Goal: Task Accomplishment & Management: Use online tool/utility

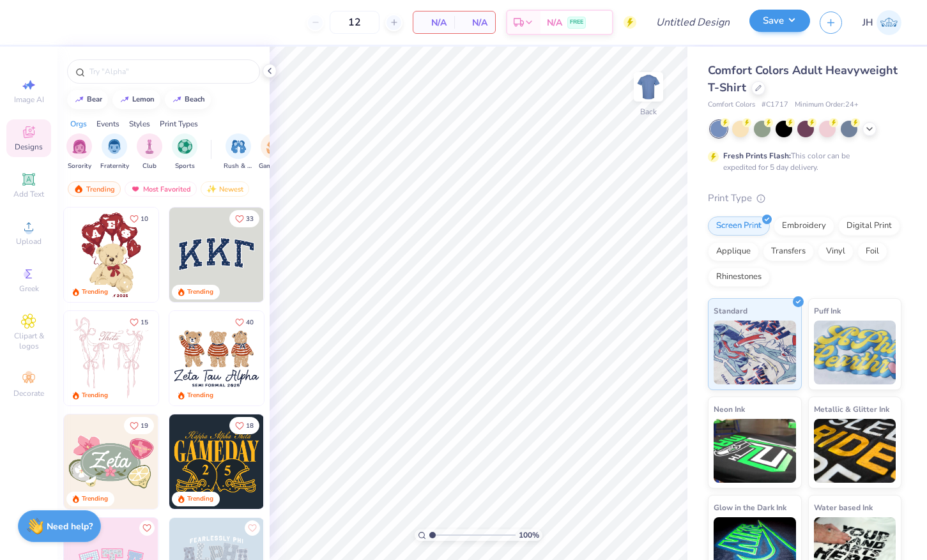
click at [778, 24] on button "Save" at bounding box center [780, 21] width 61 height 22
click at [761, 88] on div at bounding box center [758, 87] width 14 height 14
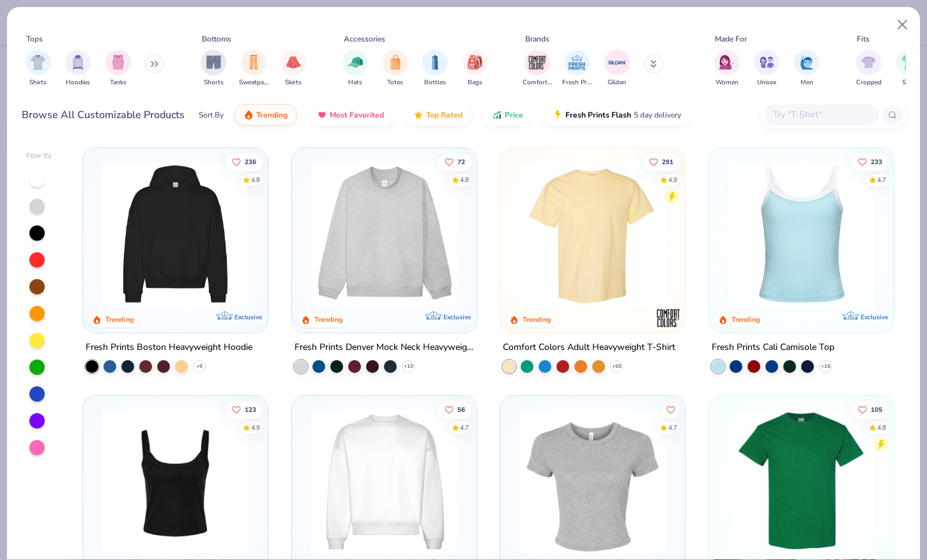
click at [327, 297] on img at bounding box center [384, 234] width 159 height 146
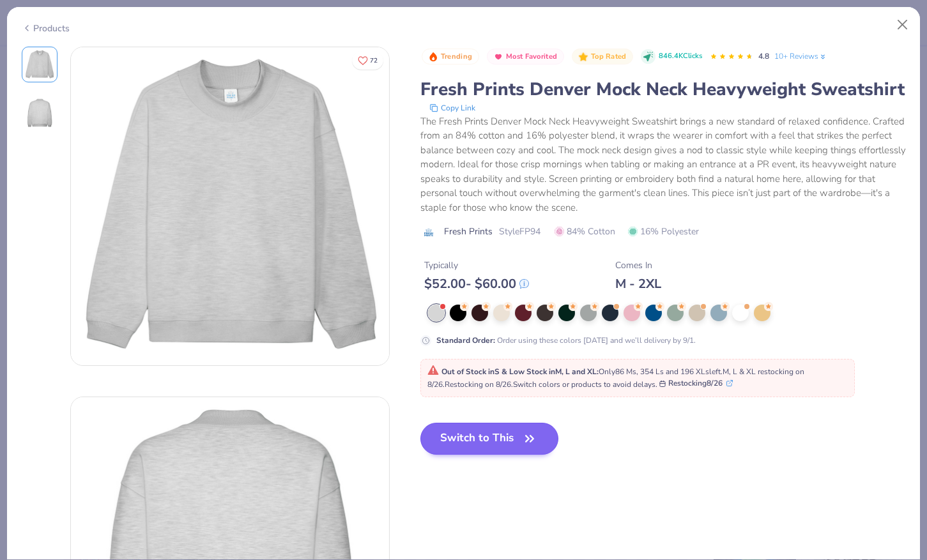
click at [475, 445] on button "Switch to This" at bounding box center [489, 439] width 139 height 32
type input "50"
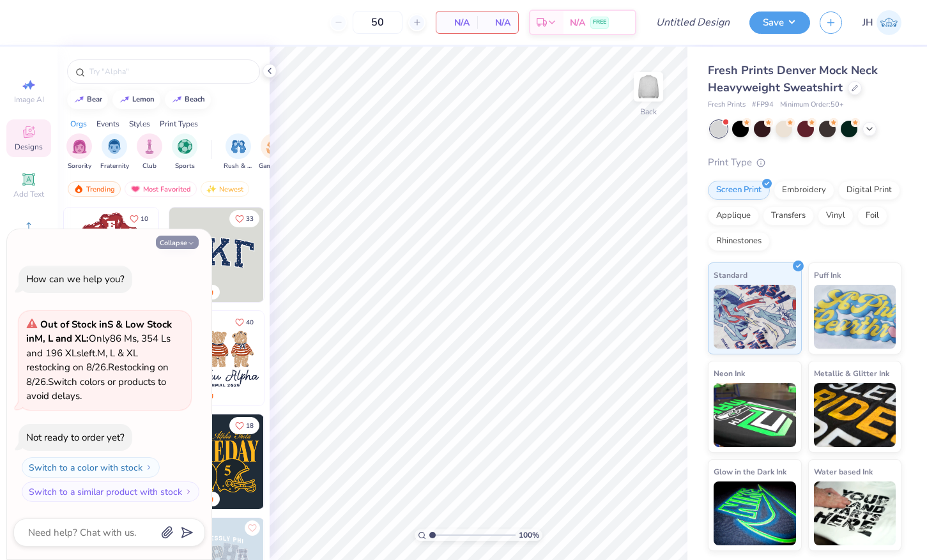
click at [186, 239] on button "Collapse" at bounding box center [177, 242] width 43 height 13
type textarea "x"
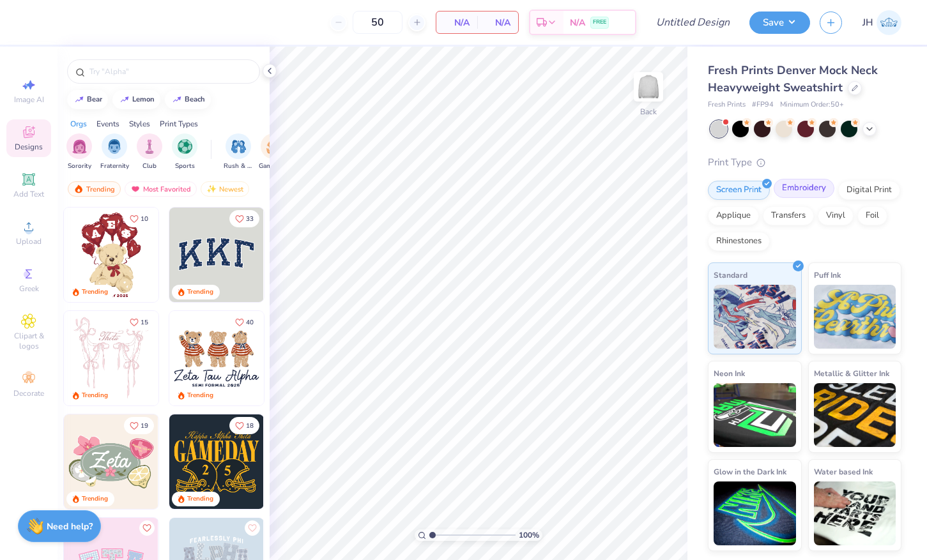
click at [795, 185] on div "Embroidery" at bounding box center [804, 188] width 61 height 19
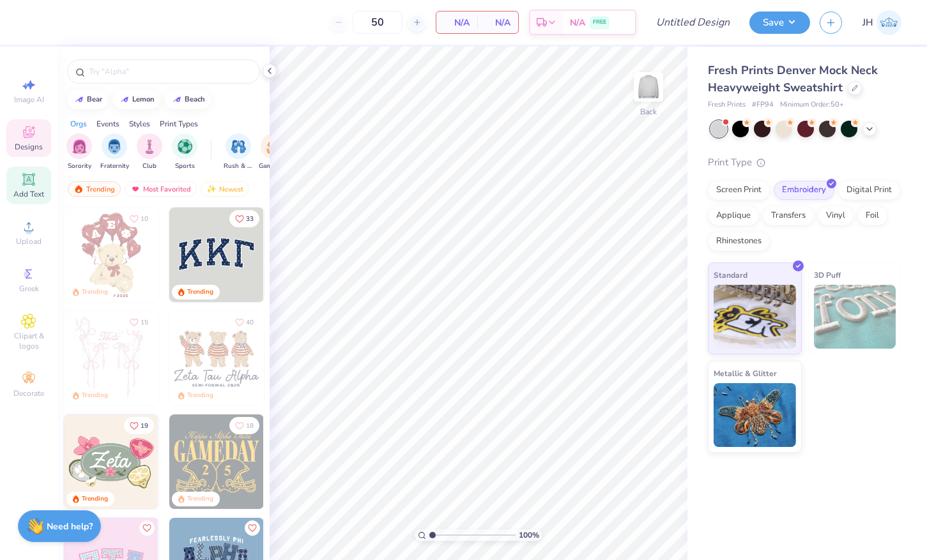
click at [29, 185] on icon at bounding box center [28, 179] width 15 height 15
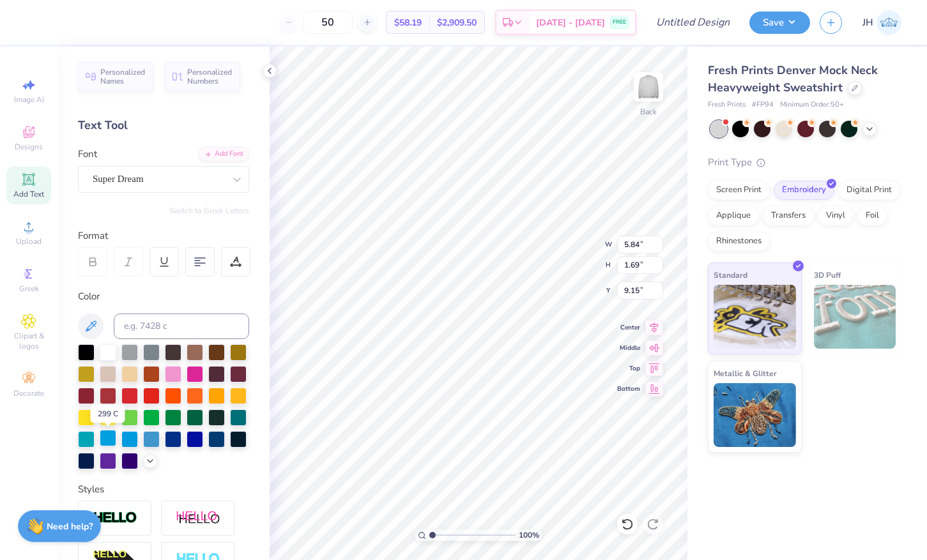
click at [111, 441] on div at bounding box center [108, 438] width 17 height 17
click at [188, 185] on div "Super Dream" at bounding box center [158, 179] width 134 height 20
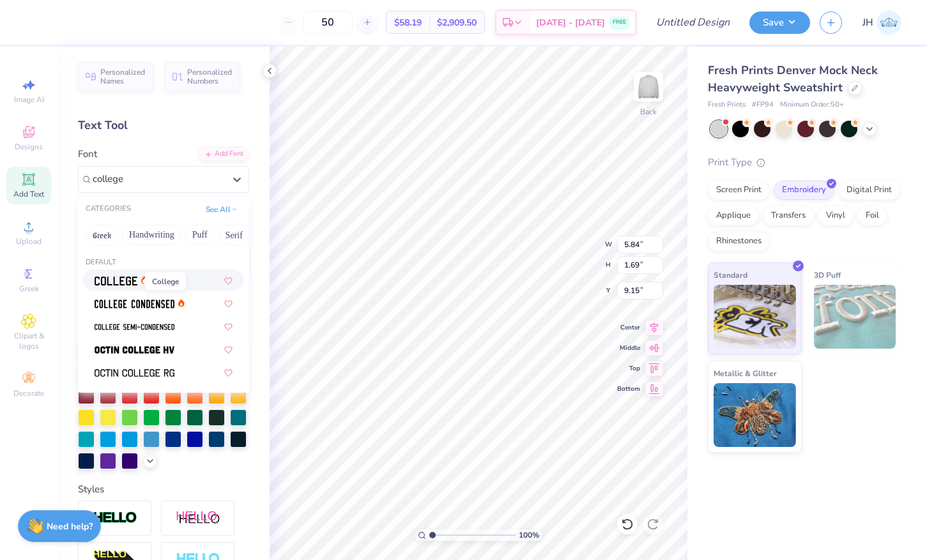
click at [134, 283] on img at bounding box center [116, 281] width 43 height 9
type input "college"
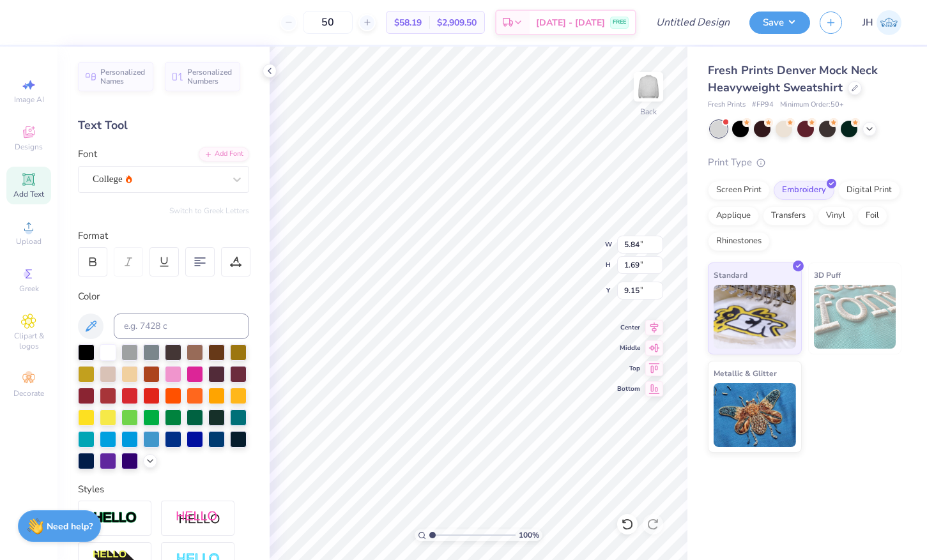
type input "5.31"
type input "1.65"
type input "9.17"
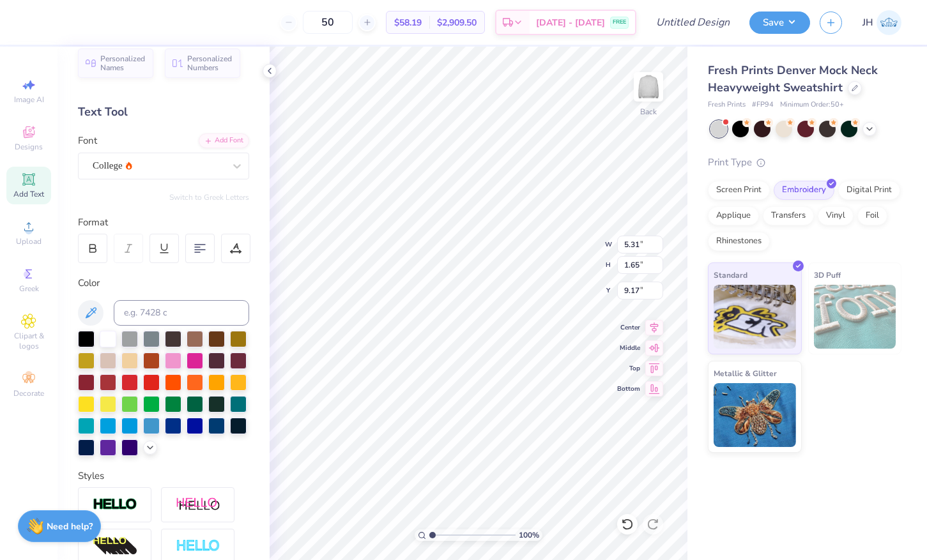
scroll to position [17, 0]
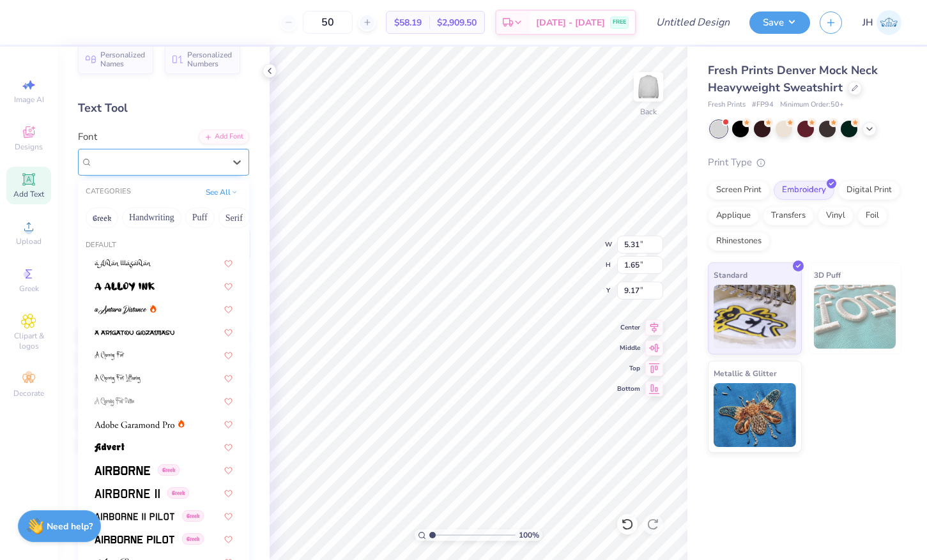
click at [196, 158] on div "College" at bounding box center [158, 162] width 134 height 20
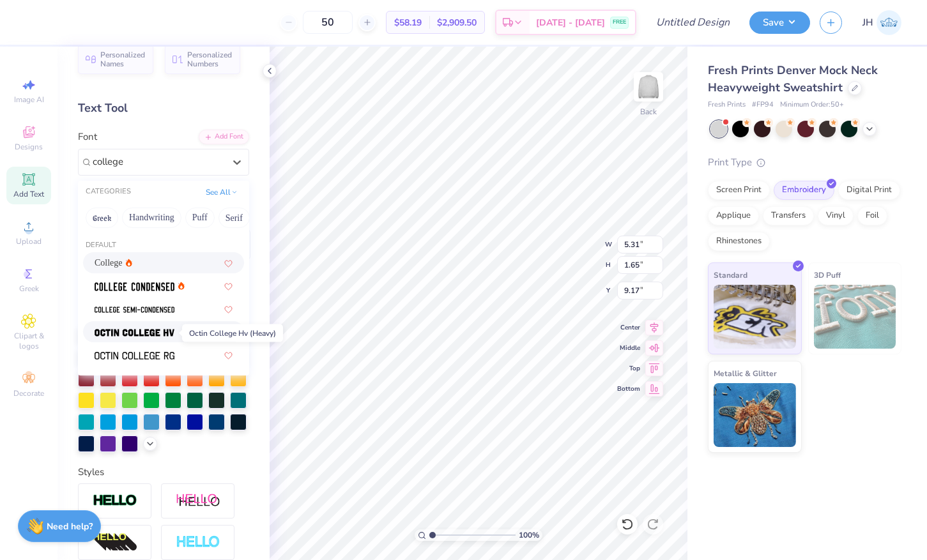
click at [134, 337] on img at bounding box center [135, 332] width 80 height 9
type input "college"
type input "5.15"
type input "1.69"
type input "9.15"
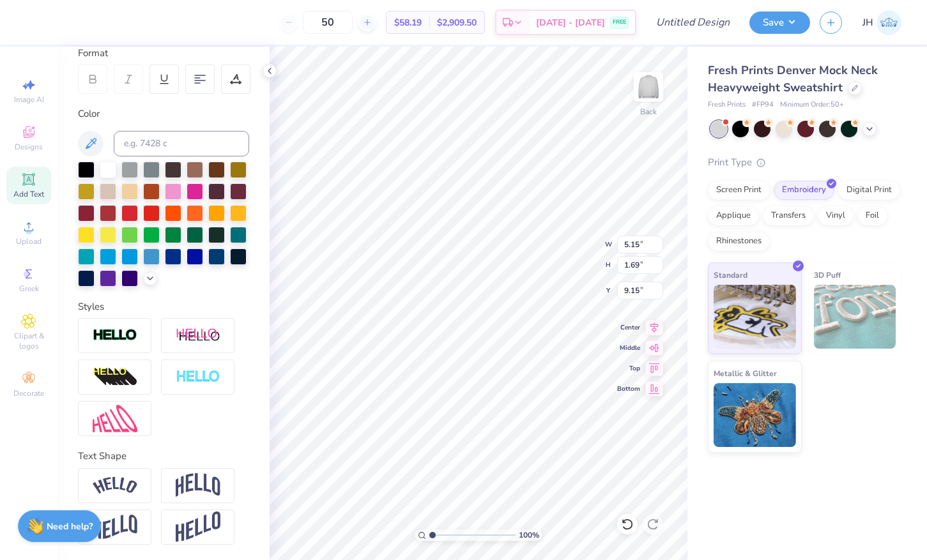
scroll to position [183, 0]
click at [197, 482] on img at bounding box center [198, 486] width 45 height 24
type input "2.42"
type input "8.79"
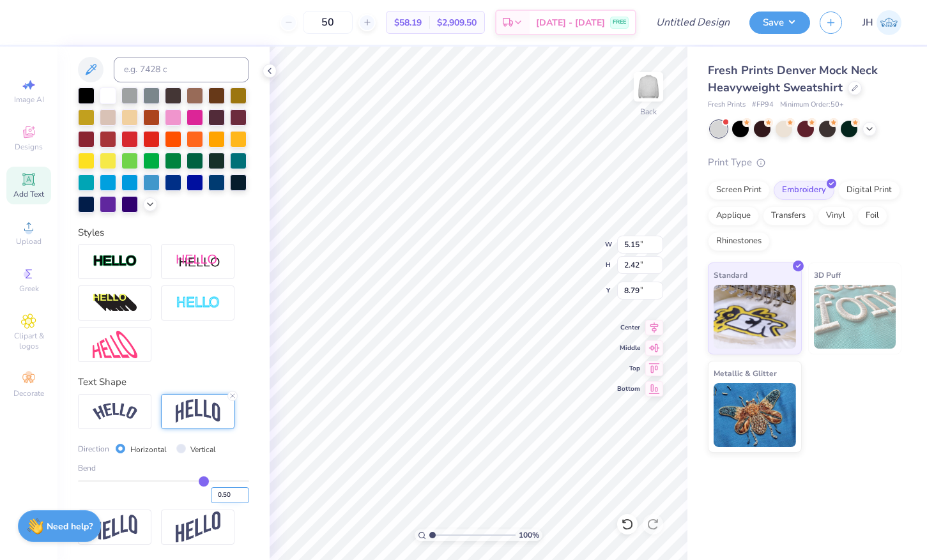
scroll to position [258, 0]
click at [236, 498] on input "0.50" at bounding box center [230, 496] width 38 height 16
type input "0.25"
type input "2.05"
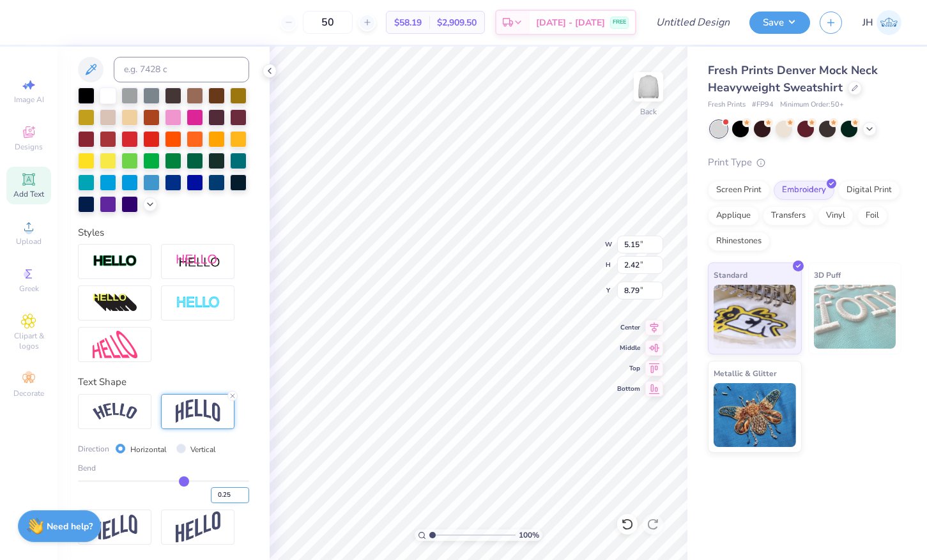
type input "8.97"
click at [130, 262] on img at bounding box center [115, 261] width 45 height 15
type input "5.18"
type input "2.09"
type input "8.96"
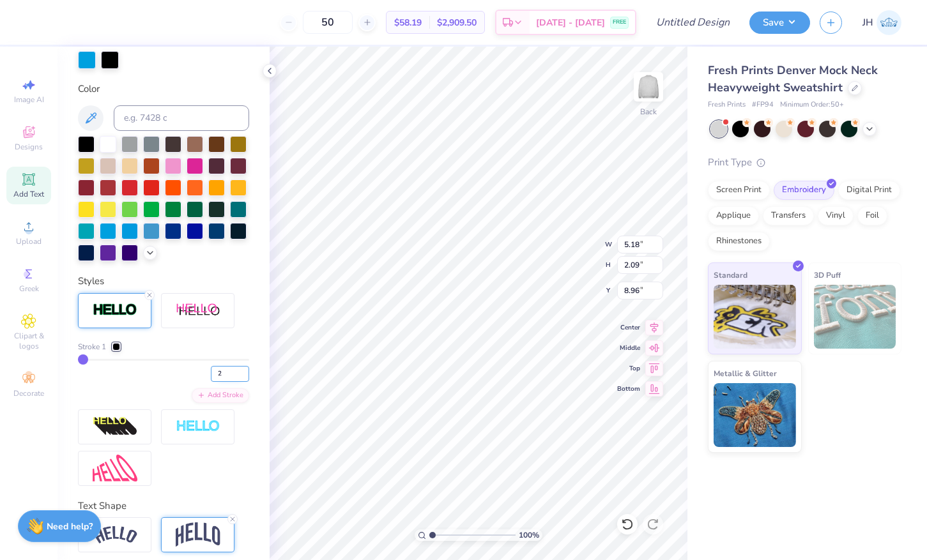
click at [244, 372] on input "2" at bounding box center [230, 374] width 38 height 16
click at [244, 372] on input "3" at bounding box center [230, 374] width 38 height 16
type input "4"
click at [244, 372] on input "4" at bounding box center [230, 374] width 38 height 16
type input "4"
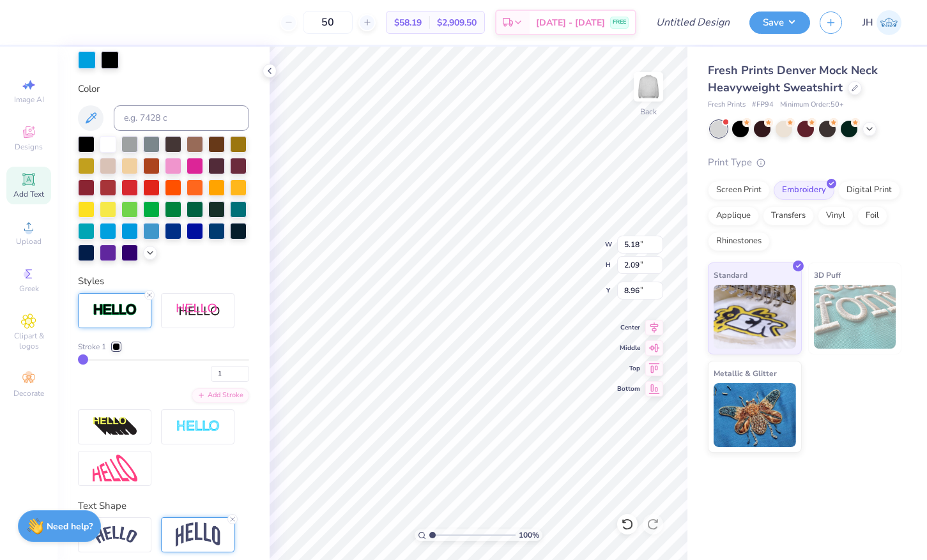
type textarea "T"
type textarea "PHIMU"
type input "10.55"
type input "3.90"
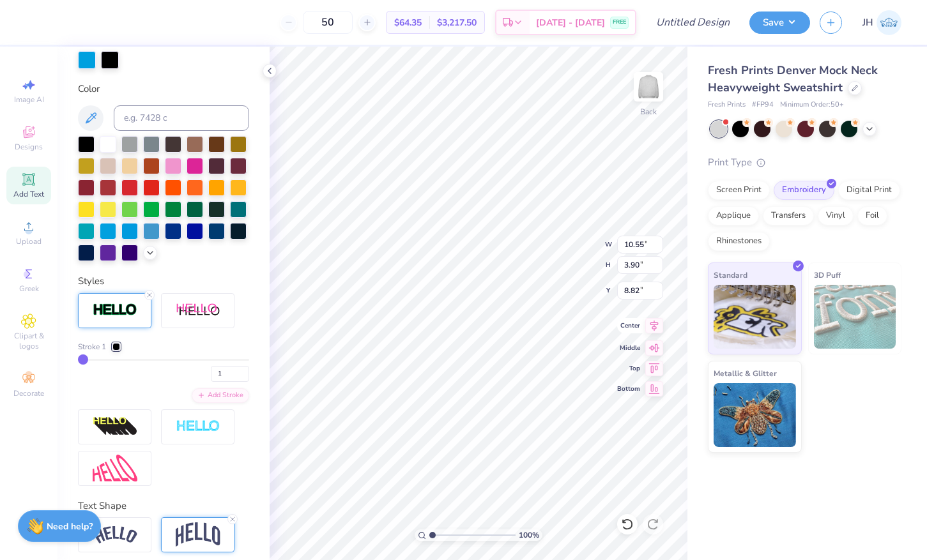
click at [653, 330] on icon at bounding box center [654, 325] width 18 height 15
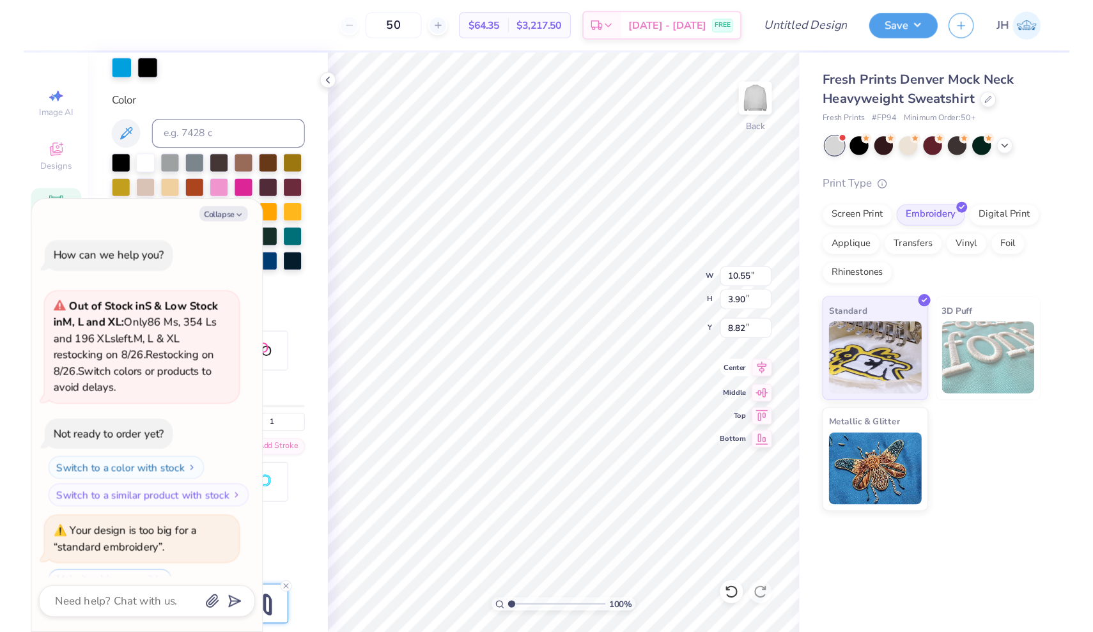
scroll to position [50, 0]
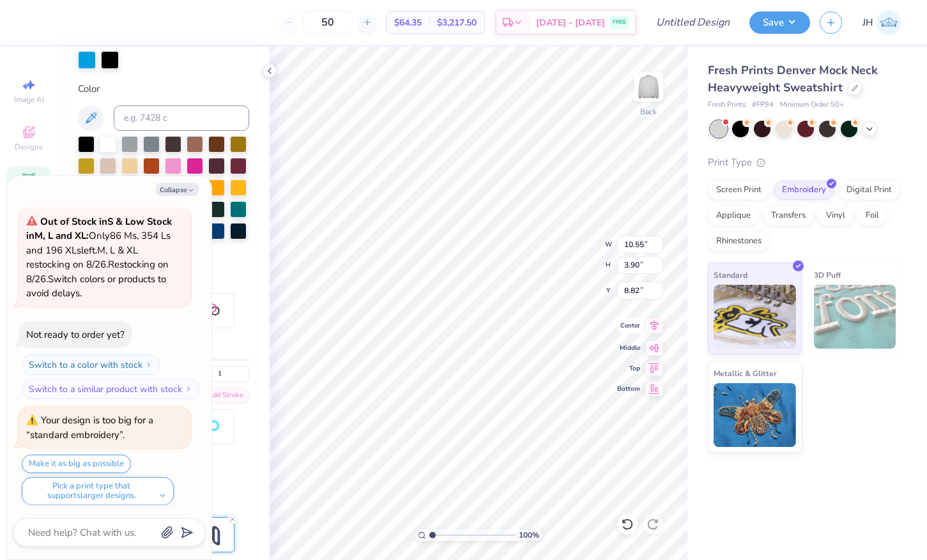
click at [649, 326] on icon at bounding box center [654, 325] width 18 height 15
click at [86, 459] on button "Make it as big as possible" at bounding box center [76, 464] width 109 height 19
type textarea "x"
type input "12.00"
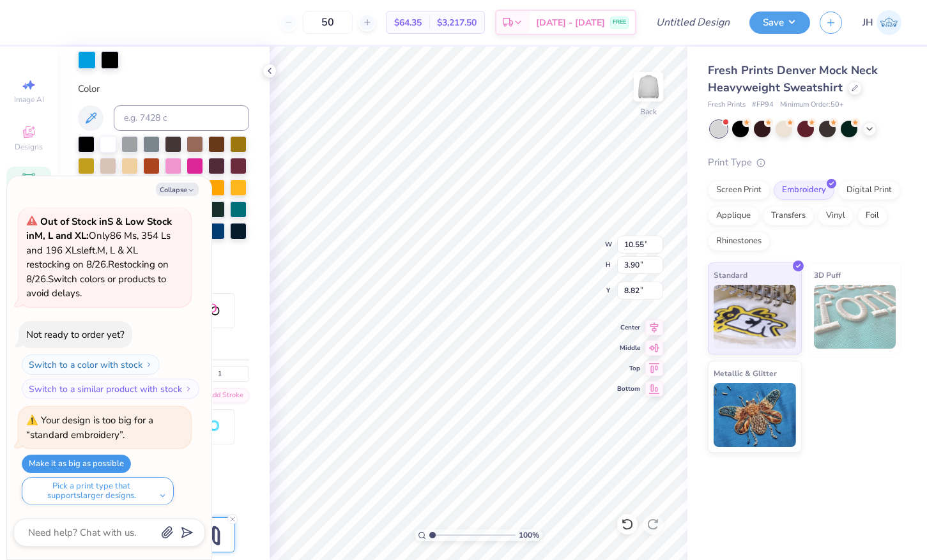
type input "4.44"
click at [656, 324] on icon at bounding box center [654, 325] width 18 height 15
click at [175, 190] on button "Collapse" at bounding box center [177, 189] width 43 height 13
type textarea "x"
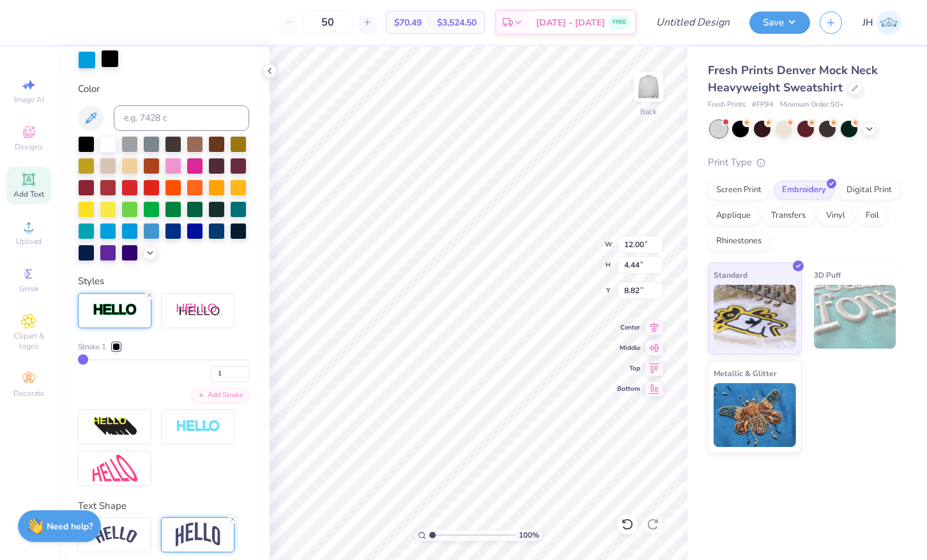
click at [111, 60] on div at bounding box center [110, 59] width 18 height 18
click at [107, 143] on div at bounding box center [108, 143] width 17 height 17
click at [82, 59] on div at bounding box center [87, 59] width 18 height 18
click at [153, 232] on div at bounding box center [151, 230] width 17 height 17
click at [656, 323] on icon at bounding box center [654, 325] width 18 height 15
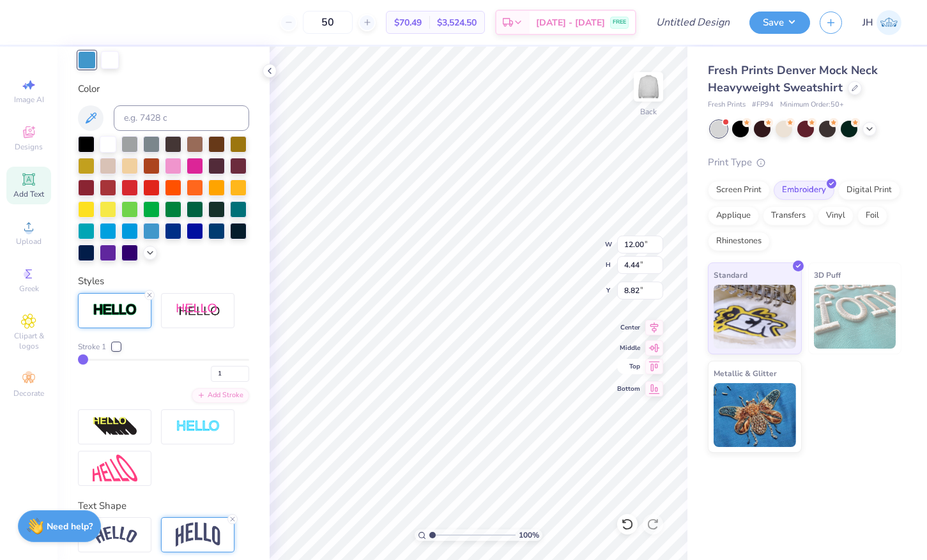
click at [652, 369] on icon at bounding box center [654, 366] width 18 height 15
type input "3.00"
click at [276, 70] on div at bounding box center [270, 71] width 14 height 14
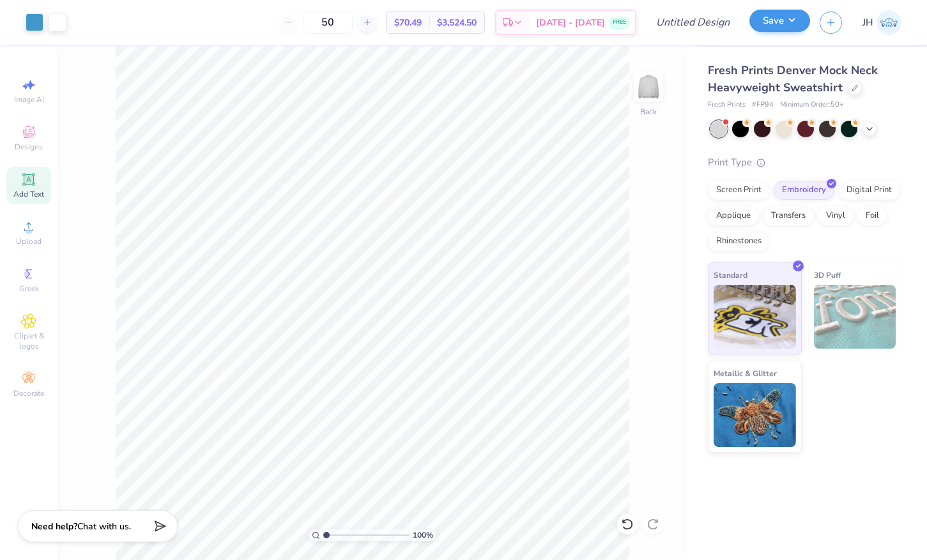
click at [784, 24] on button "Save" at bounding box center [780, 21] width 61 height 22
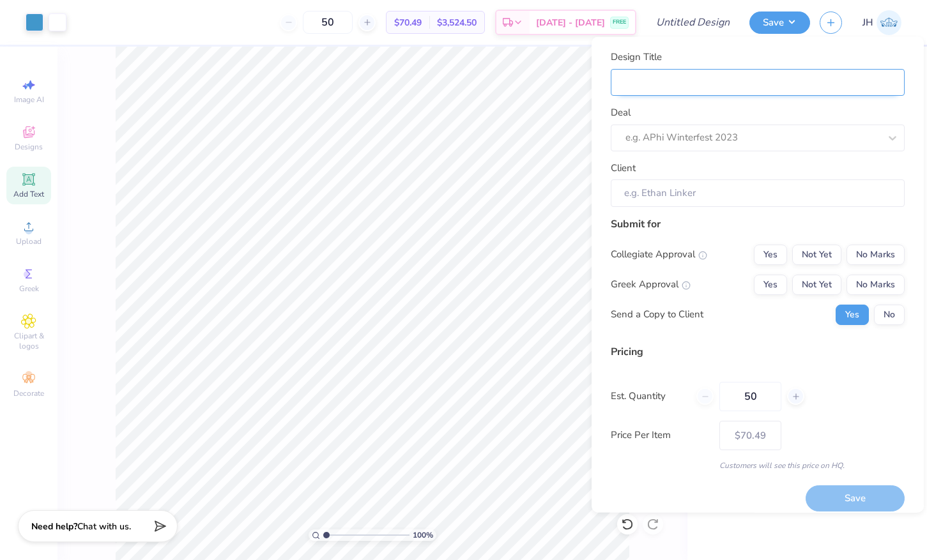
click at [732, 81] on input "Design Title" at bounding box center [758, 81] width 294 height 27
type input "P"
type input "PH"
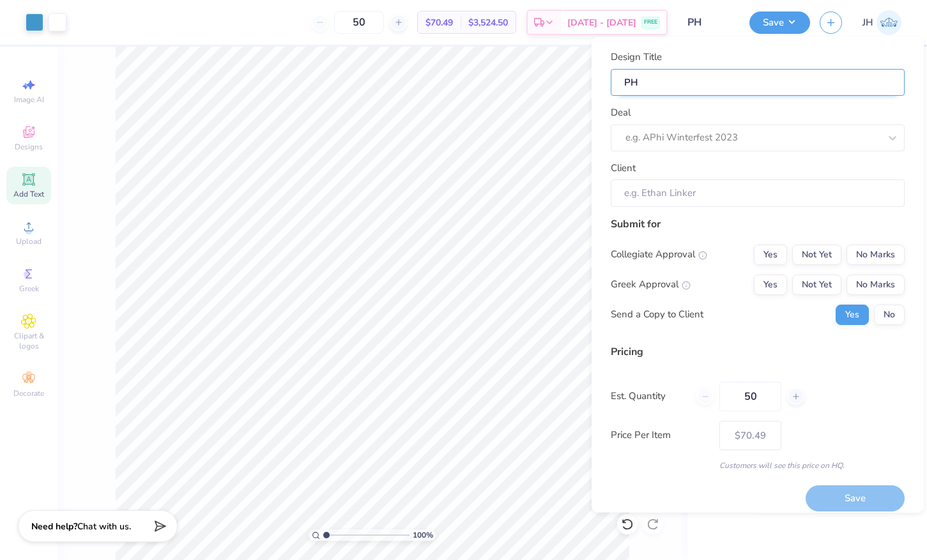
type input "PHI"
type input "PHI M"
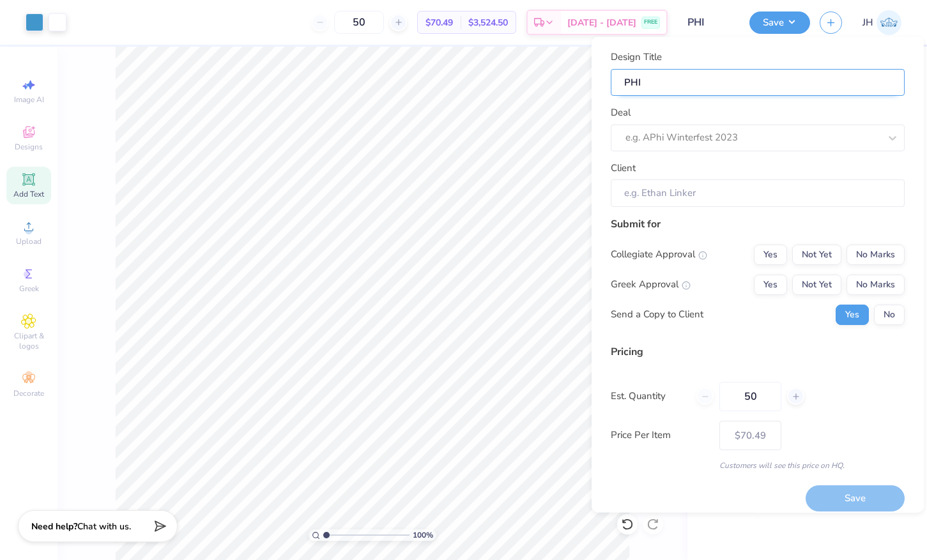
type input "PHI M"
type input "PHI MU"
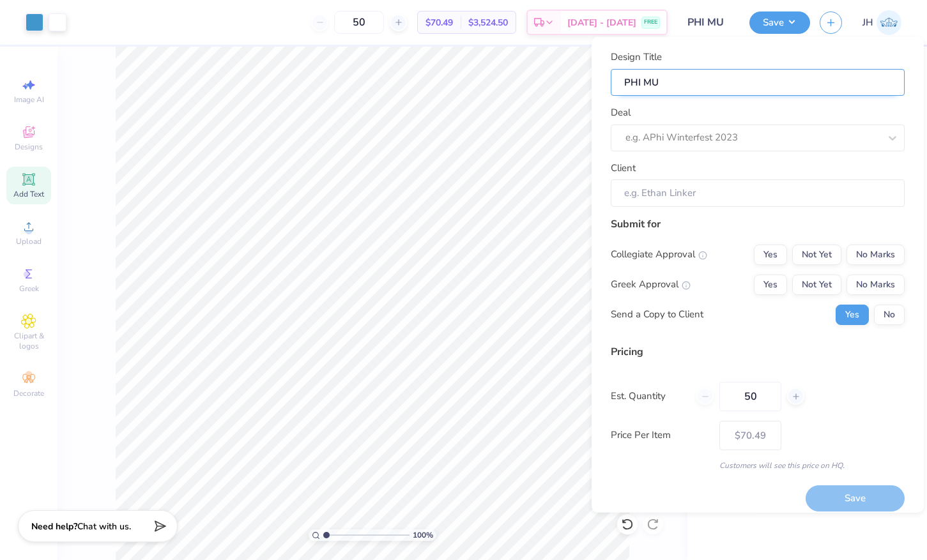
type input "PHI MU m"
type input "PHI MU mo"
type input "PHI MU moc"
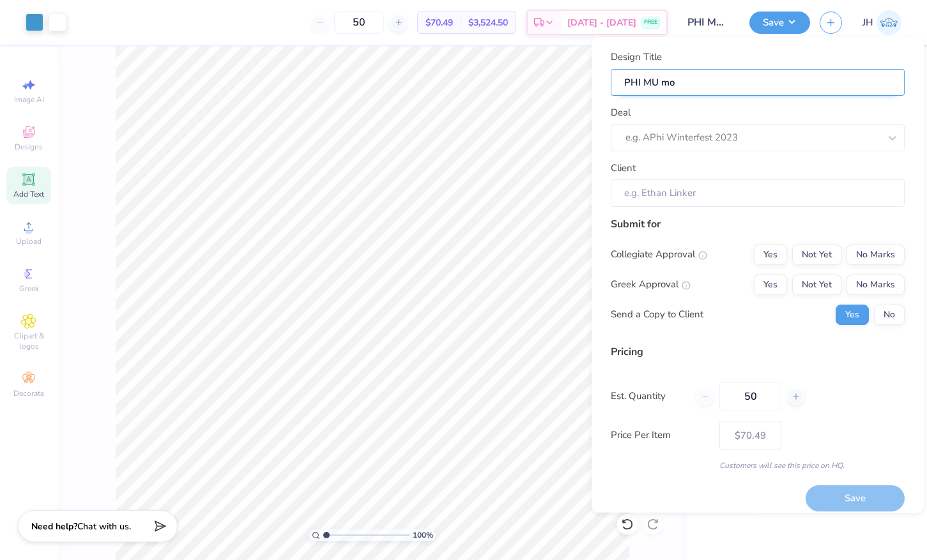
type input "PHI MU moc"
type input "PHI MU mock"
type input "PHI MU mockn"
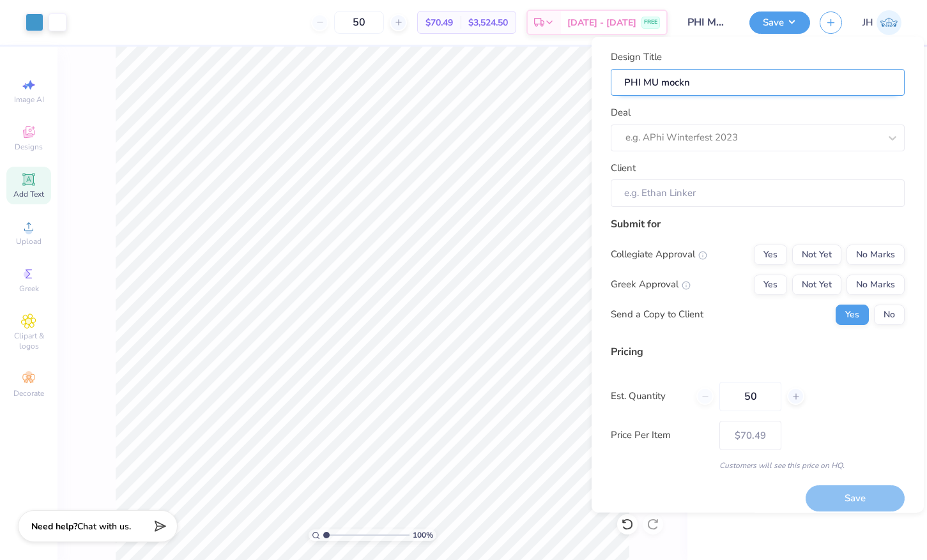
type input "PHI MU mockne"
type input "PHI MU mocknec"
type input "PHI MU mockneck"
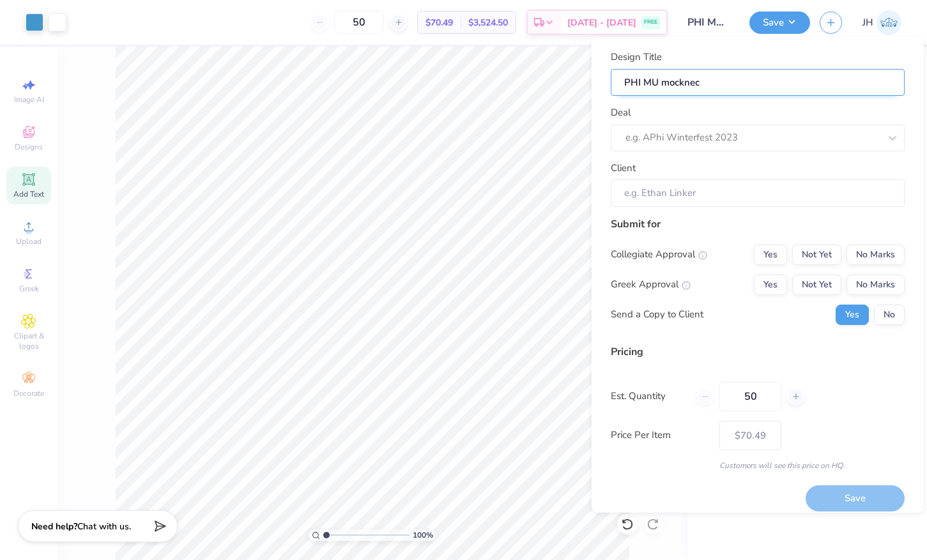
type input "PHI MU mockneck"
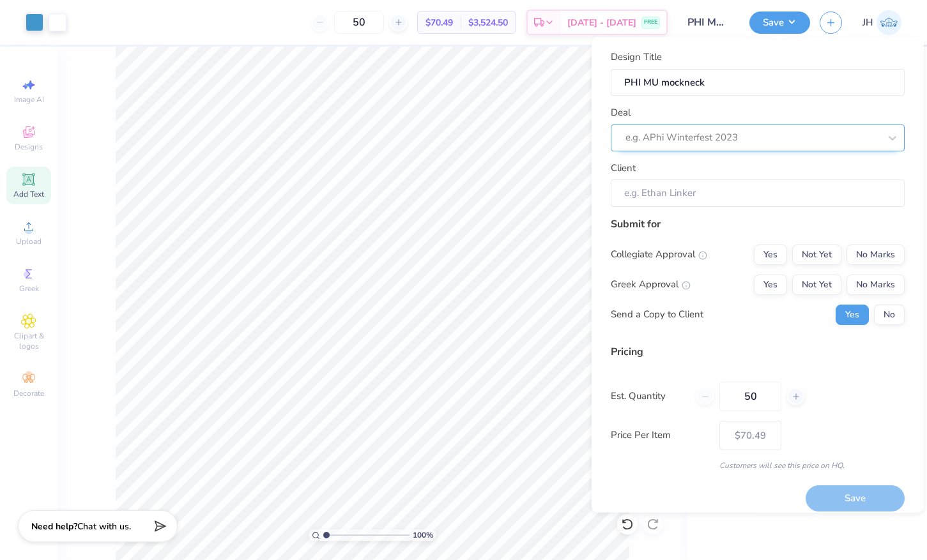
click at [668, 137] on div "e.g. APhi Winterfest 2023" at bounding box center [753, 137] width 254 height 15
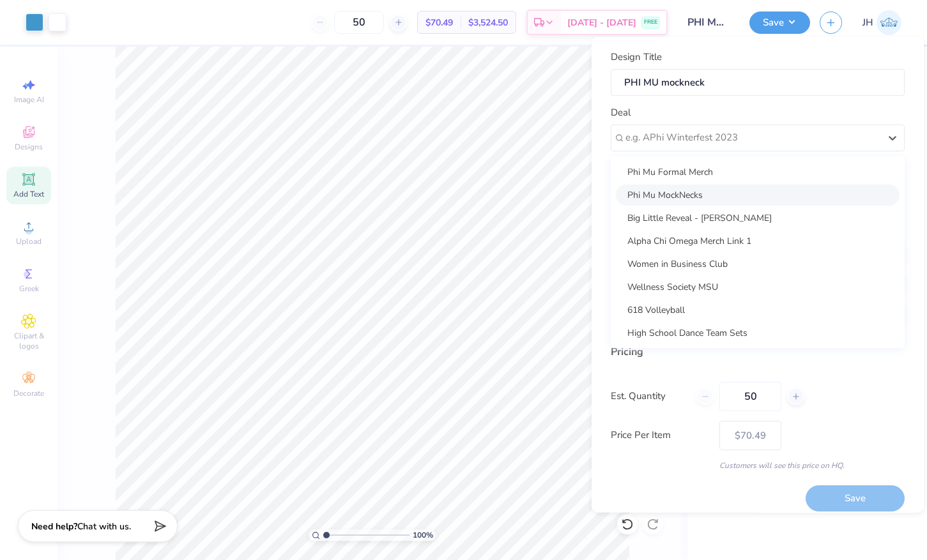
click at [673, 192] on div "Phi Mu MockNecks" at bounding box center [758, 194] width 284 height 21
type input "[PERSON_NAME]"
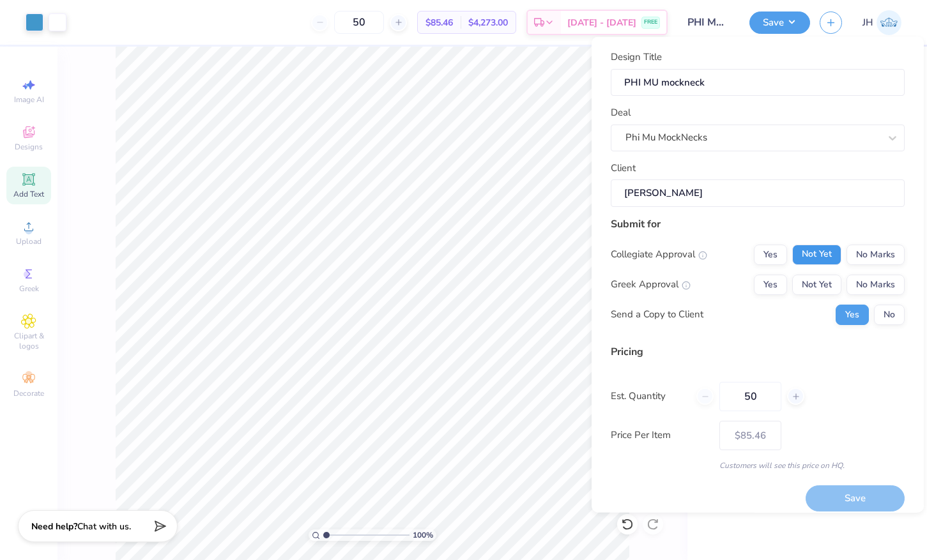
click at [822, 256] on button "Not Yet" at bounding box center [816, 254] width 49 height 20
click at [821, 281] on button "Not Yet" at bounding box center [816, 284] width 49 height 20
click at [861, 255] on button "No Marks" at bounding box center [876, 254] width 58 height 20
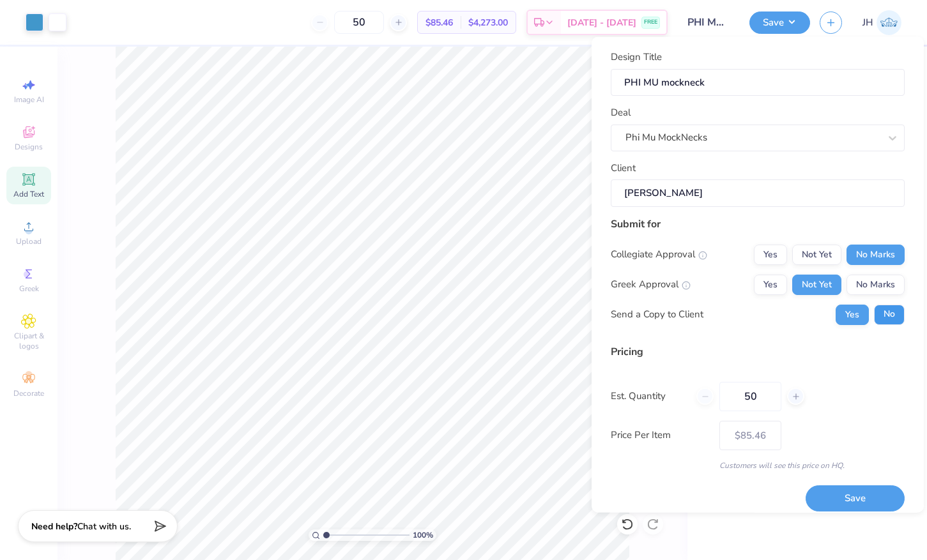
click at [880, 320] on button "No" at bounding box center [889, 314] width 31 height 20
click at [830, 492] on button "Save" at bounding box center [855, 499] width 99 height 26
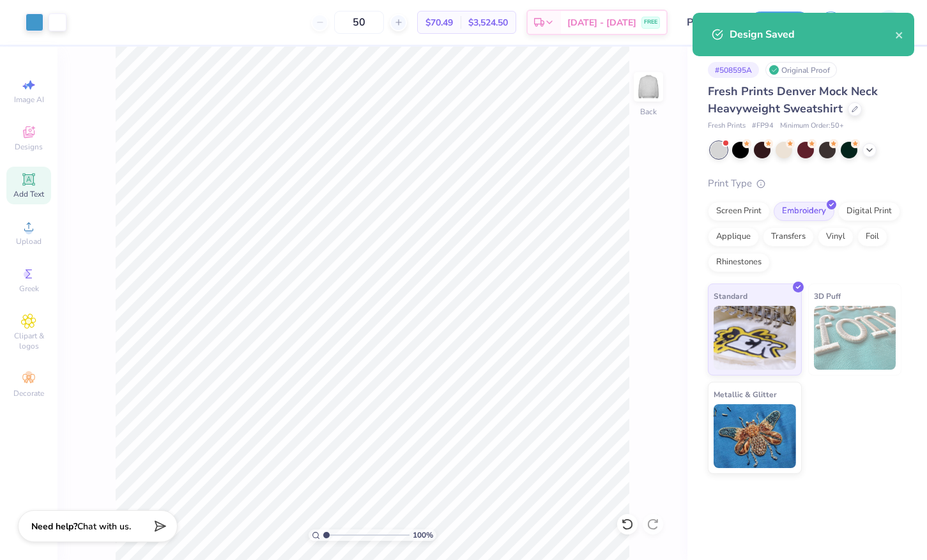
type input "$85.46"
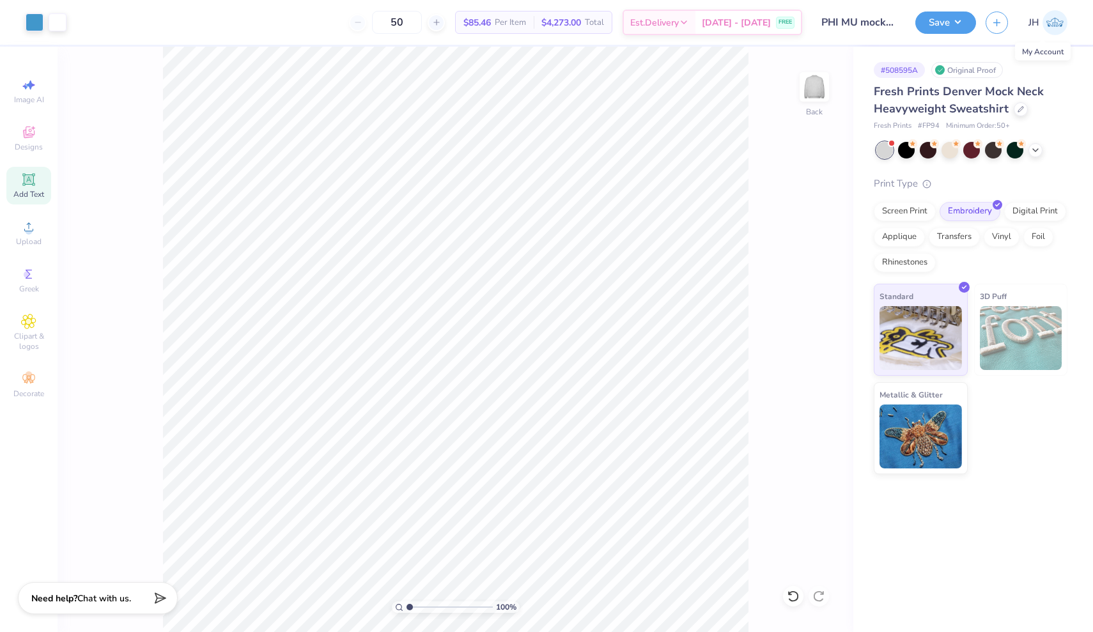
click at [927, 29] on img at bounding box center [1054, 22] width 25 height 25
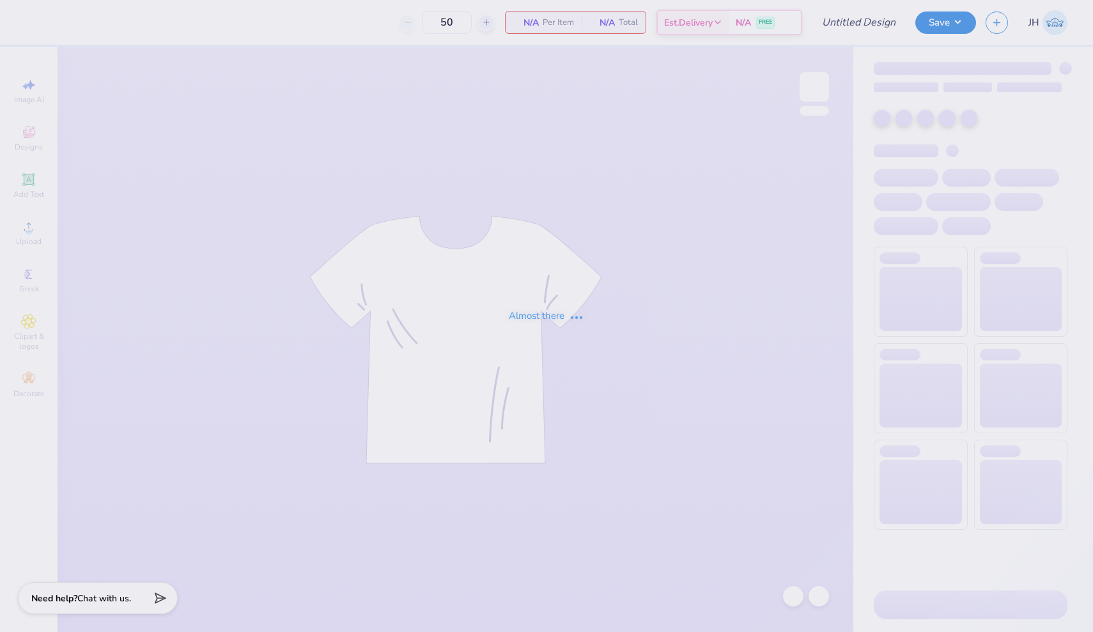
type input "AXO MockNeck"
type input "51"
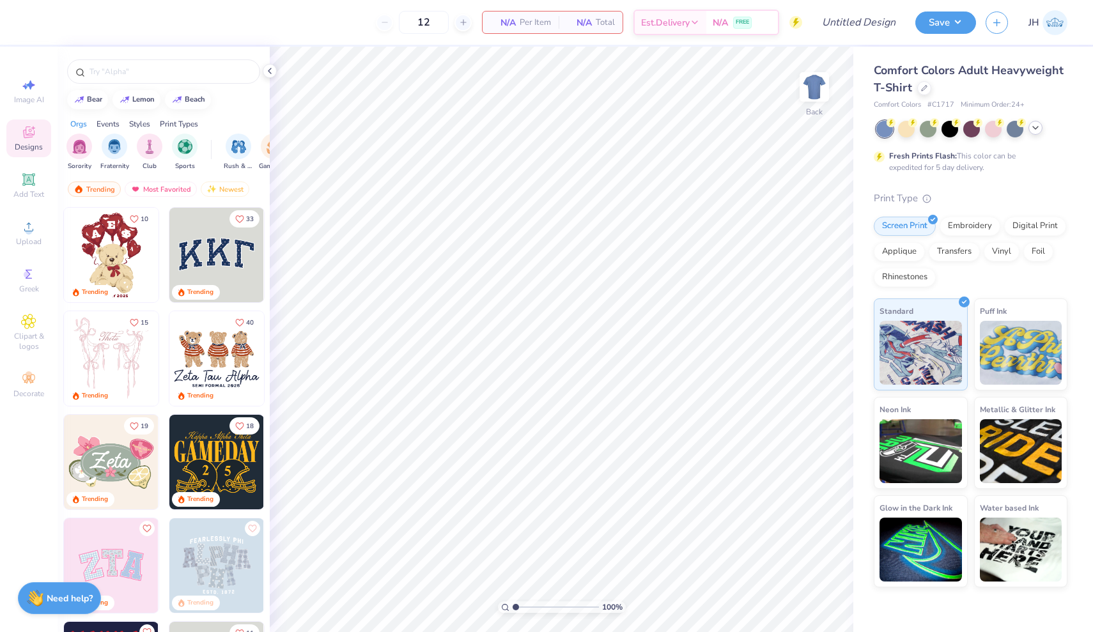
click at [1030, 131] on div at bounding box center [1035, 128] width 14 height 14
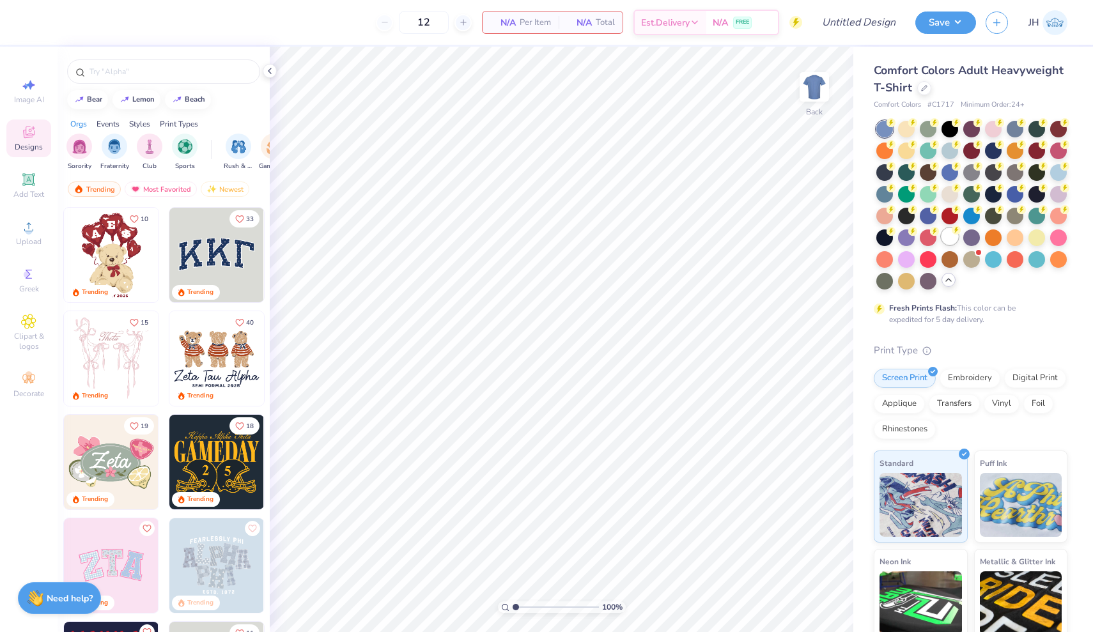
click at [950, 235] on div at bounding box center [949, 236] width 17 height 17
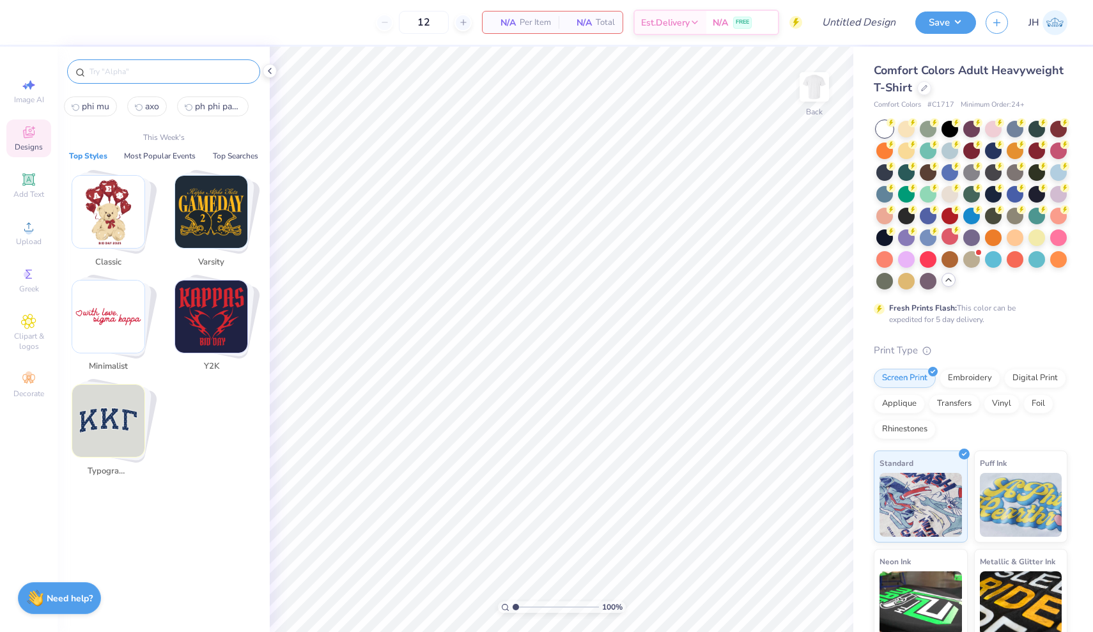
click at [141, 72] on input "text" at bounding box center [170, 71] width 164 height 13
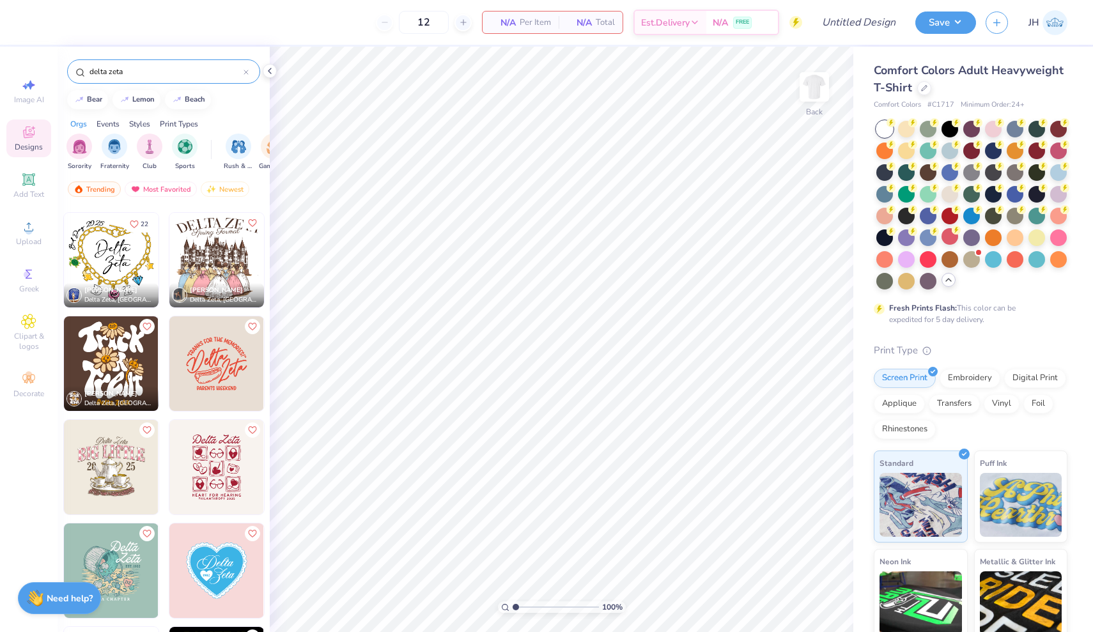
scroll to position [4869, 0]
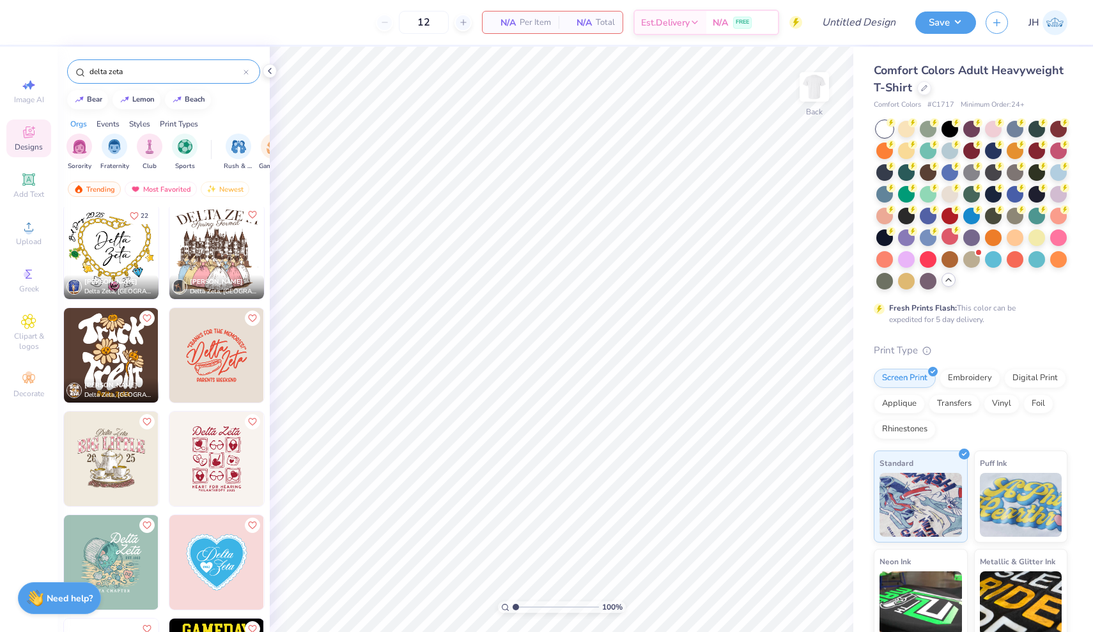
type input "delta zeta"
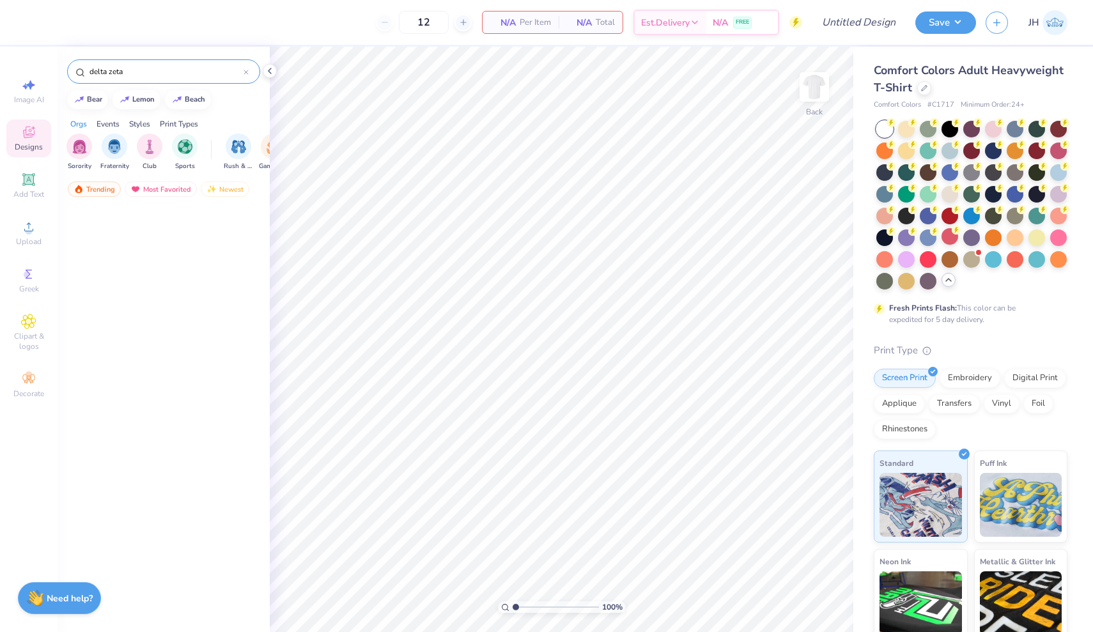
scroll to position [0, 0]
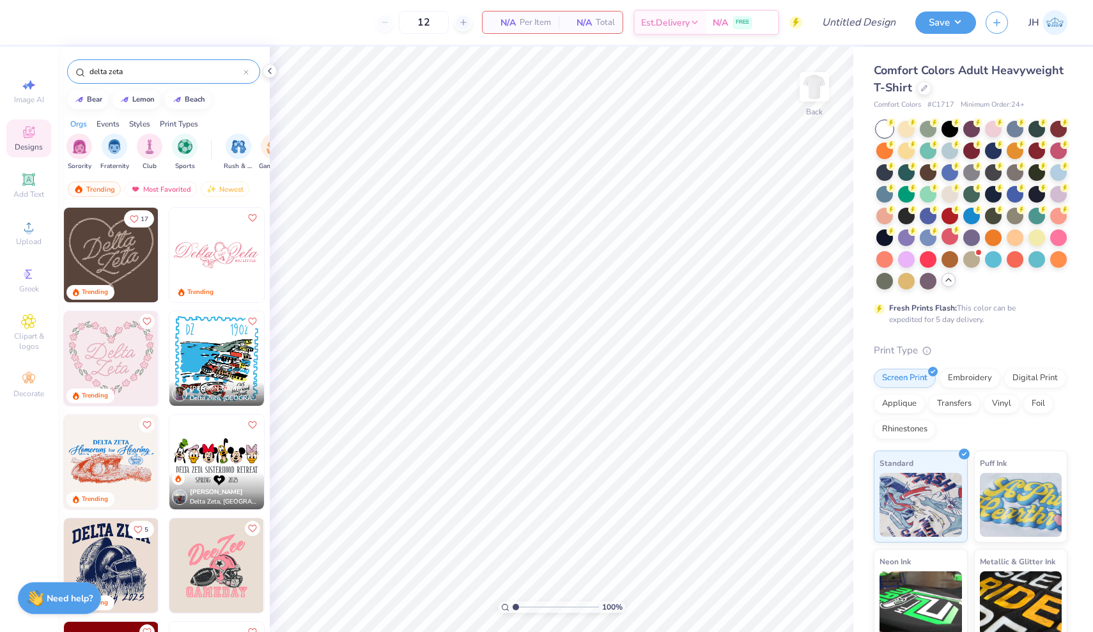
click at [169, 256] on img at bounding box center [121, 255] width 95 height 95
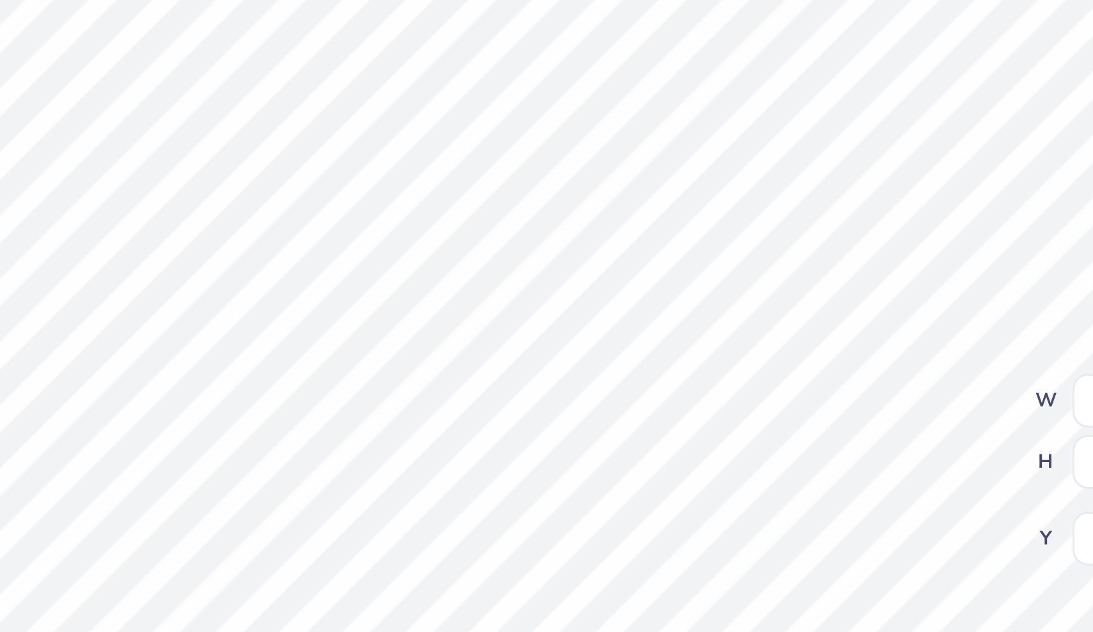
type textarea "B"
type textarea "Parents Weekend"
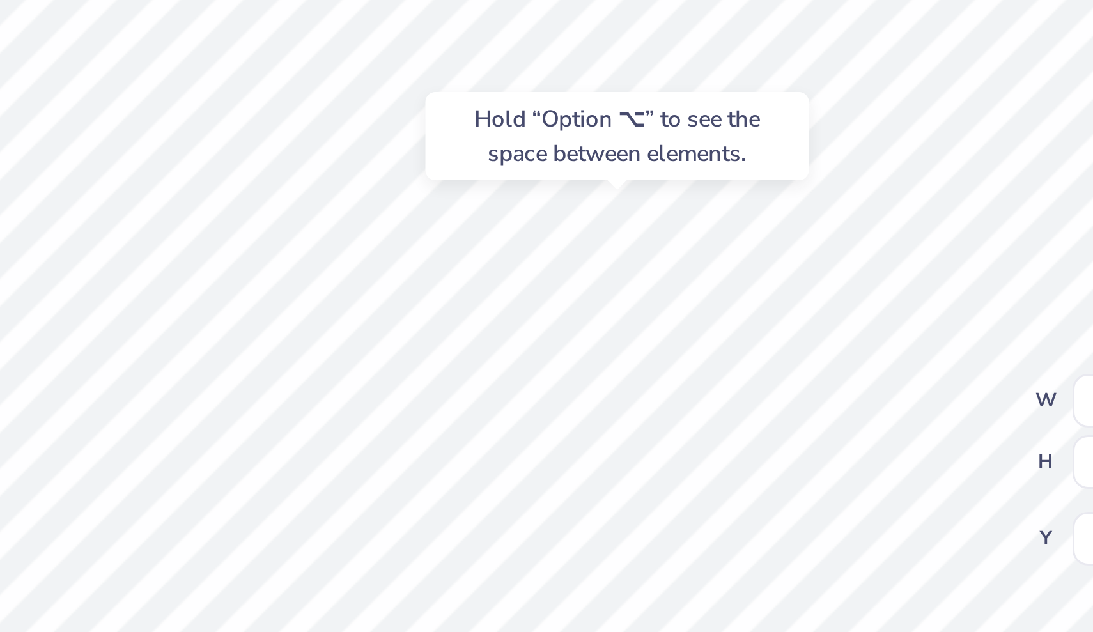
type input "5.25"
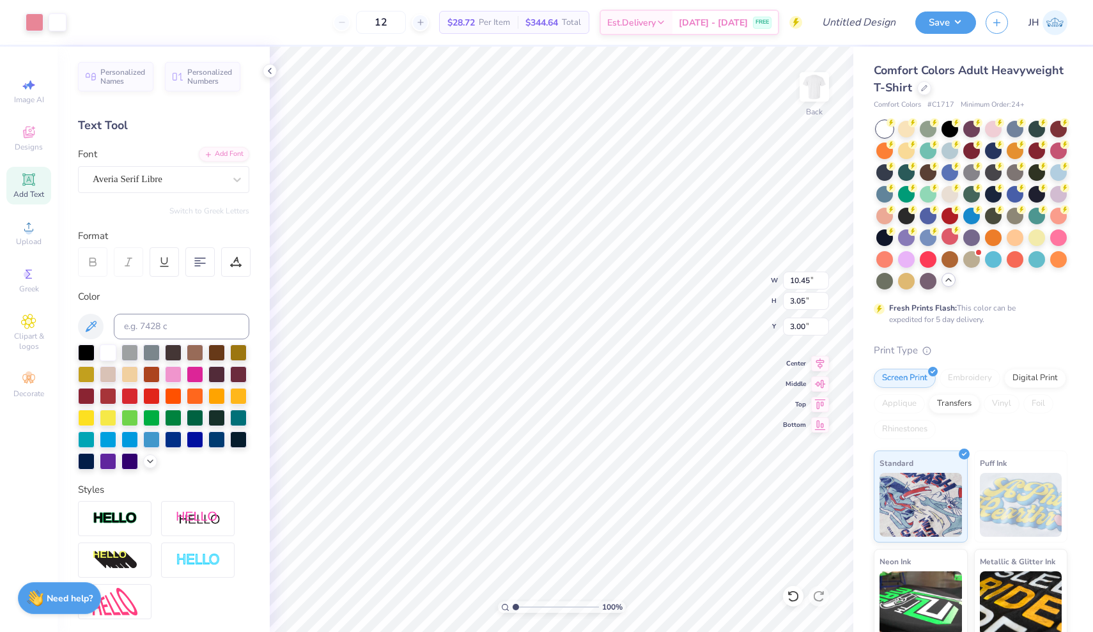
type input "11.45"
type input "3.34"
click at [821, 366] on icon at bounding box center [820, 361] width 18 height 15
type input "3.86"
click at [939, 25] on button "Save" at bounding box center [945, 21] width 61 height 22
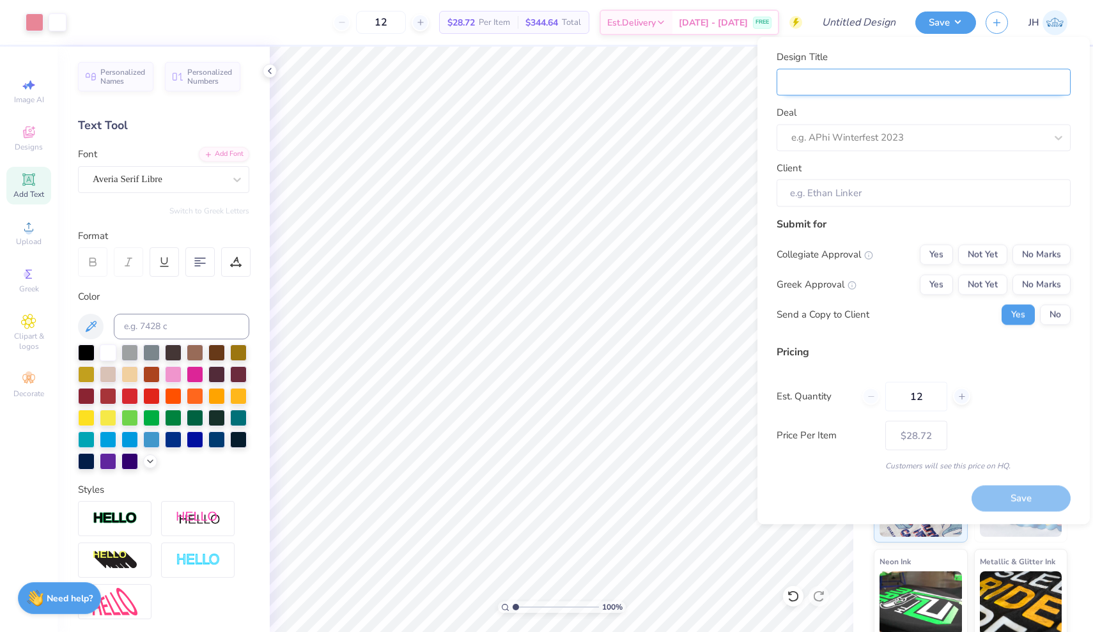
click at [836, 84] on input "Design Title" at bounding box center [923, 81] width 294 height 27
type input "P"
type input "Pa"
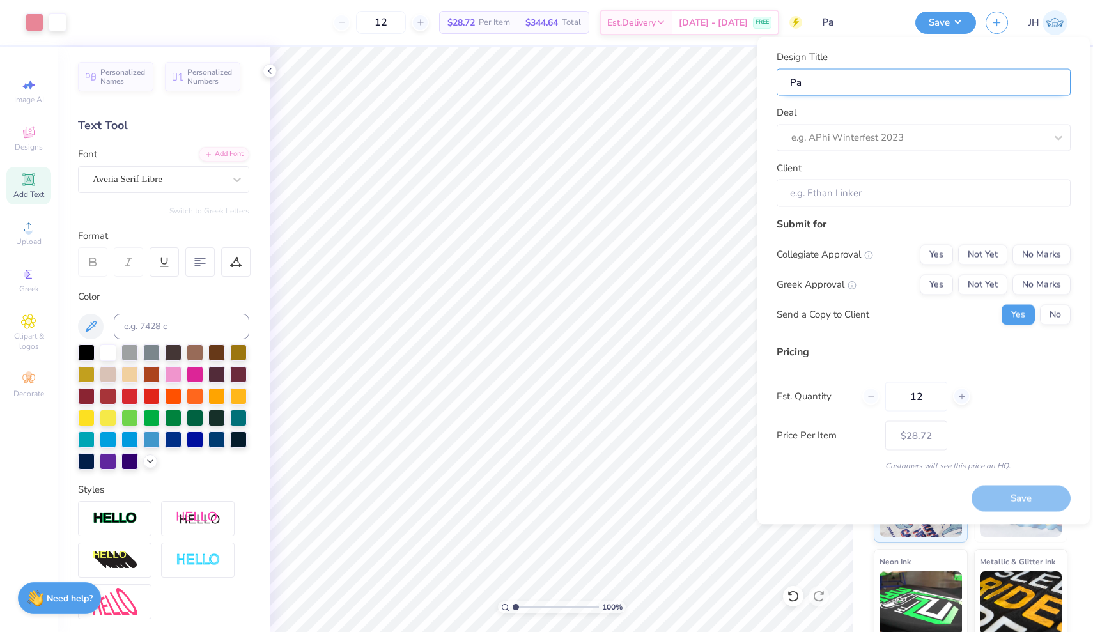
type input "Par"
type input "Pare"
type input "Paren"
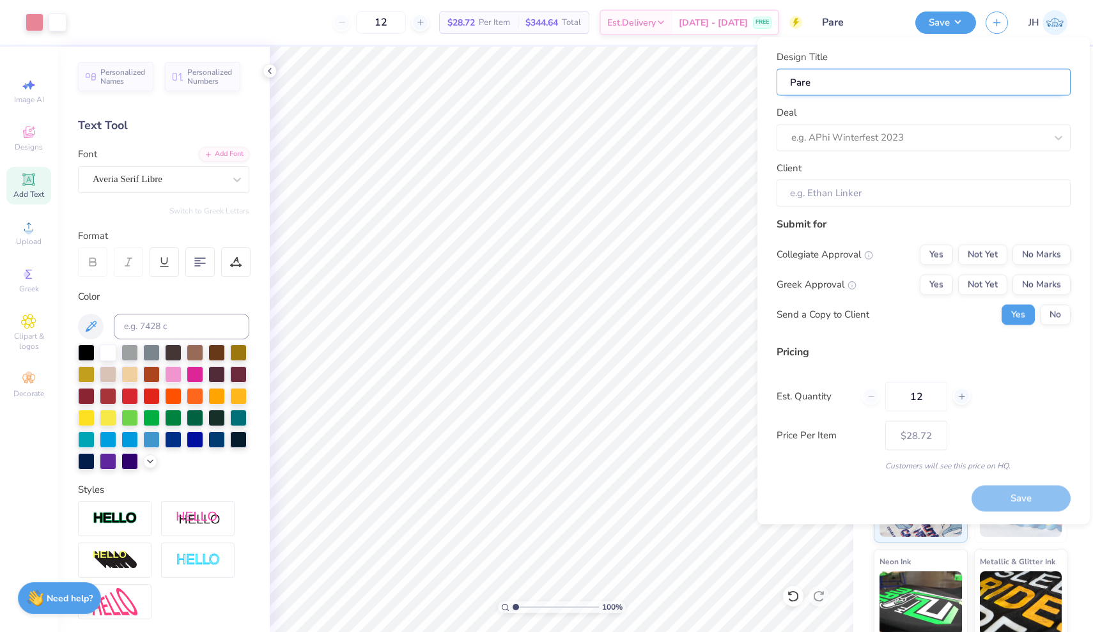
type input "Paren"
type input "Parent"
type input "Parents"
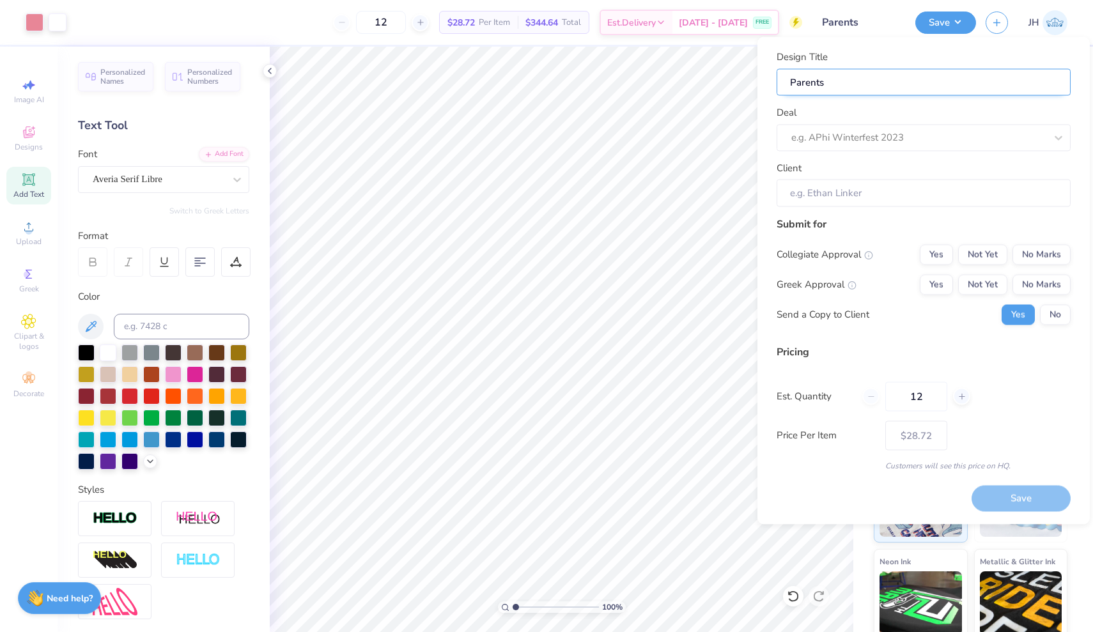
type input "Parents"
type input "Parents W"
type input "Parents We"
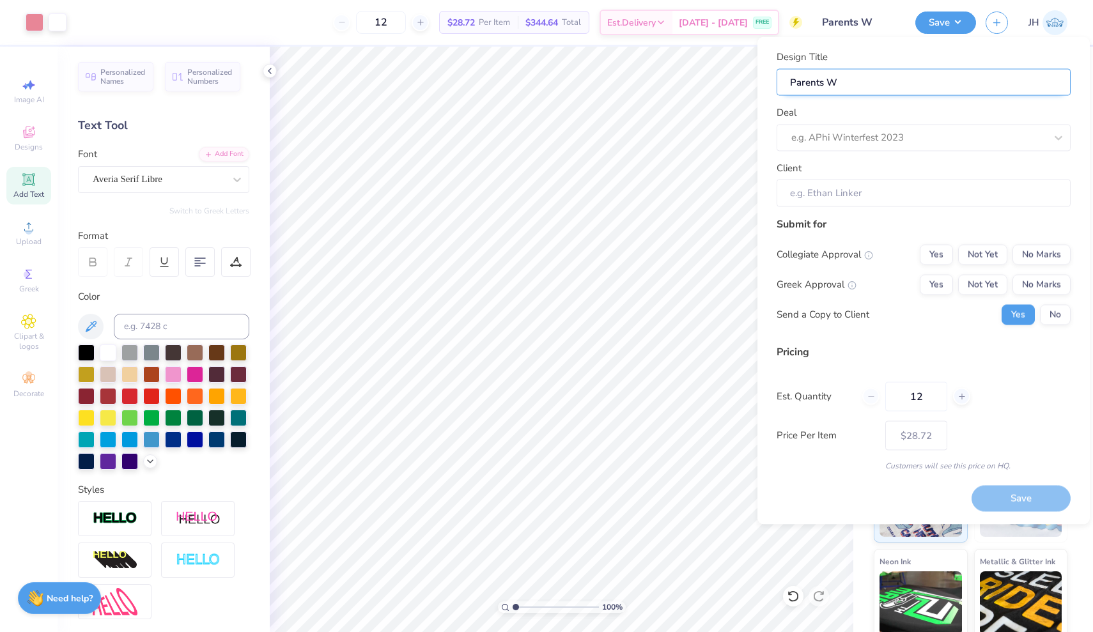
type input "Parents We"
type input "Parents Wee"
type input "Parents Weee"
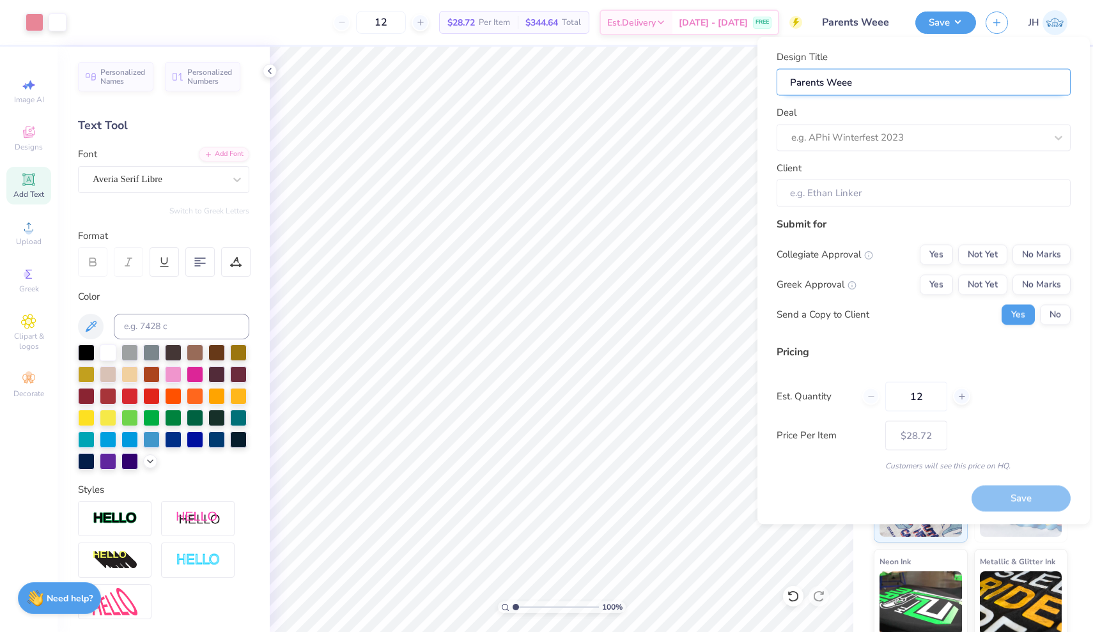
type input "Parents Weeek"
type input "Parents Weeekn"
type input "Parents Weeeknd"
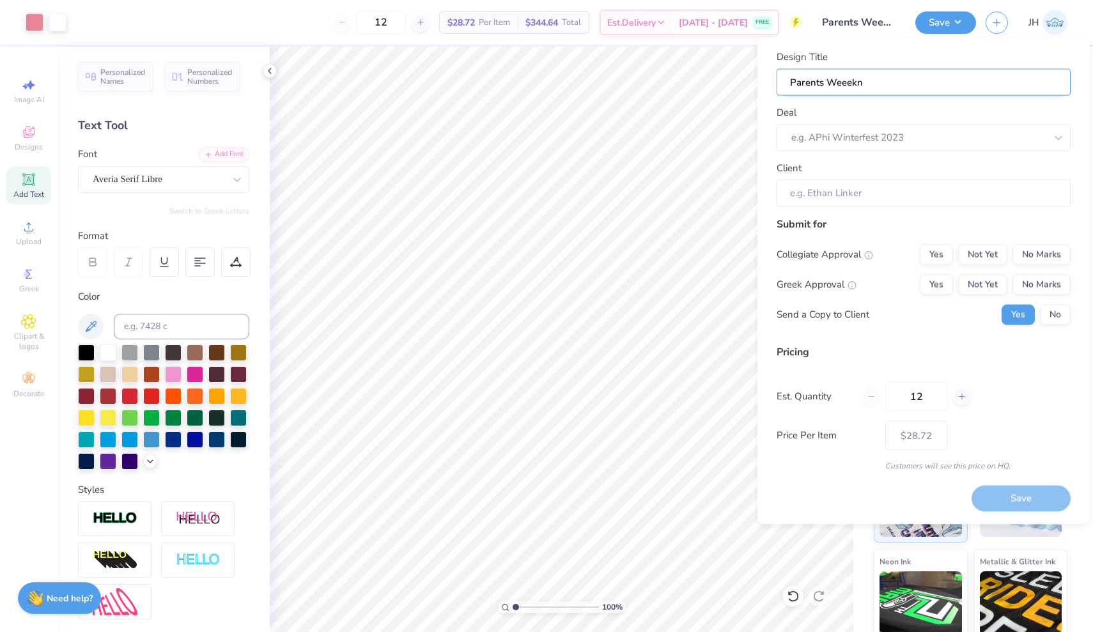
type input "Parents Weeeknd"
type input "Parents Weeekn"
type input "Parents Weeek"
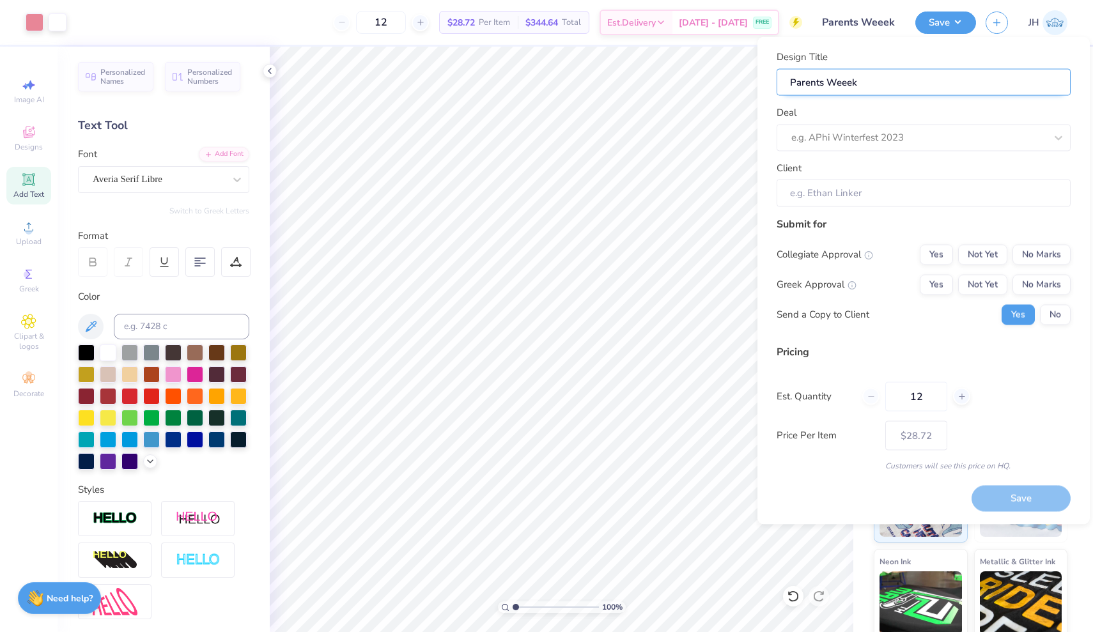
type input "Parents Weee"
type input "Parents Wee"
type input "Parents Week"
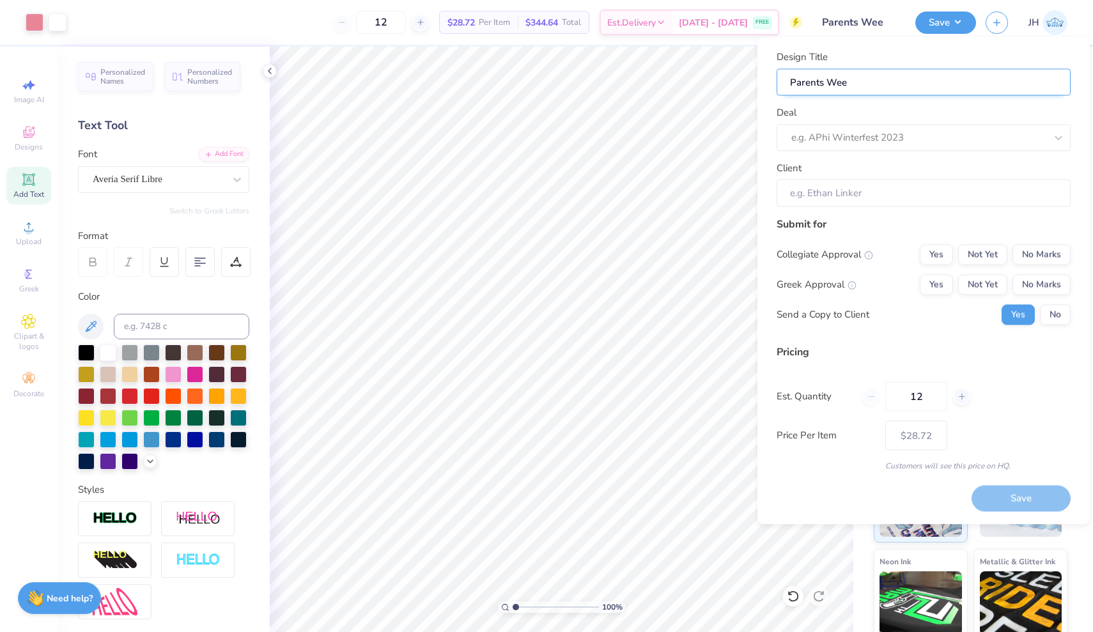
type input "Parents Week"
type input "Parents Weeke"
type input "Parents Weeken"
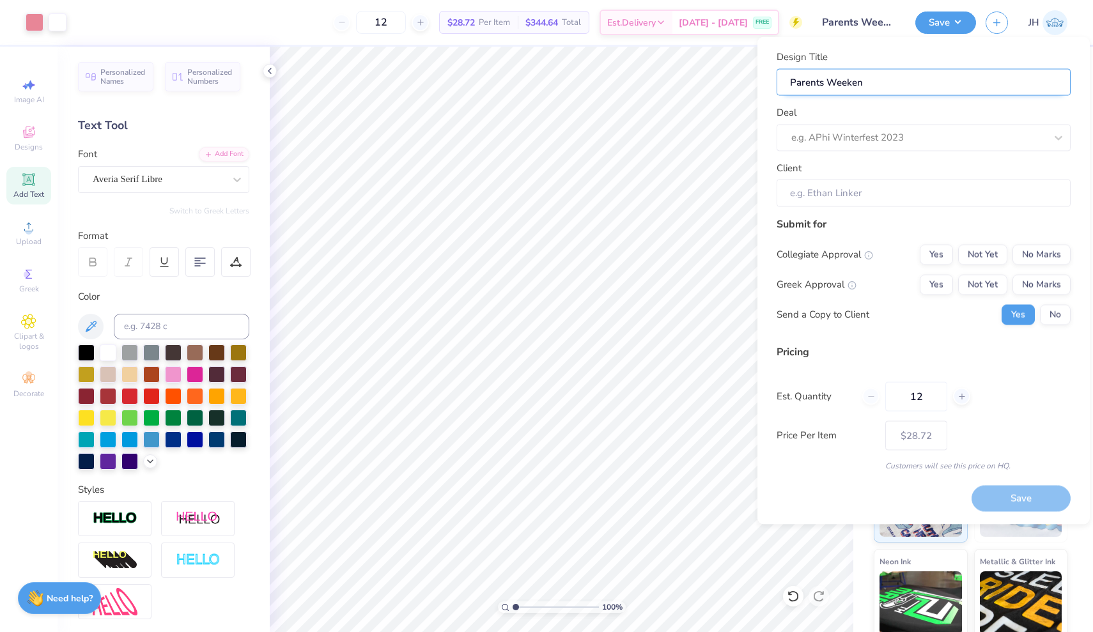
type input "Parents Weekend"
click at [855, 132] on div "e.g. APhi Winterfest 2023" at bounding box center [905, 137] width 229 height 15
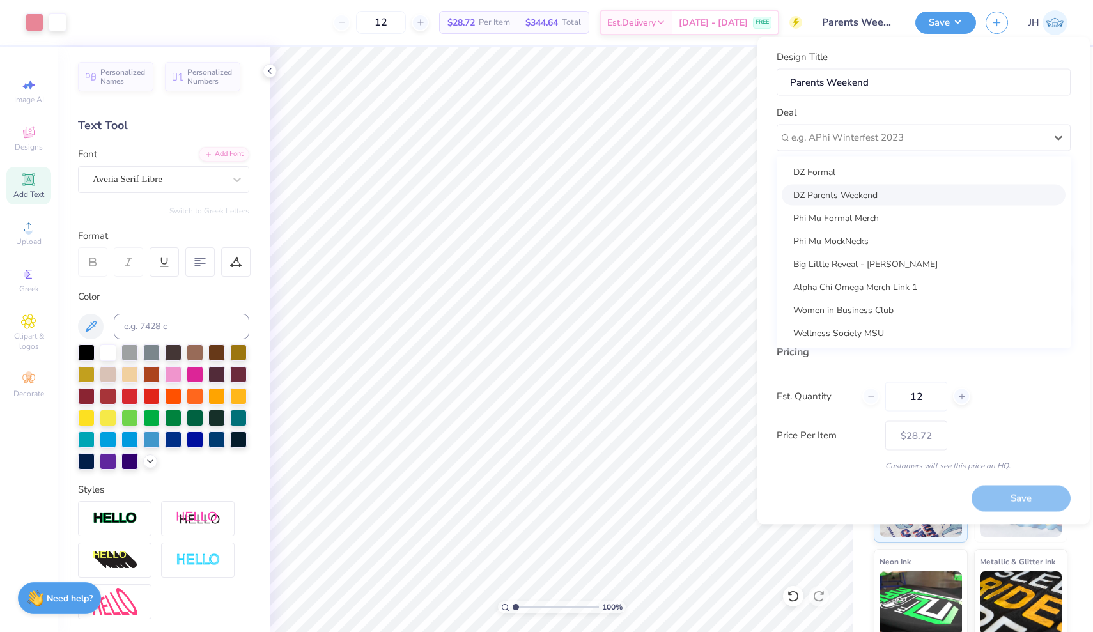
click at [844, 196] on div "DZ Parents Weekend" at bounding box center [924, 194] width 284 height 21
type input "Grace Dougherty"
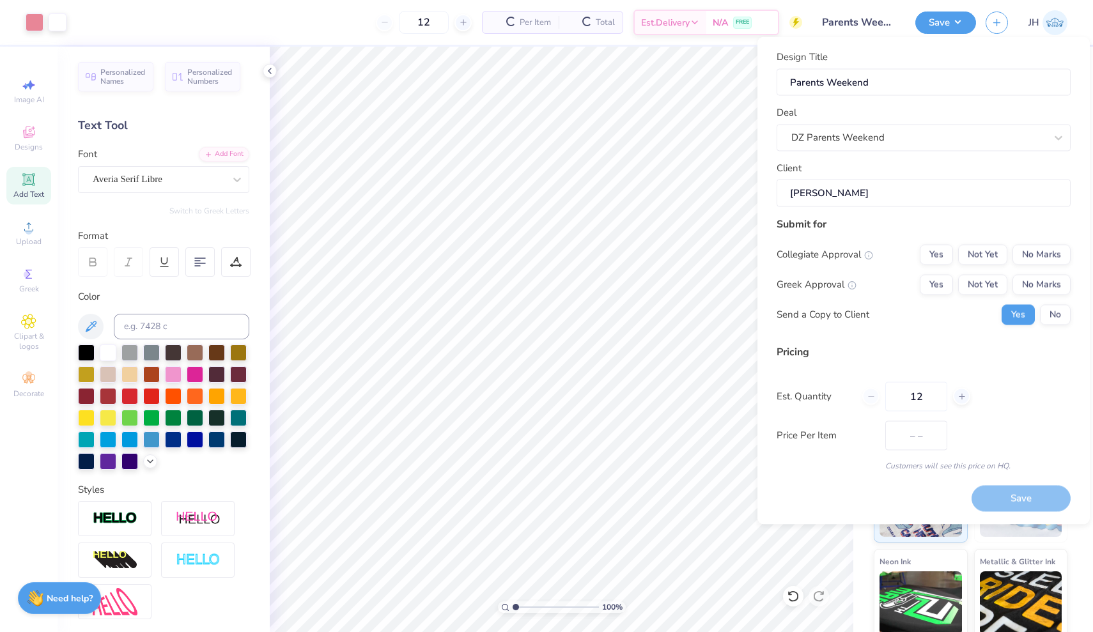
type input "$34.06"
click at [790, 77] on input "Parents Weekend" at bounding box center [923, 81] width 294 height 27
type input "DParents Weekend"
type input "DZParents Weekend"
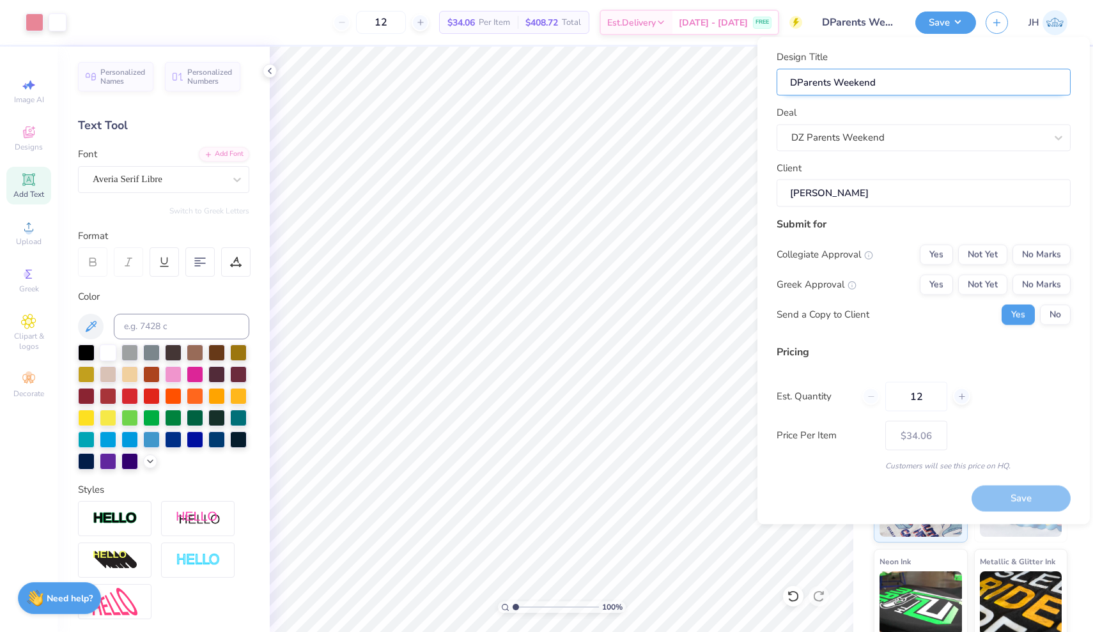
type input "DZParents Weekend"
type input "DZ Parents Weekend"
click at [1034, 255] on button "No Marks" at bounding box center [1041, 254] width 58 height 20
click at [971, 285] on button "Not Yet" at bounding box center [982, 284] width 49 height 20
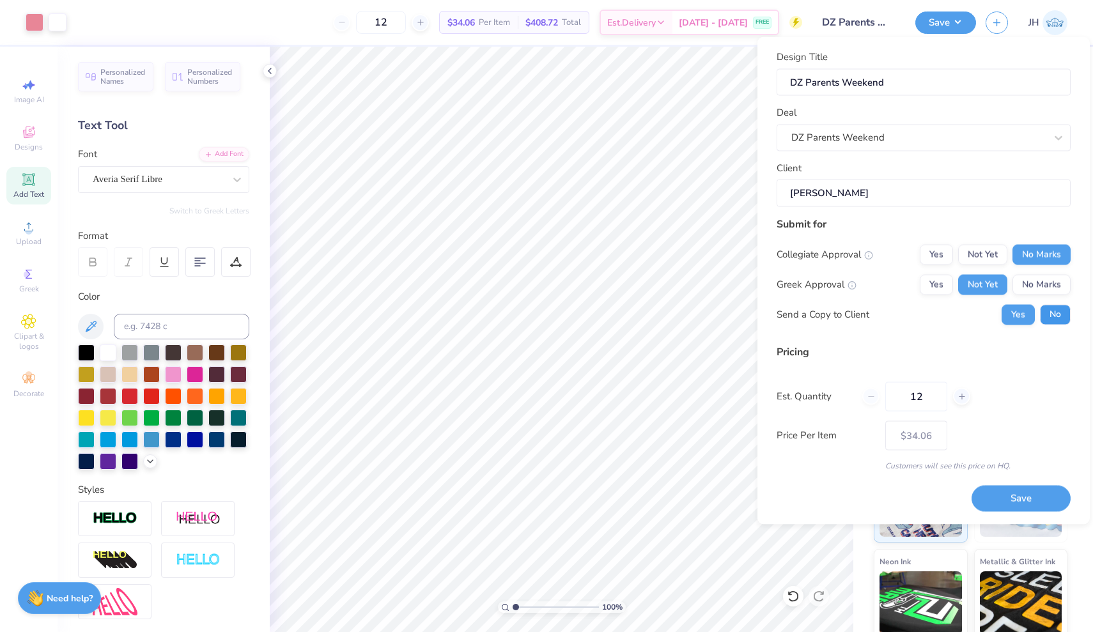
click at [1058, 305] on button "No" at bounding box center [1055, 314] width 31 height 20
click at [1045, 497] on button "Save" at bounding box center [1020, 499] width 99 height 26
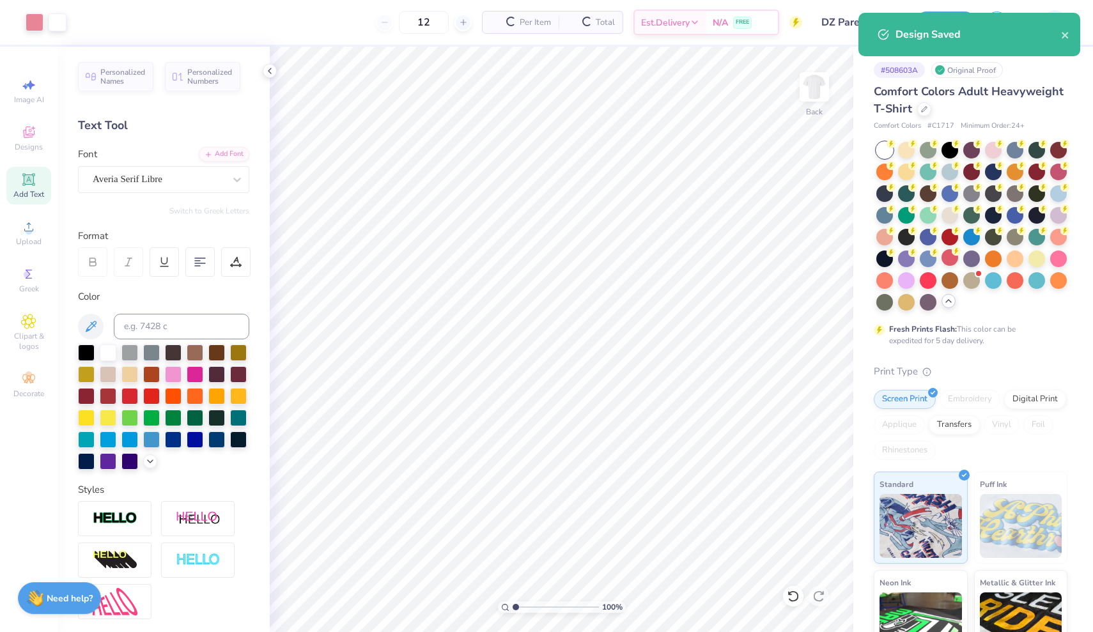
type input "$34.06"
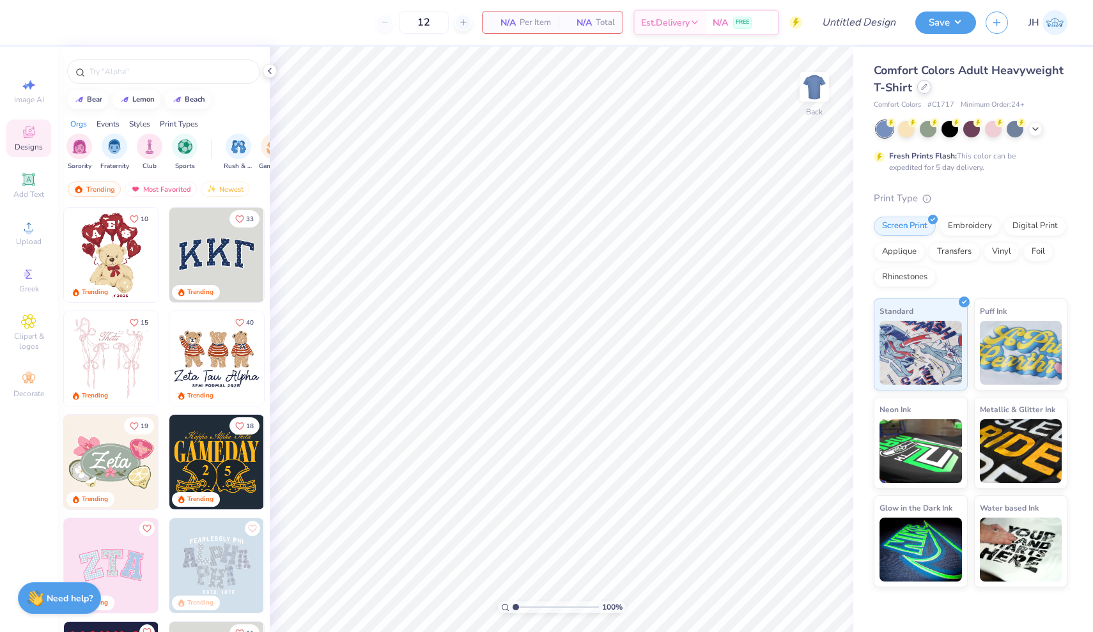
click at [921, 89] on icon at bounding box center [924, 87] width 6 height 6
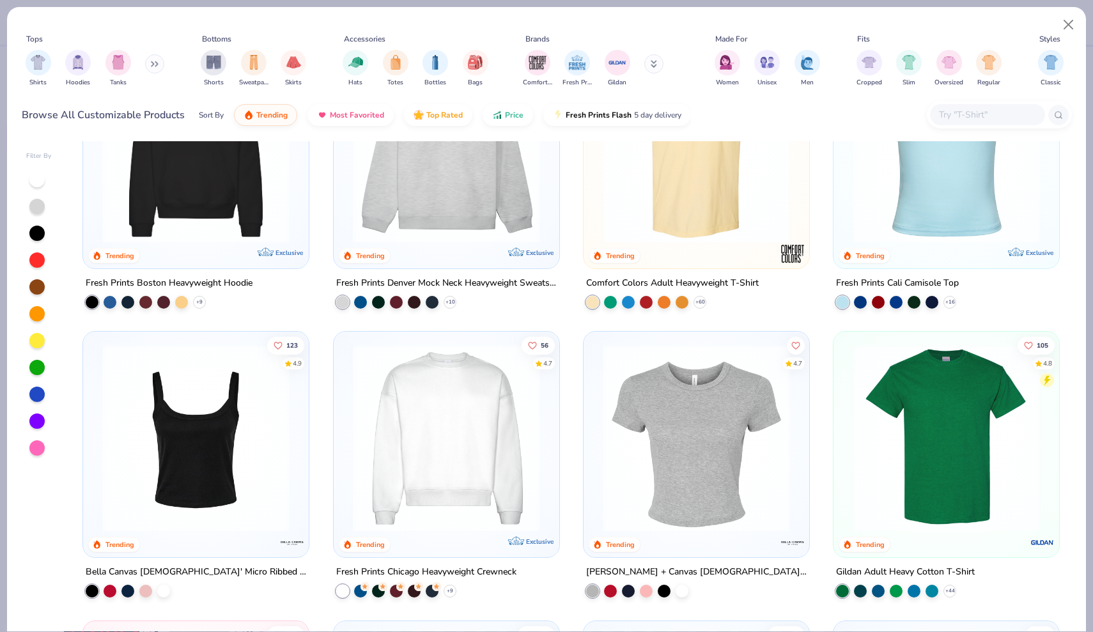
scroll to position [118, 0]
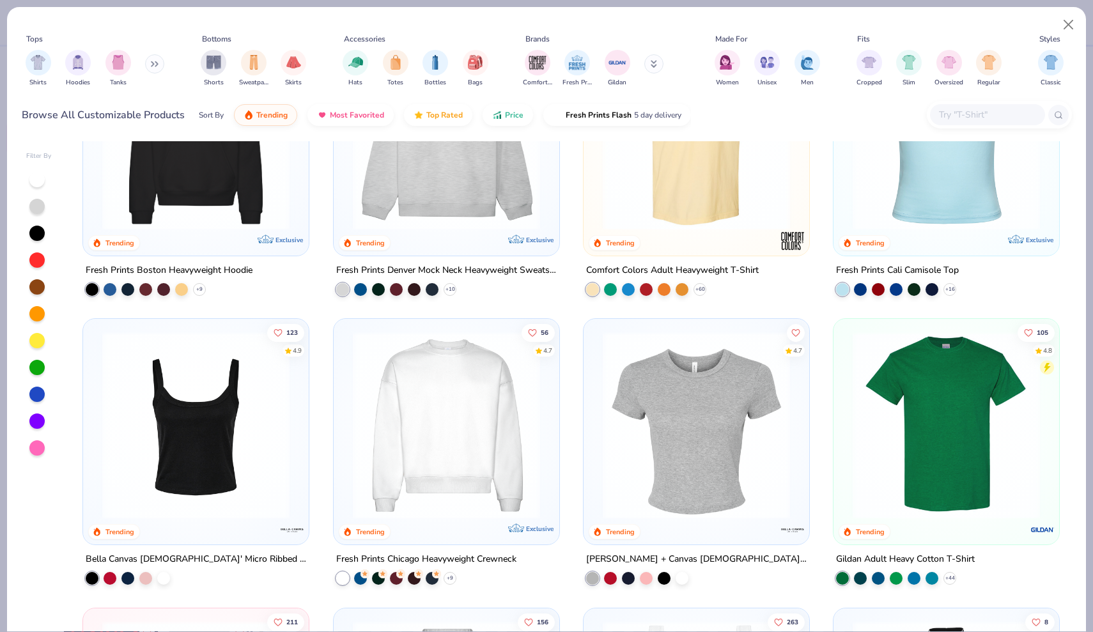
click at [676, 440] on img at bounding box center [696, 425] width 200 height 187
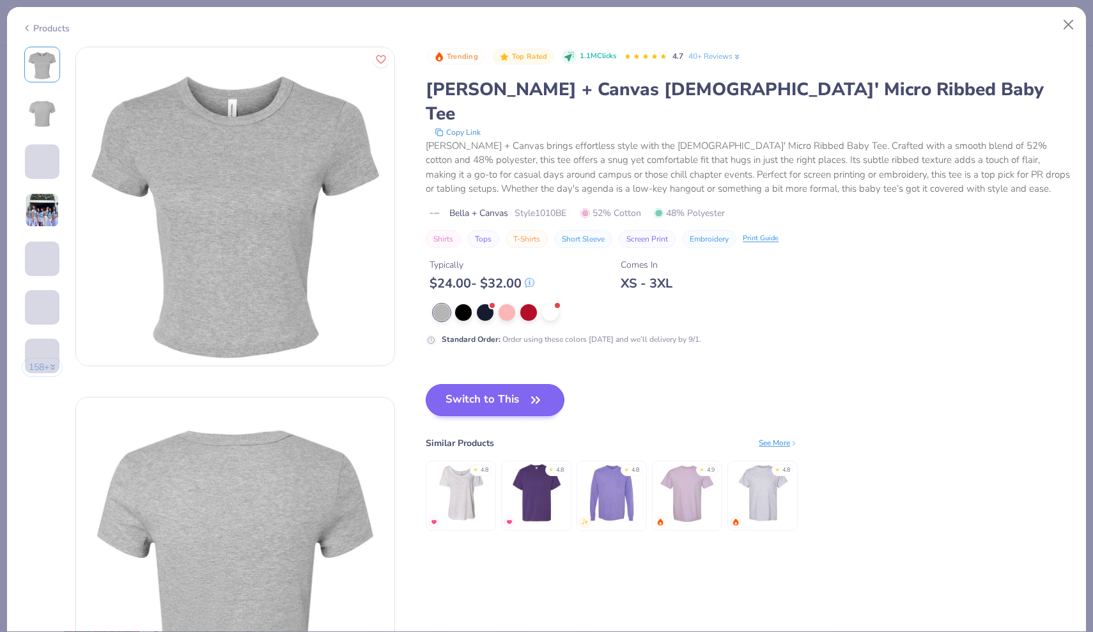
click at [509, 384] on button "Switch to This" at bounding box center [495, 400] width 139 height 32
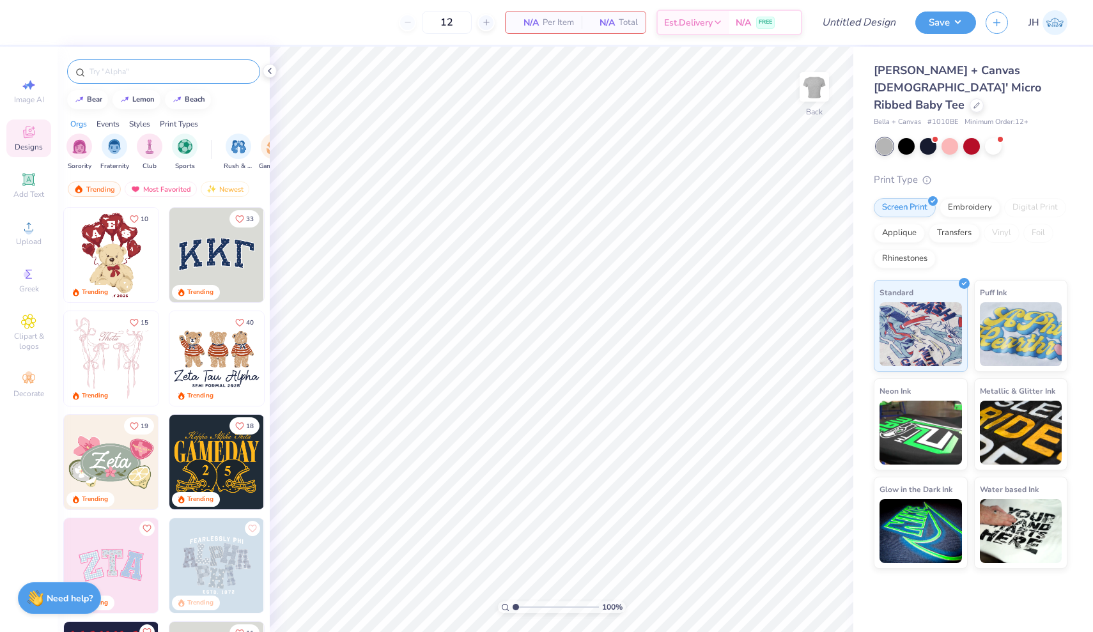
click at [146, 68] on input "text" at bounding box center [170, 71] width 164 height 13
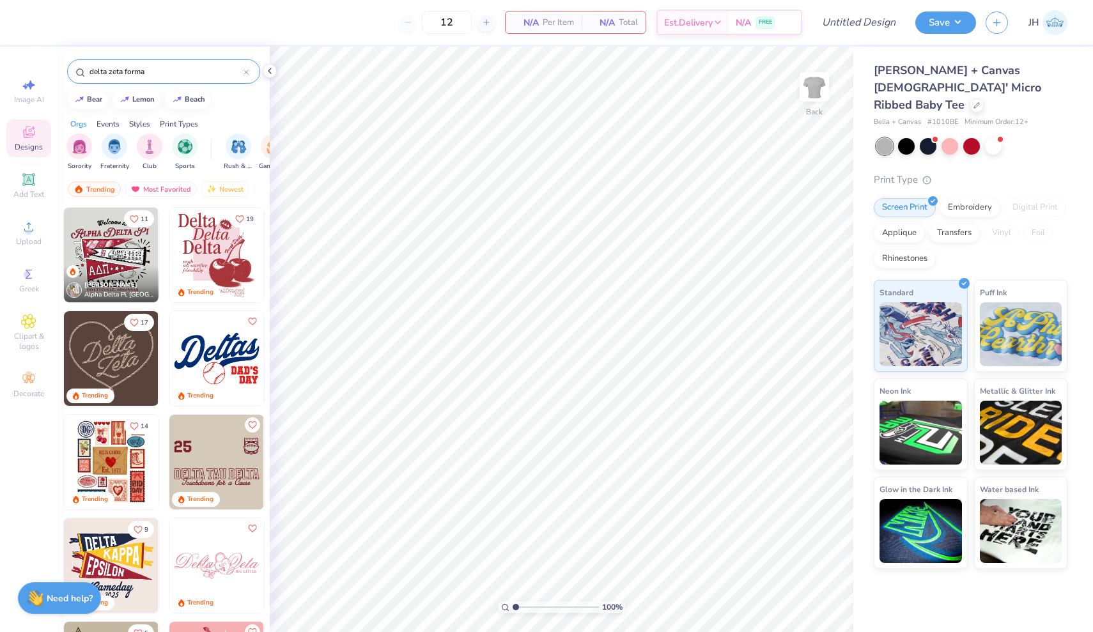
type input "delta zeta formal"
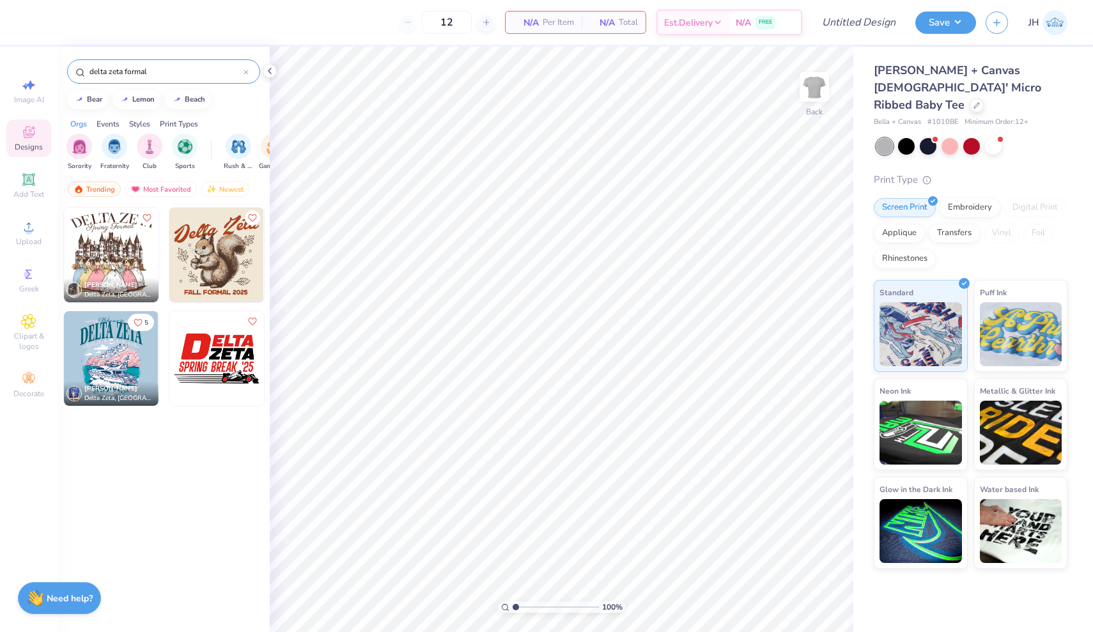
click at [245, 70] on icon at bounding box center [245, 72] width 5 height 5
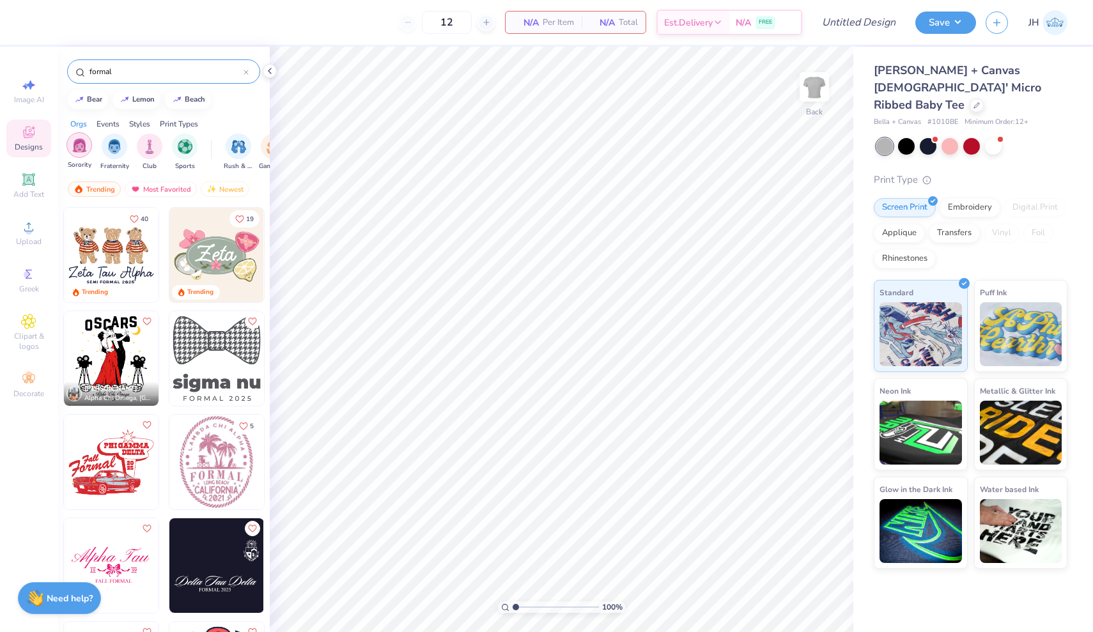
type input "formal"
click at [75, 149] on img "filter for Sorority" at bounding box center [79, 145] width 15 height 15
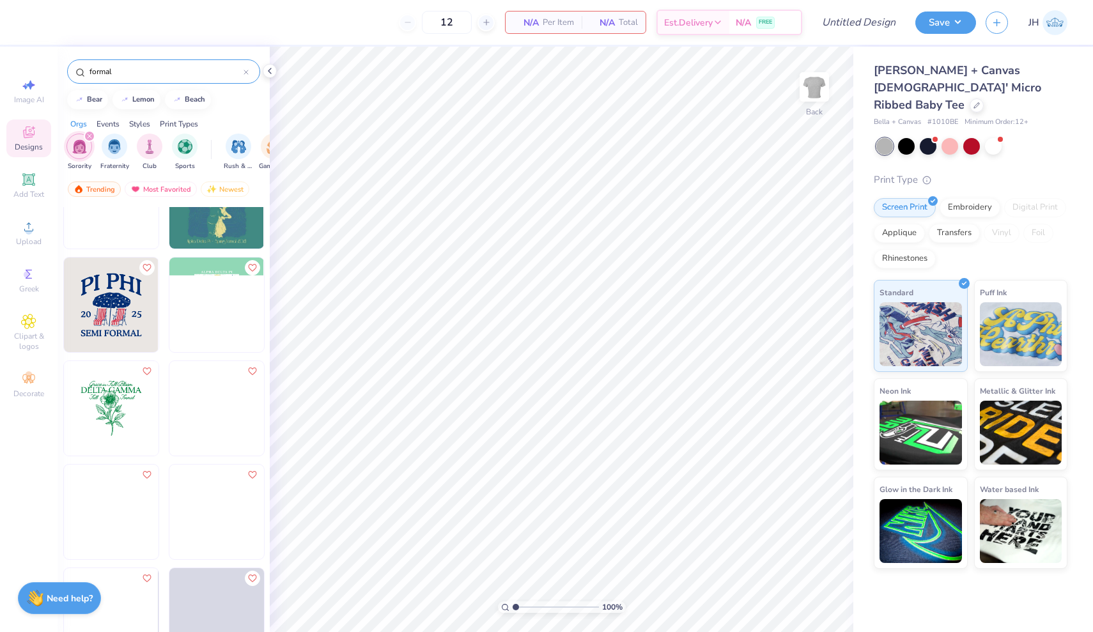
scroll to position [987, 0]
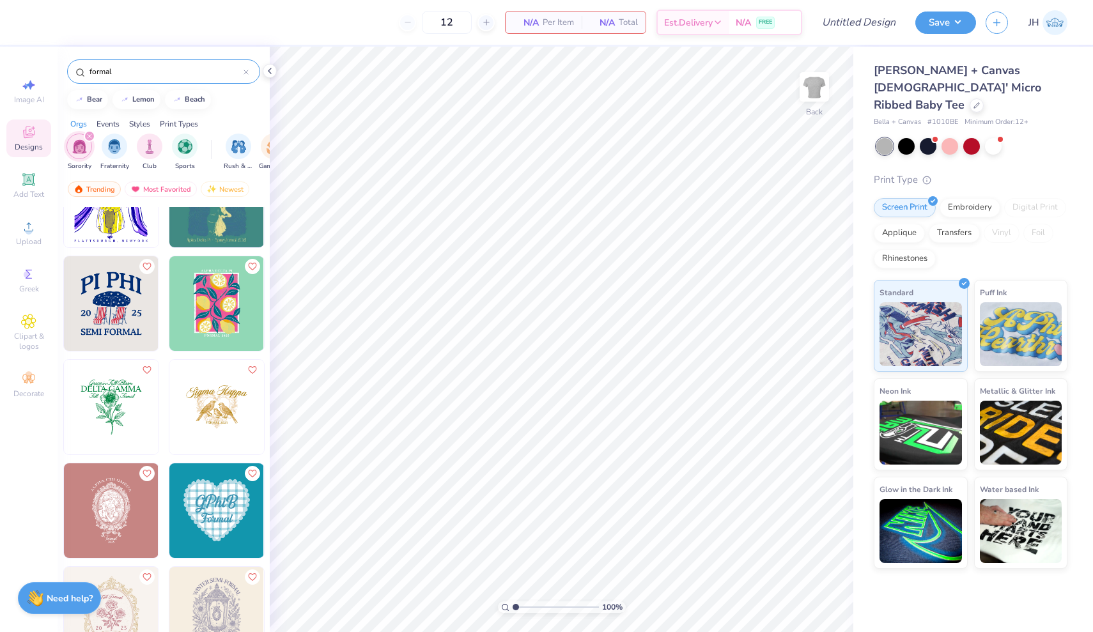
click at [225, 489] on img at bounding box center [216, 510] width 95 height 95
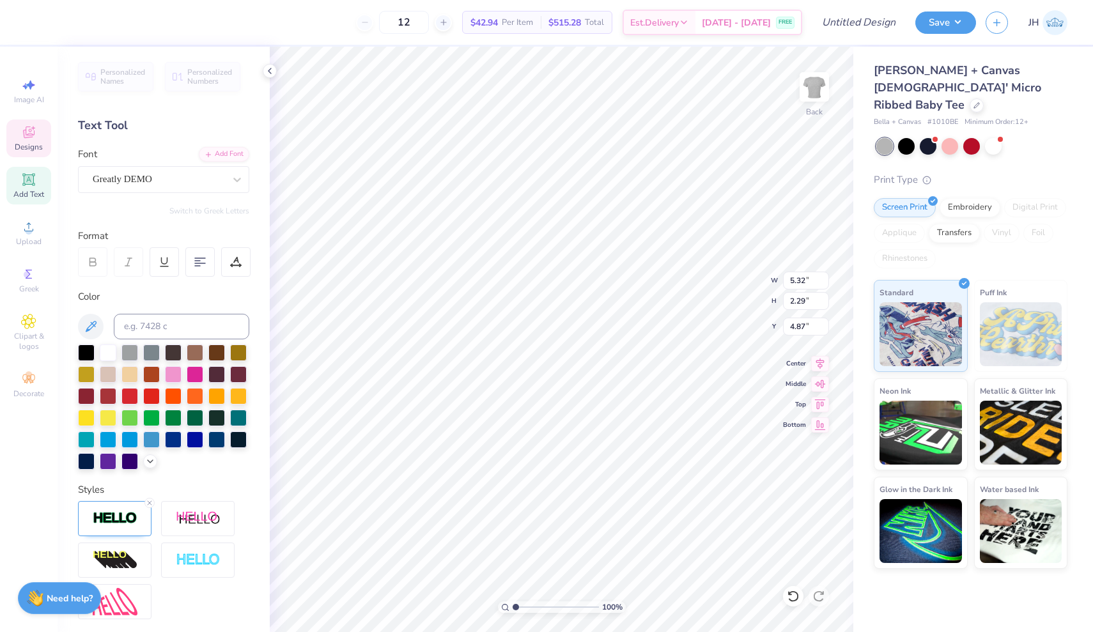
type textarea "G"
type textarea "Delta Zeta"
type input "7.19"
type input "1.60"
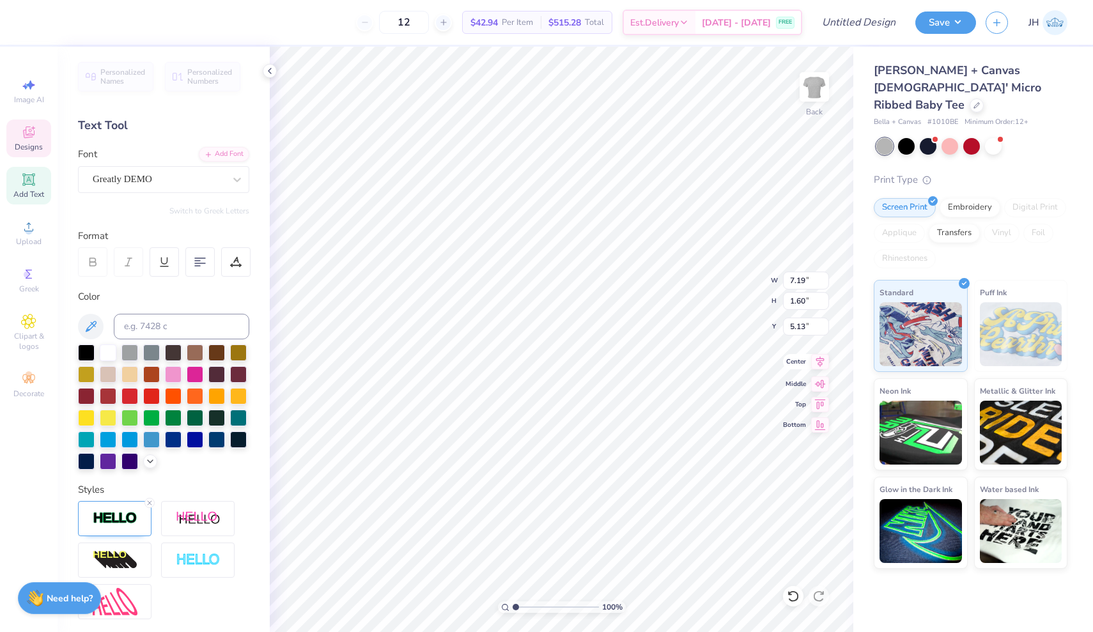
click at [818, 362] on icon at bounding box center [820, 361] width 18 height 15
type input "8.28"
type input "7.72"
type input "3.00"
click at [818, 363] on icon at bounding box center [820, 361] width 8 height 11
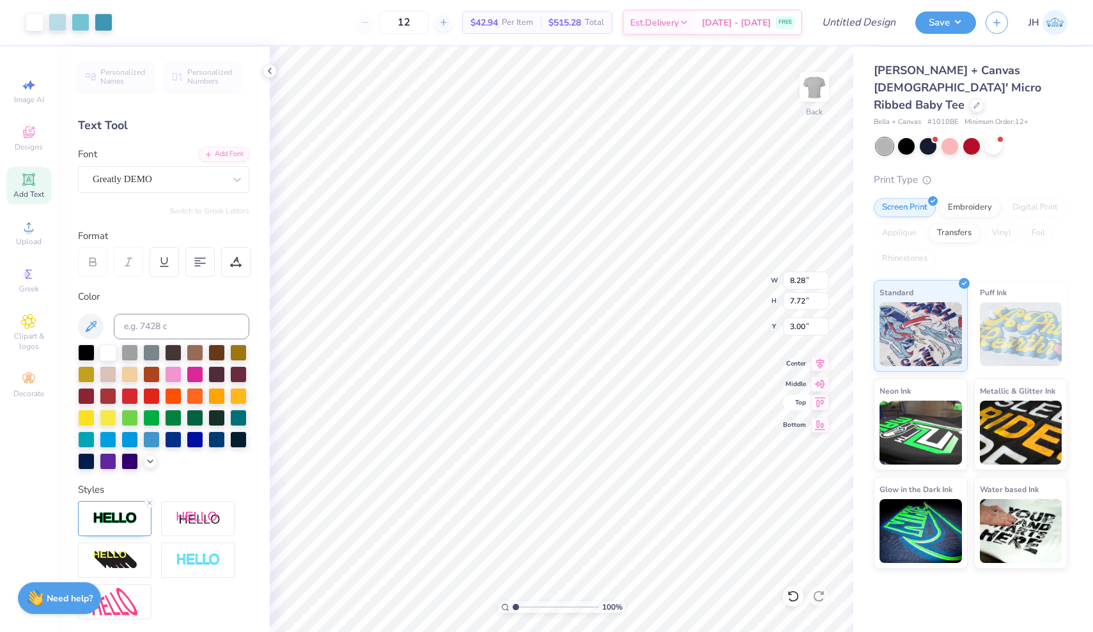
click at [817, 401] on icon at bounding box center [820, 402] width 11 height 10
type input "1.80"
click at [936, 29] on button "Save" at bounding box center [945, 21] width 61 height 22
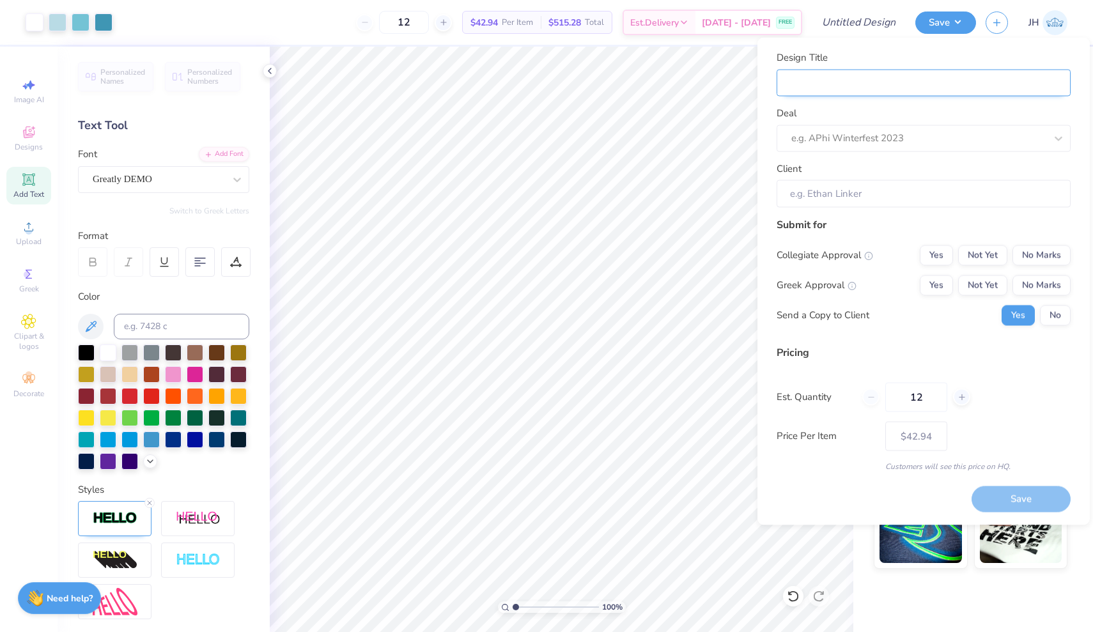
click at [859, 72] on input "Design Title" at bounding box center [923, 82] width 294 height 27
type input "D"
type input "DZ"
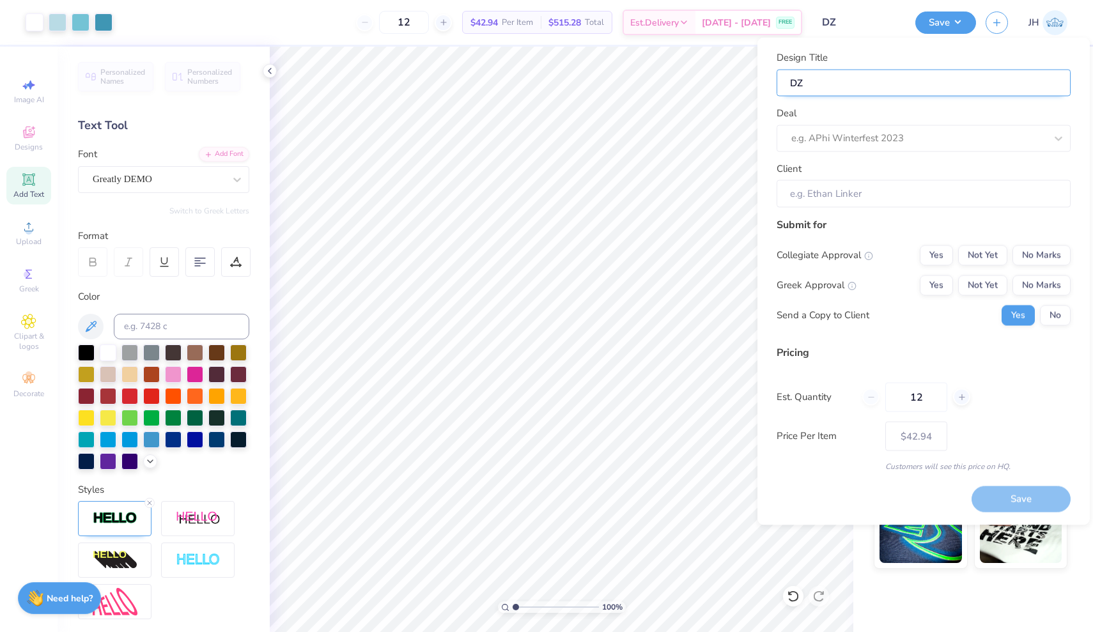
type input "DZ"
type input "DZ F"
type input "DZ Fo"
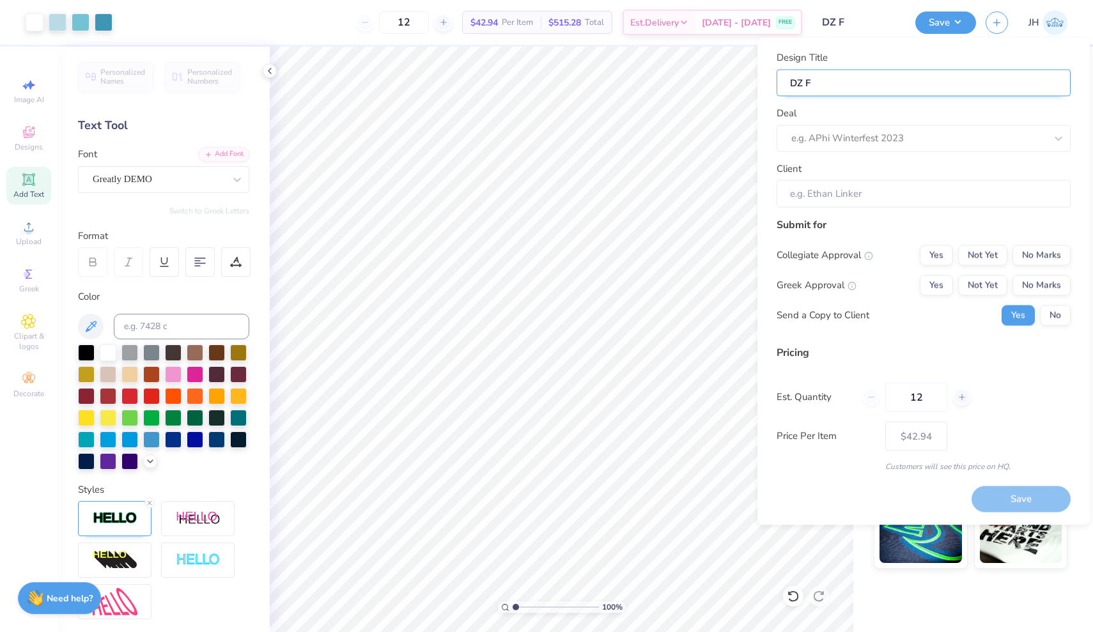
type input "DZ Fo"
type input "DZ For"
type input "DZ Form"
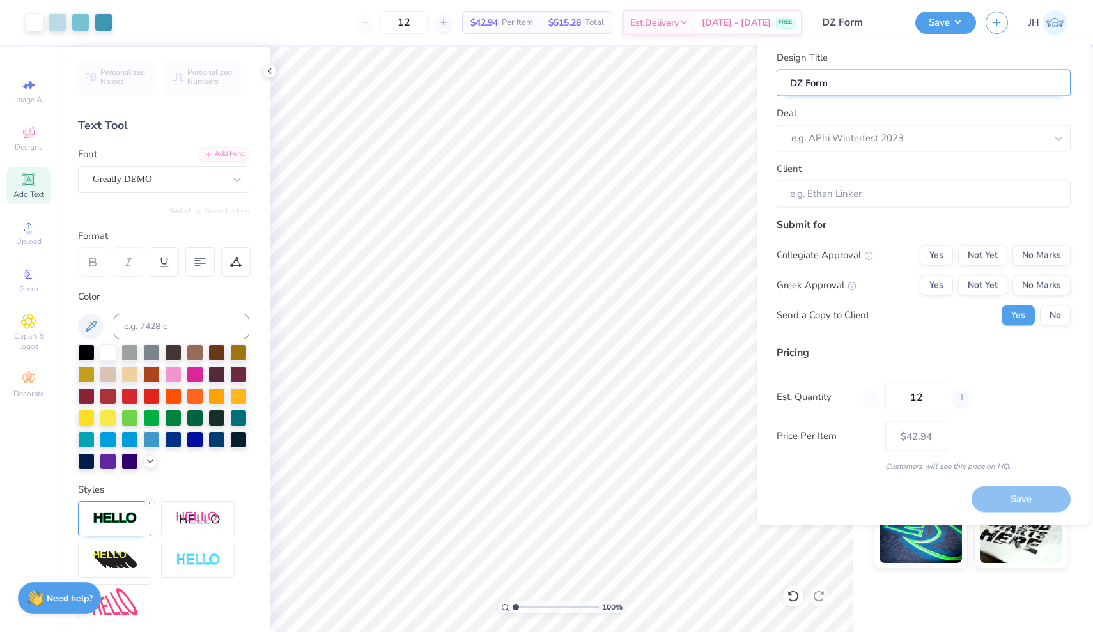
type input "DZ Forma"
type input "DZ Formal"
click at [849, 139] on div "e.g. APhi Winterfest 2023" at bounding box center [918, 138] width 254 height 15
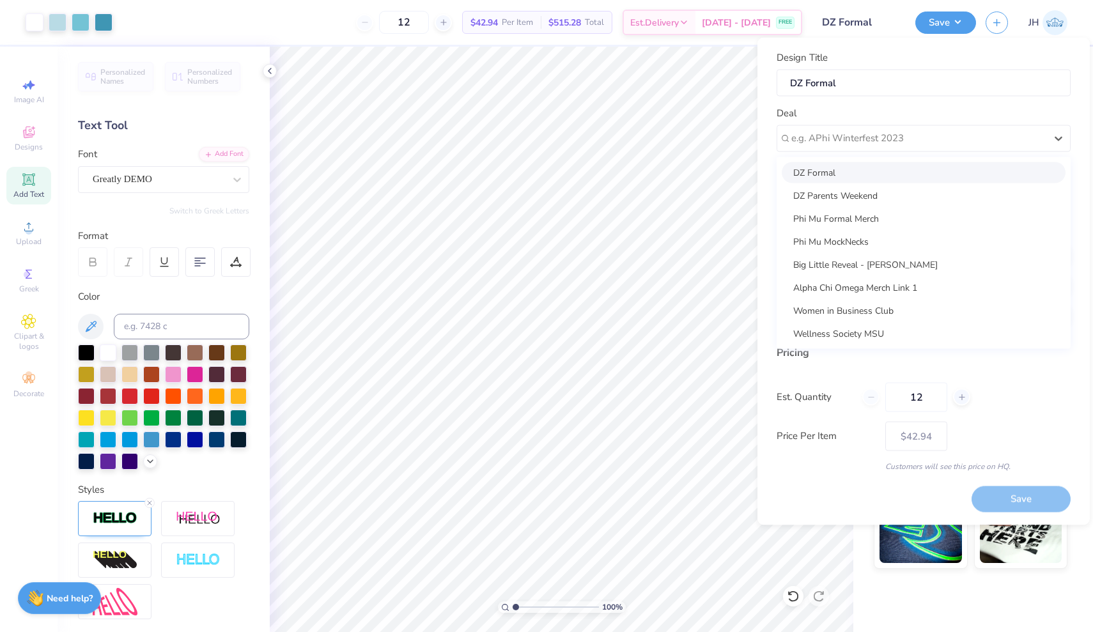
click at [841, 173] on div "DZ Formal" at bounding box center [924, 172] width 284 height 21
type input "Grace Dougherty"
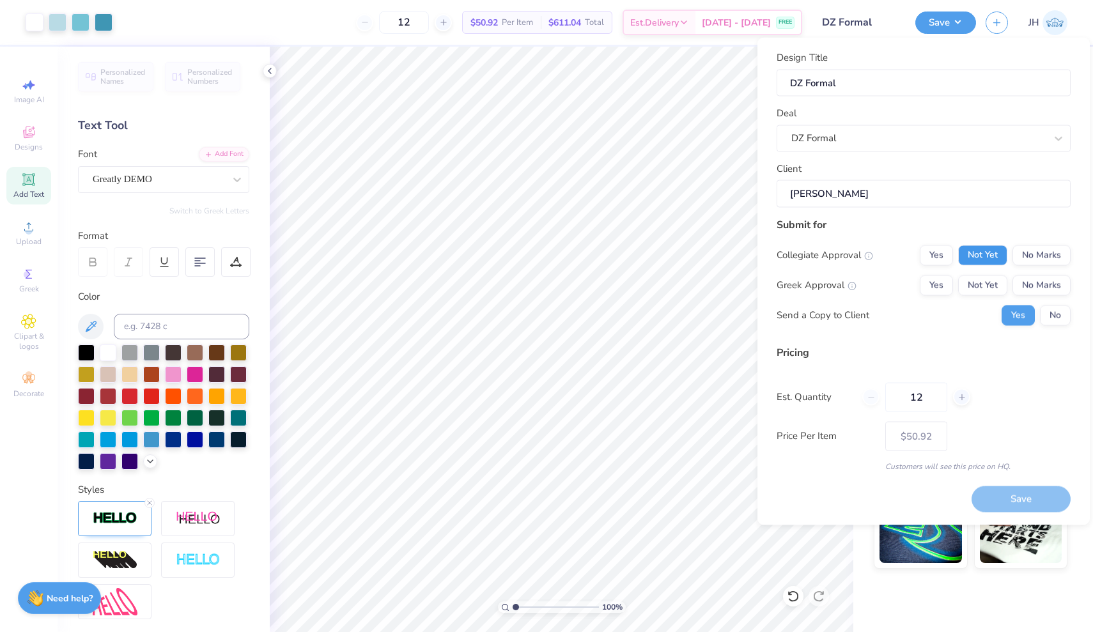
click at [996, 253] on button "Not Yet" at bounding box center [982, 255] width 49 height 20
click at [1038, 252] on button "No Marks" at bounding box center [1041, 255] width 58 height 20
click at [990, 279] on button "Not Yet" at bounding box center [982, 285] width 49 height 20
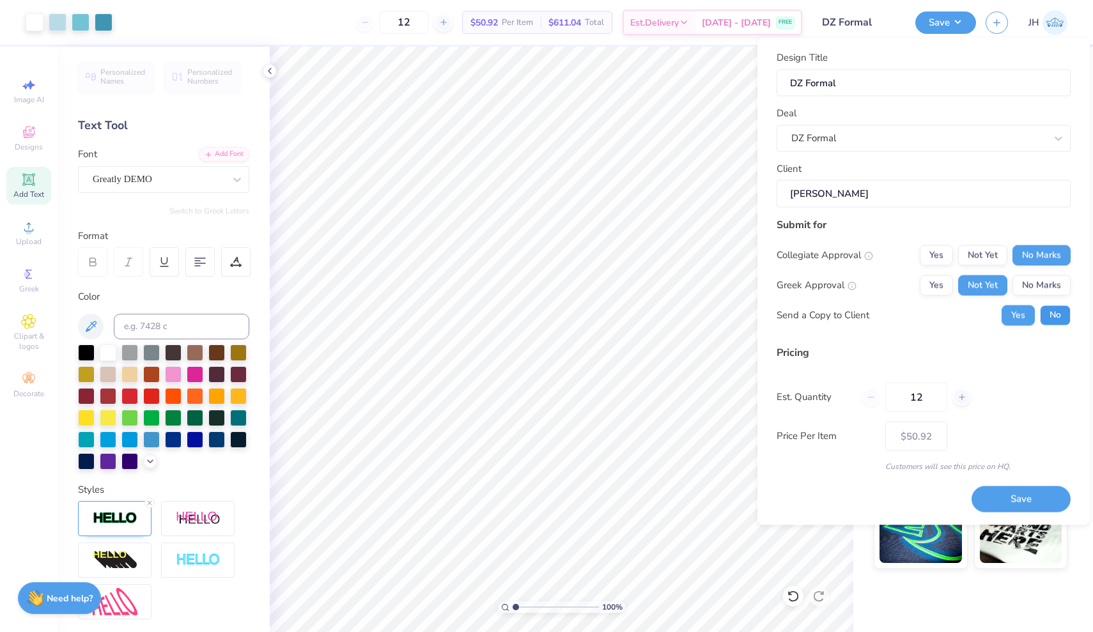
click at [1044, 316] on button "No" at bounding box center [1055, 315] width 31 height 20
click at [1039, 504] on button "Save" at bounding box center [1020, 499] width 99 height 26
type input "$50.92"
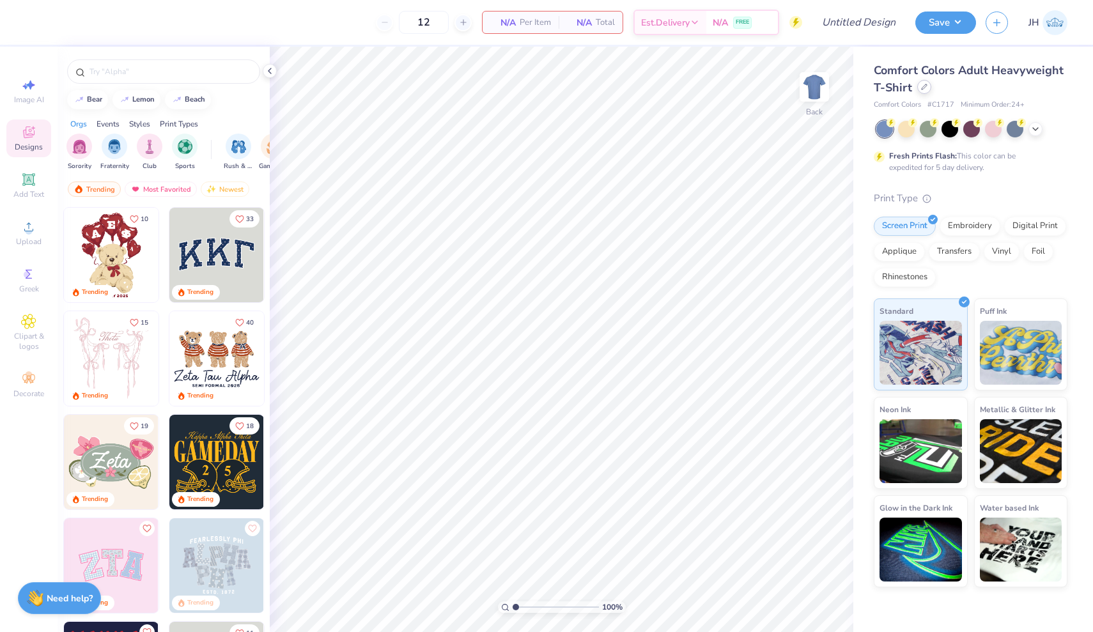
click at [923, 88] on icon at bounding box center [923, 86] width 5 height 5
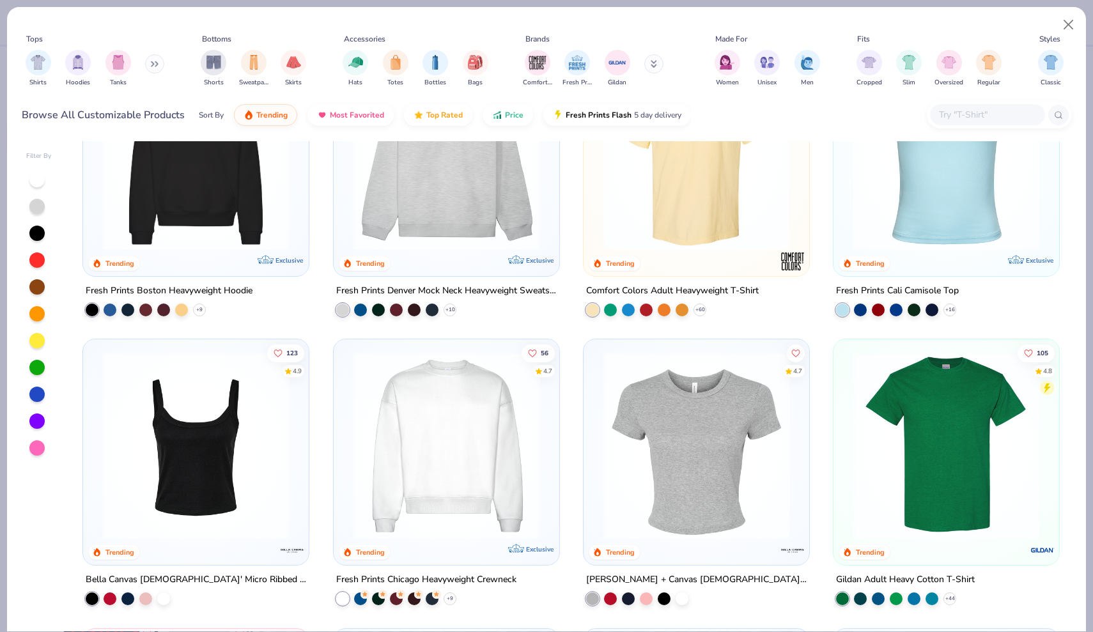
scroll to position [212, 0]
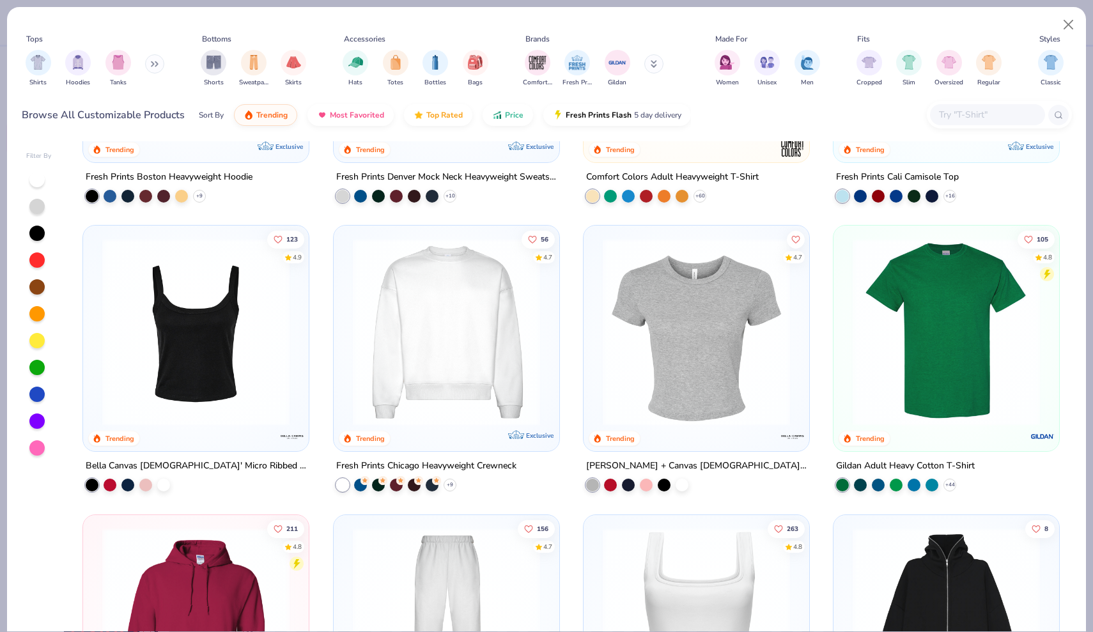
click at [710, 414] on img at bounding box center [696, 331] width 200 height 187
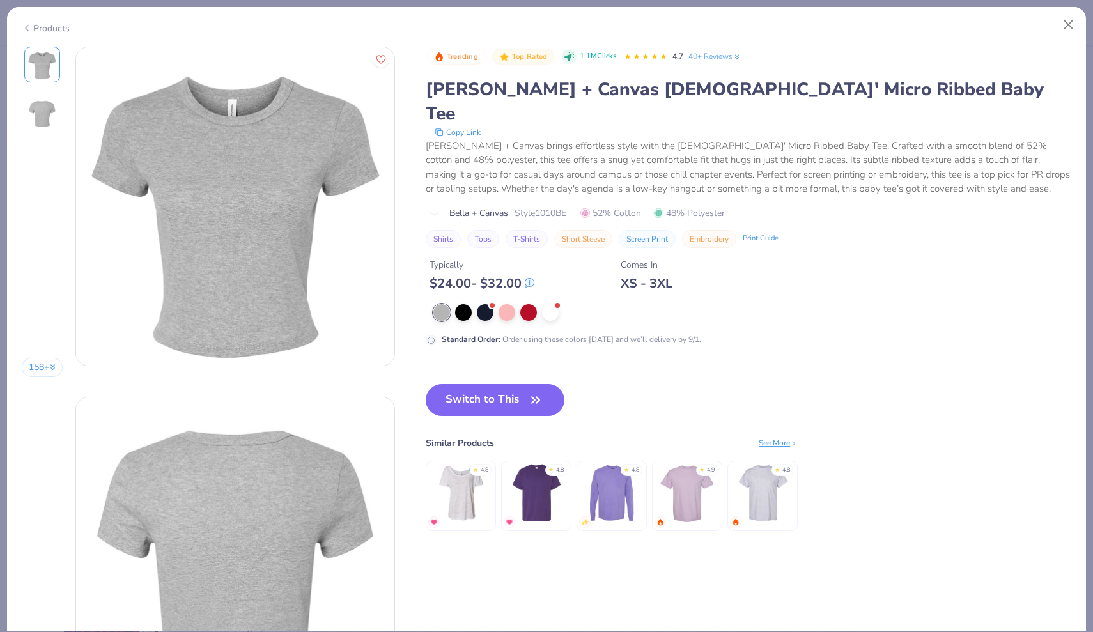
click at [507, 328] on div "Trending Top Rated 1.1M Clicks 4.7 40+ Reviews Bella + Canvas Ladies' Micro Rib…" at bounding box center [748, 302] width 645 height 510
click at [507, 384] on button "Switch to This" at bounding box center [495, 400] width 139 height 32
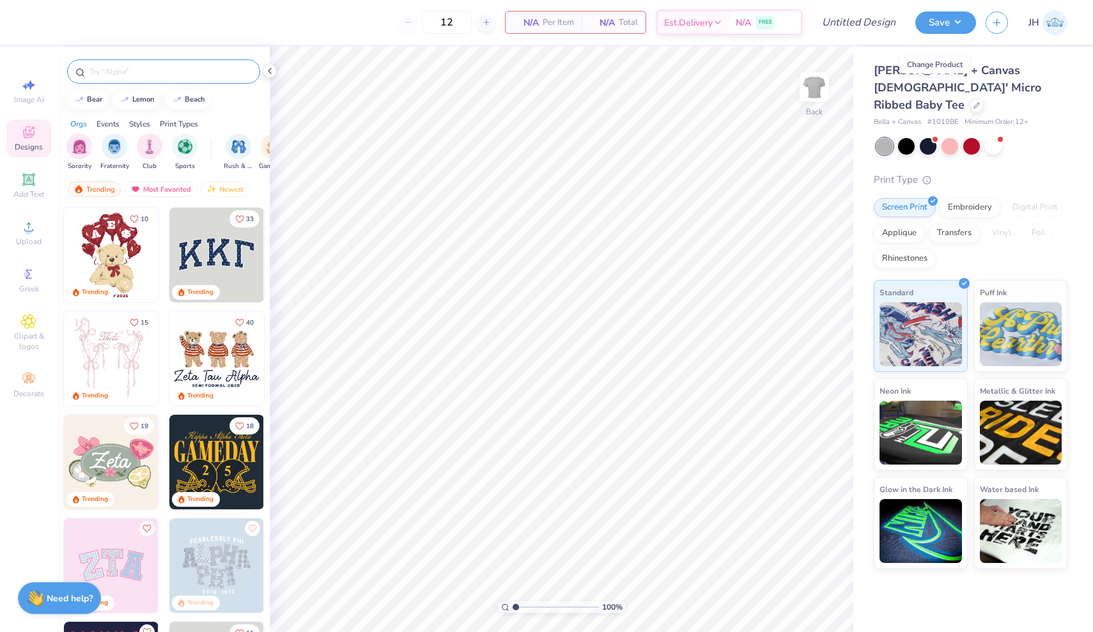
click at [143, 79] on div at bounding box center [163, 71] width 193 height 24
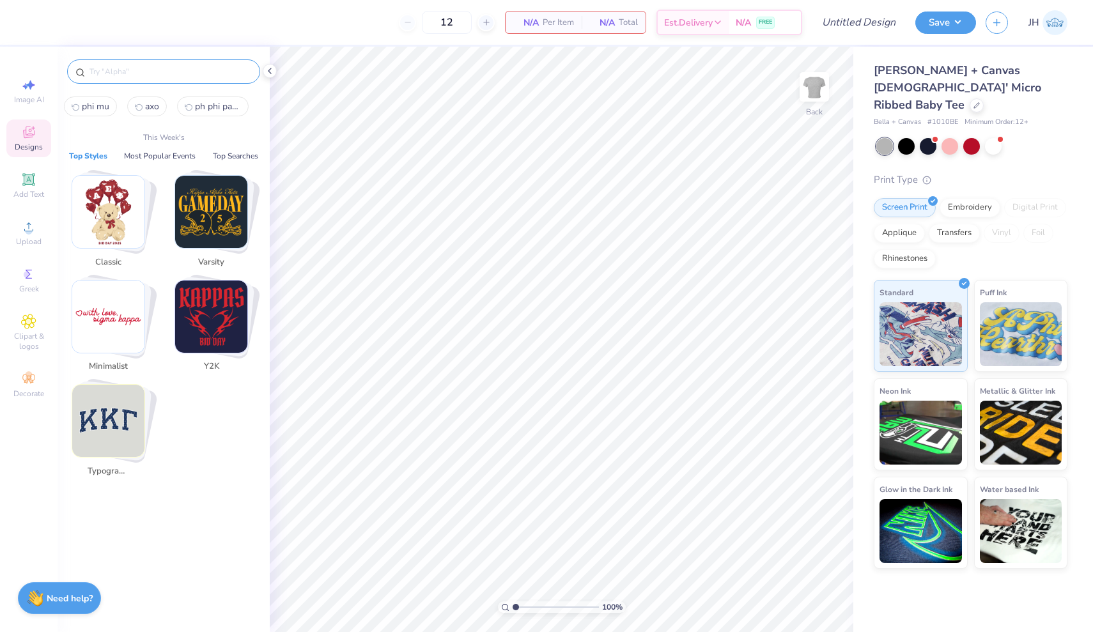
click at [120, 71] on input "text" at bounding box center [170, 71] width 164 height 13
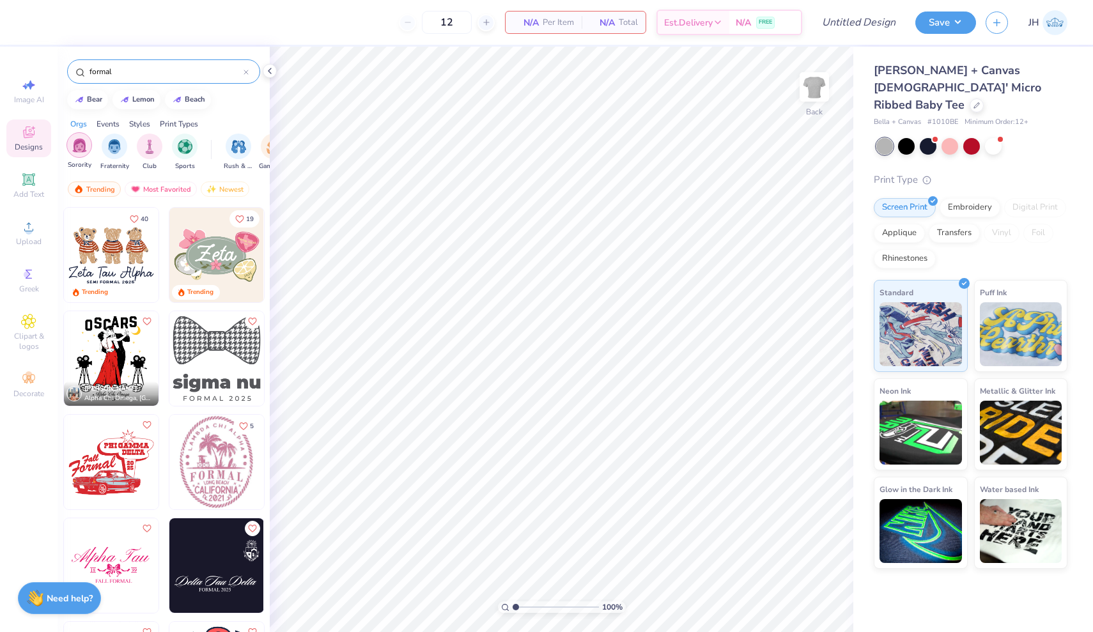
type input "formal"
click at [82, 144] on img "filter for Sorority" at bounding box center [79, 145] width 15 height 15
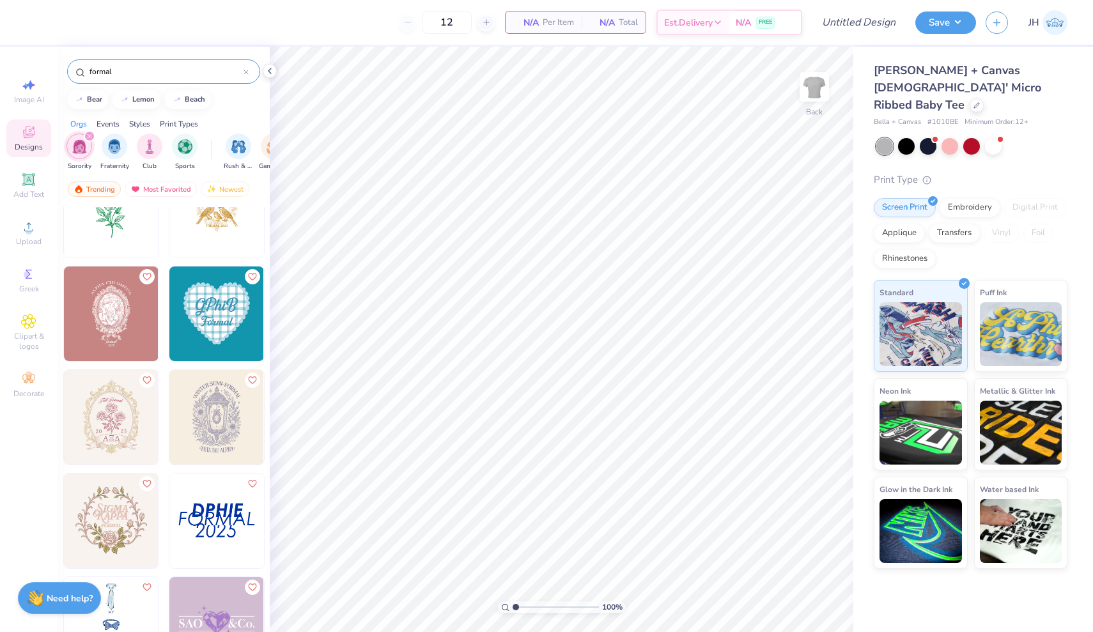
scroll to position [1183, 0]
click at [213, 335] on img at bounding box center [216, 314] width 95 height 95
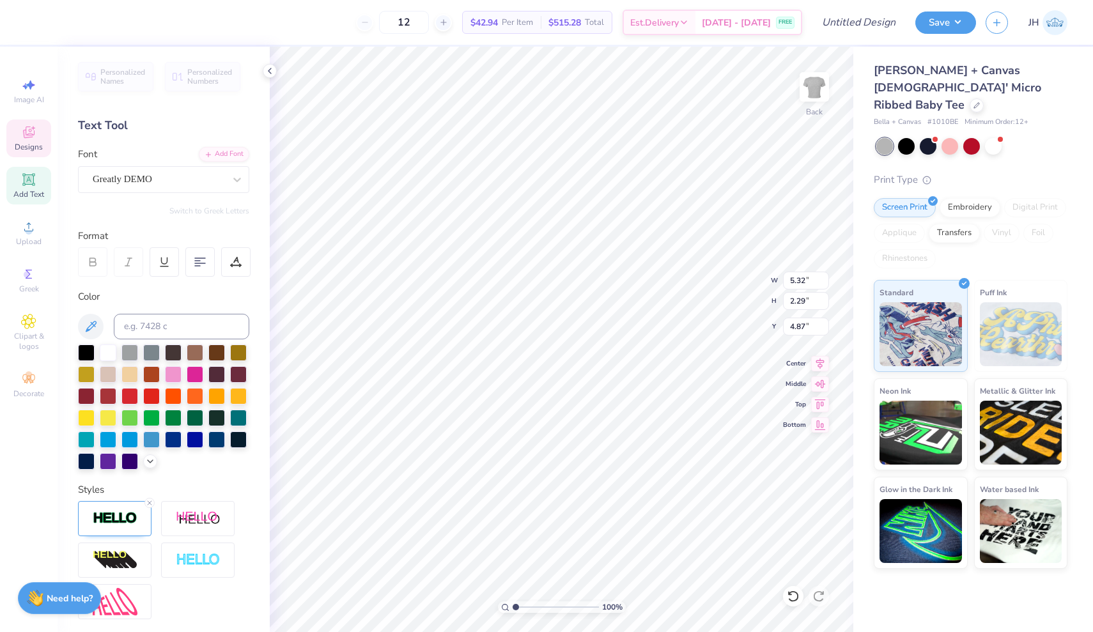
type textarea "G"
type textarea "Delta Zeta"
type input "7.28"
type input "1.62"
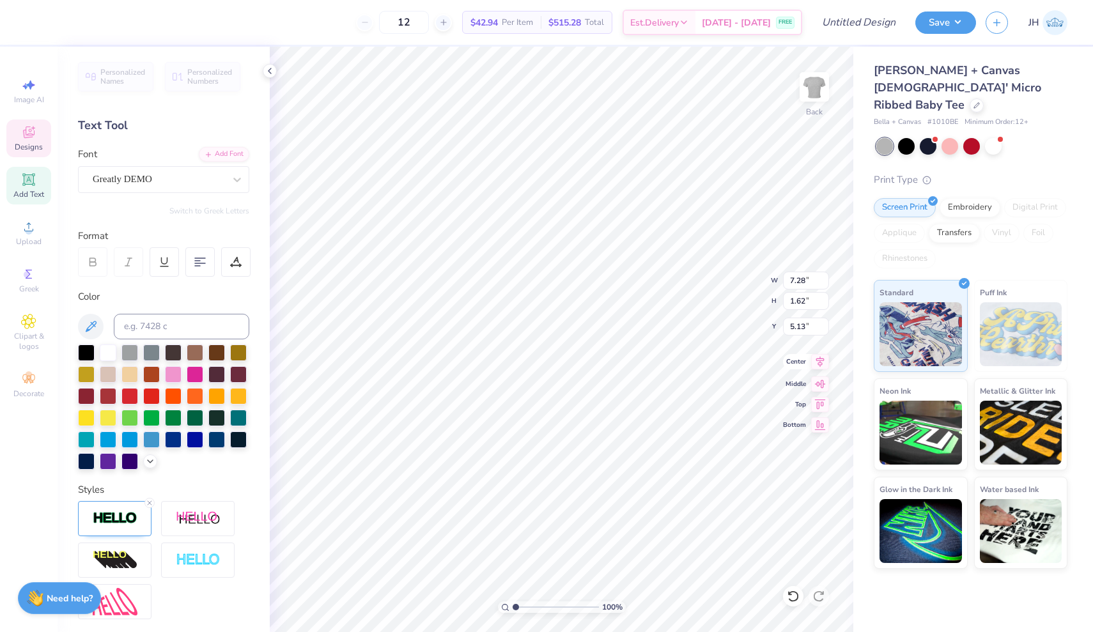
click at [821, 366] on icon at bounding box center [820, 361] width 18 height 15
type input "8.28"
type input "7.72"
type input "3.00"
type input "2.21"
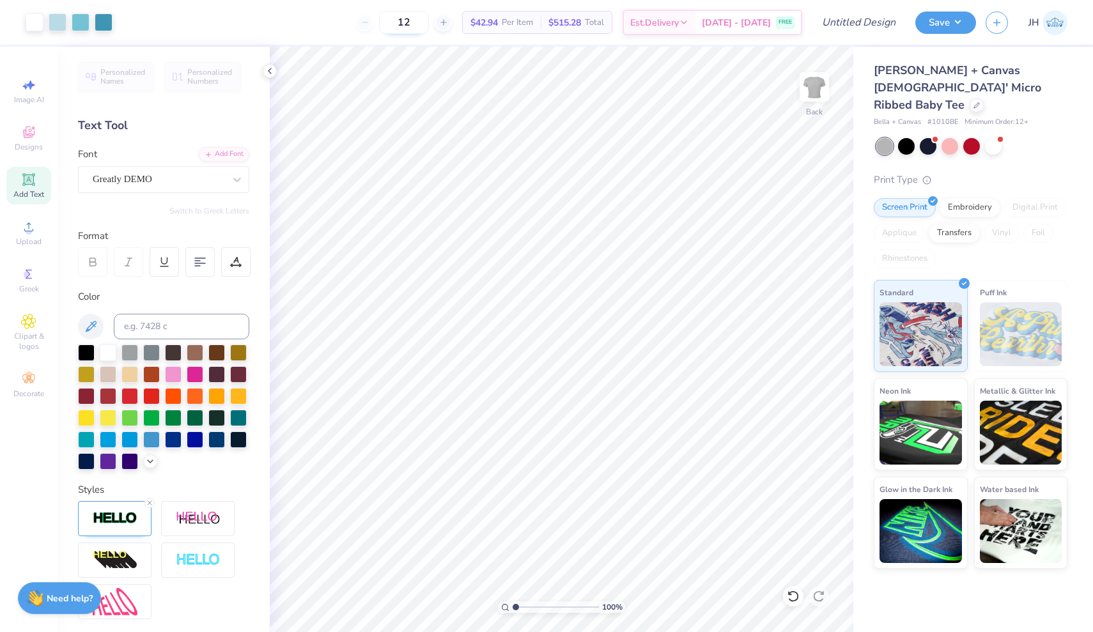
click at [428, 28] on input "12" at bounding box center [404, 22] width 50 height 23
type input "1"
type input "30"
click at [947, 27] on button "Save" at bounding box center [945, 21] width 61 height 22
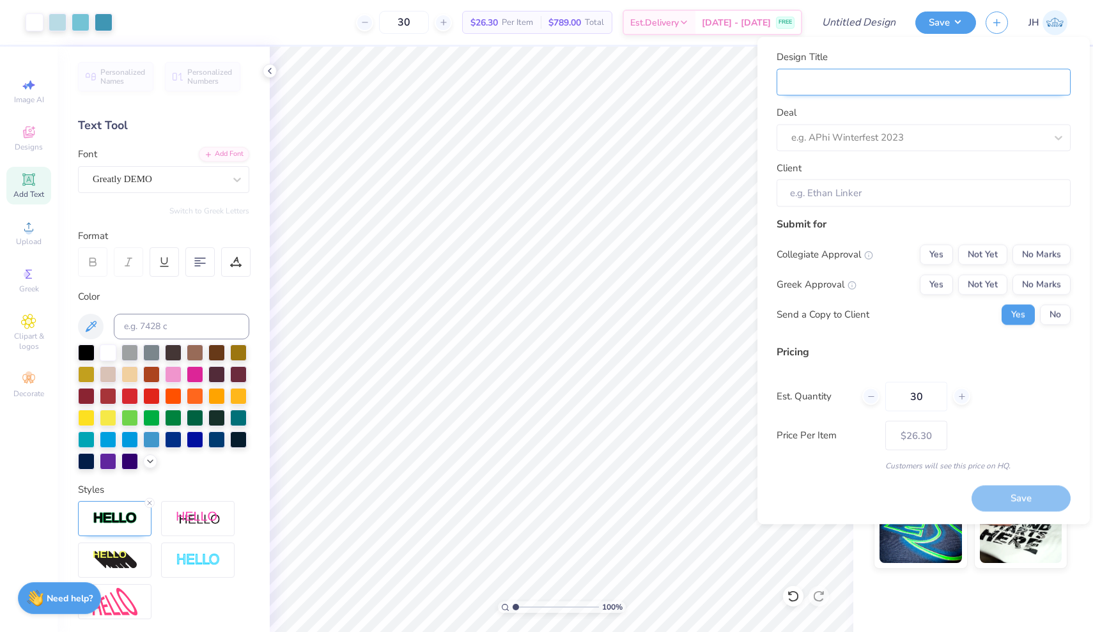
click at [853, 84] on input "Design Title" at bounding box center [923, 81] width 294 height 27
type input "D"
type input "DZ"
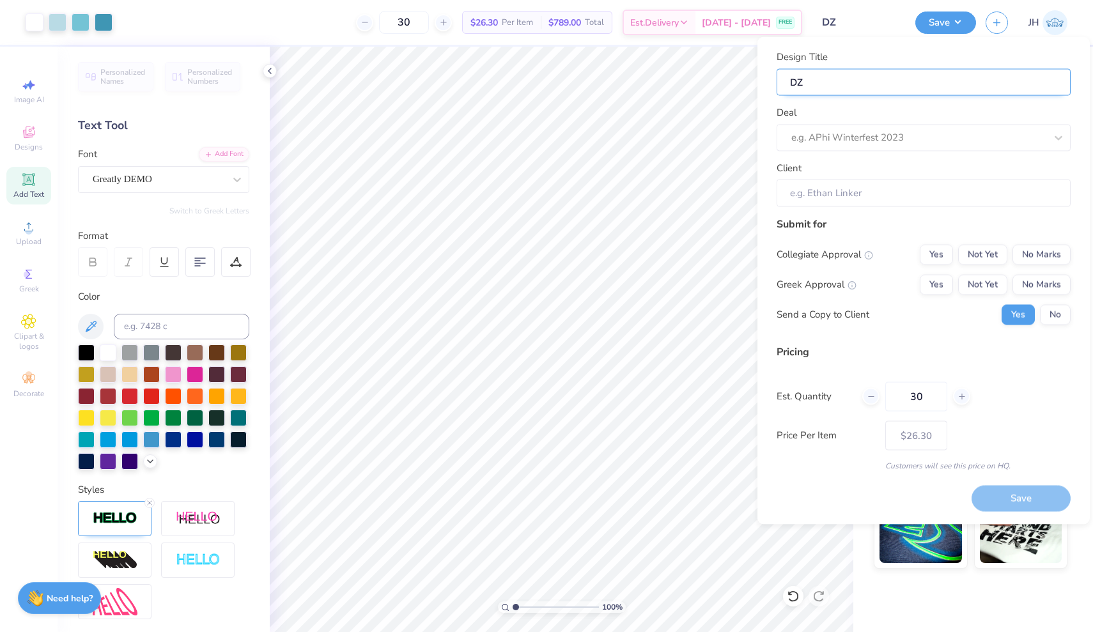
type input "DZ"
type input "DZ F"
type input "DZ Fo"
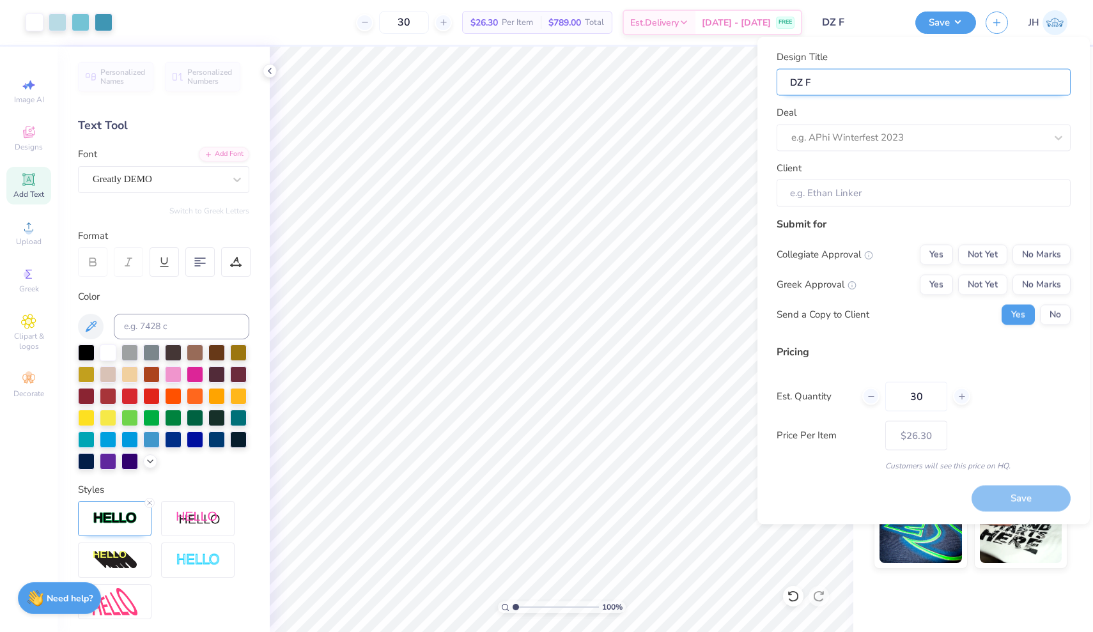
type input "DZ Fo"
type input "DZ For"
type input "DZ Form"
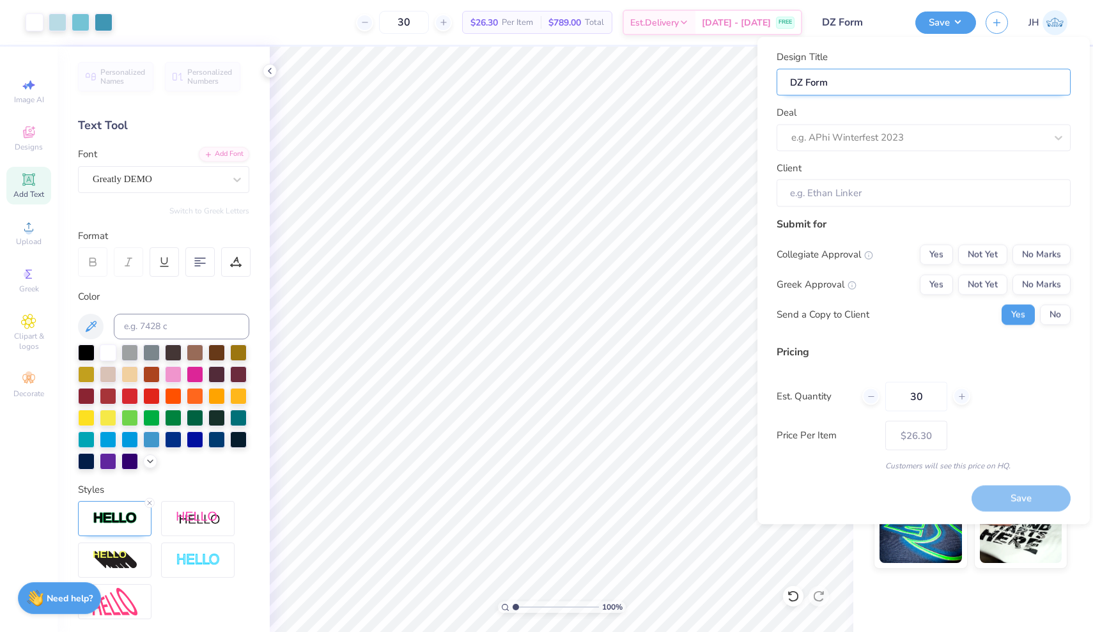
type input "DZ Forma"
type input "DZ Formal"
click at [849, 134] on div "e.g. APhi Winterfest 2023" at bounding box center [918, 137] width 254 height 15
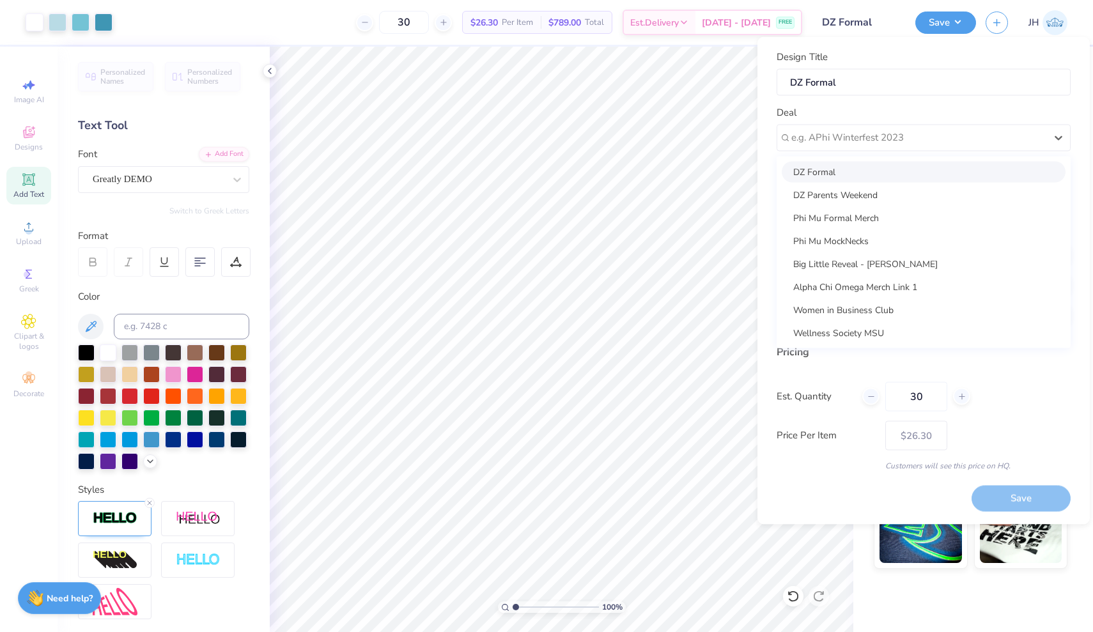
click at [833, 169] on div "DZ Formal" at bounding box center [924, 171] width 284 height 21
type input "Grace Dougherty"
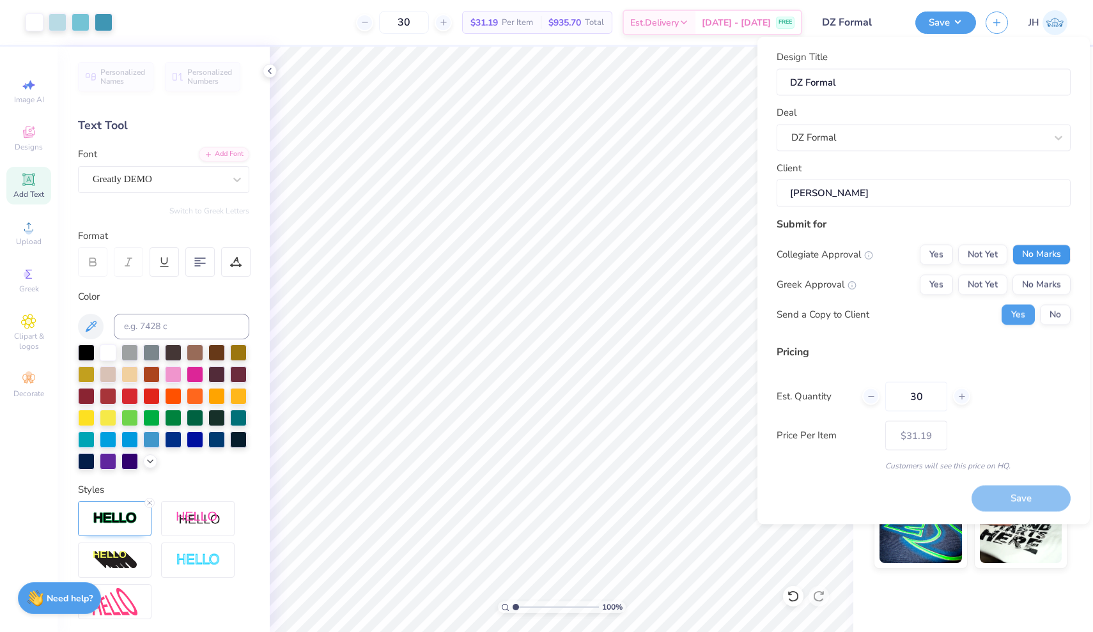
click at [1031, 254] on button "No Marks" at bounding box center [1041, 254] width 58 height 20
click at [994, 282] on button "Not Yet" at bounding box center [982, 284] width 49 height 20
click at [1061, 314] on button "No" at bounding box center [1055, 314] width 31 height 20
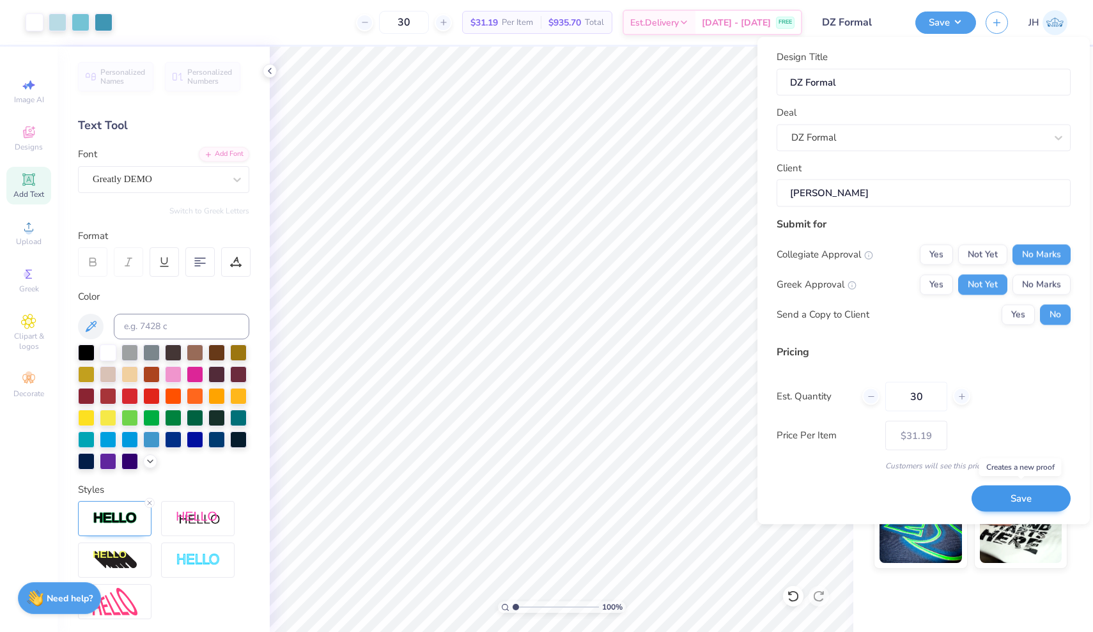
click at [1015, 498] on button "Save" at bounding box center [1020, 499] width 99 height 26
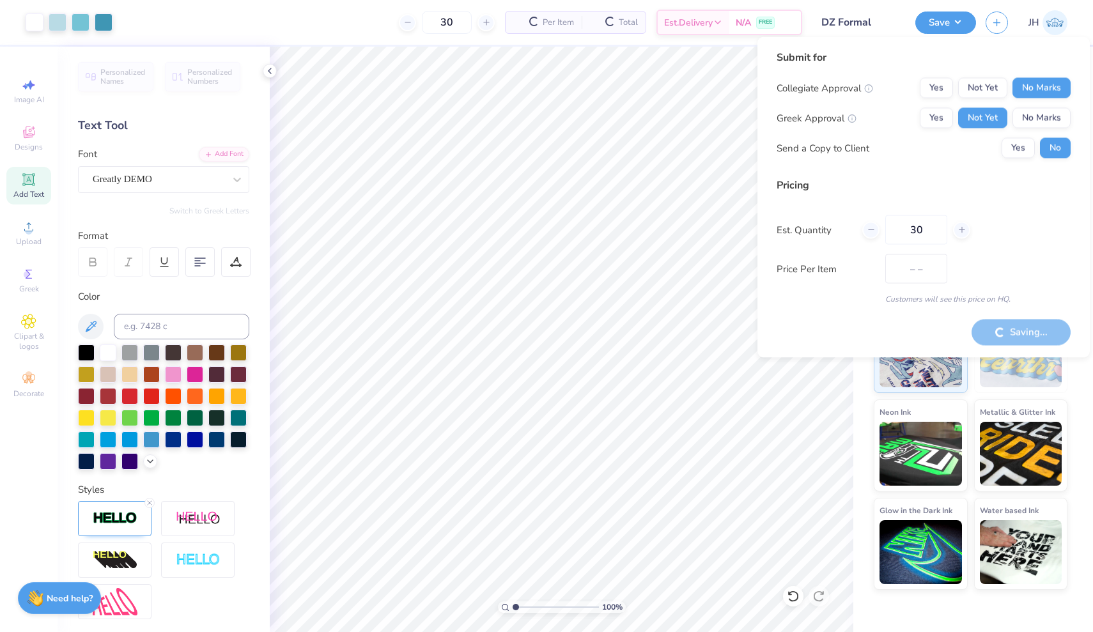
type input "$31.19"
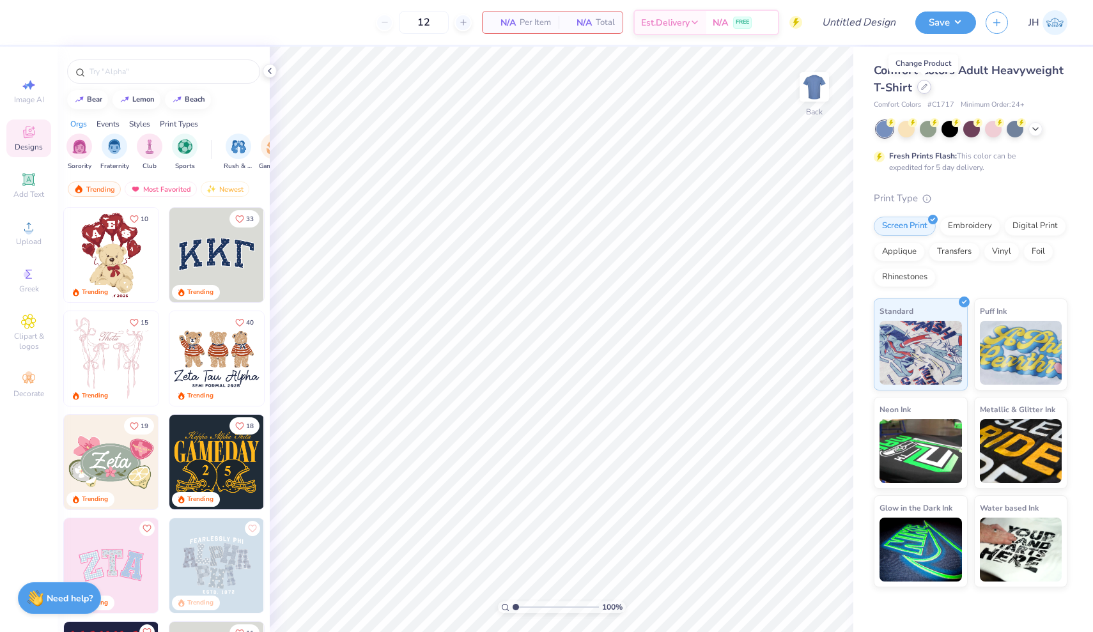
click at [921, 88] on icon at bounding box center [924, 87] width 6 height 6
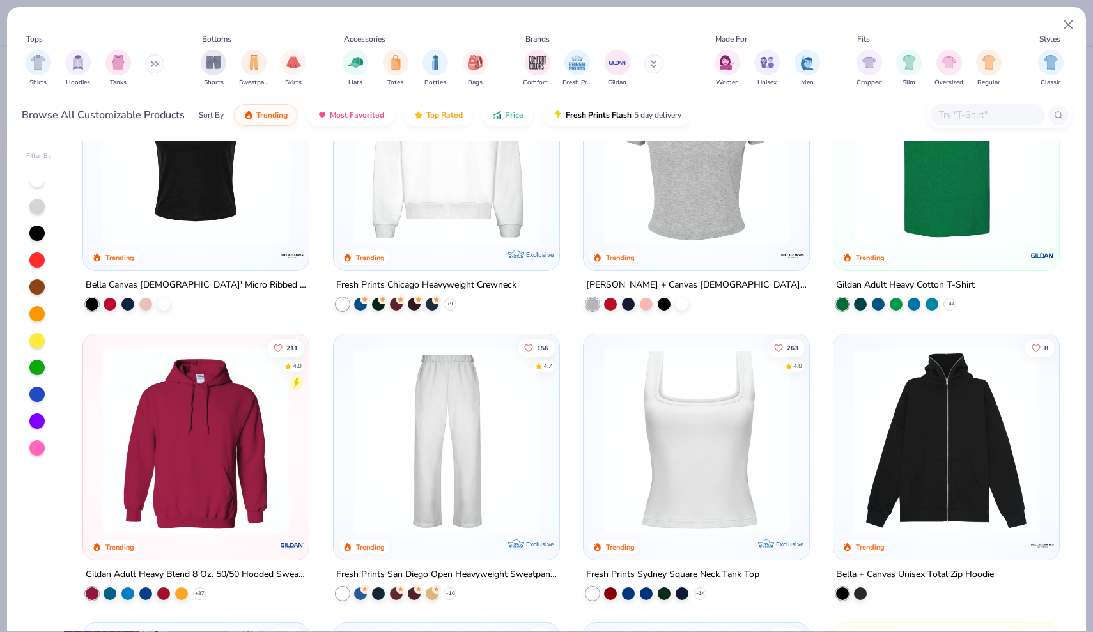
scroll to position [344, 0]
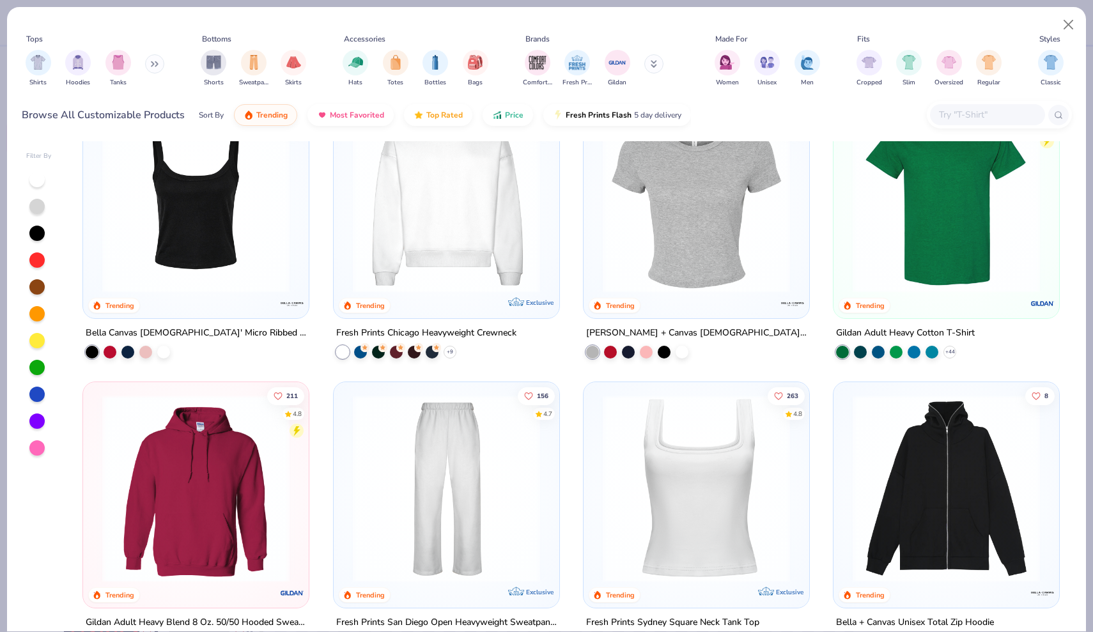
click at [663, 277] on img at bounding box center [696, 198] width 200 height 187
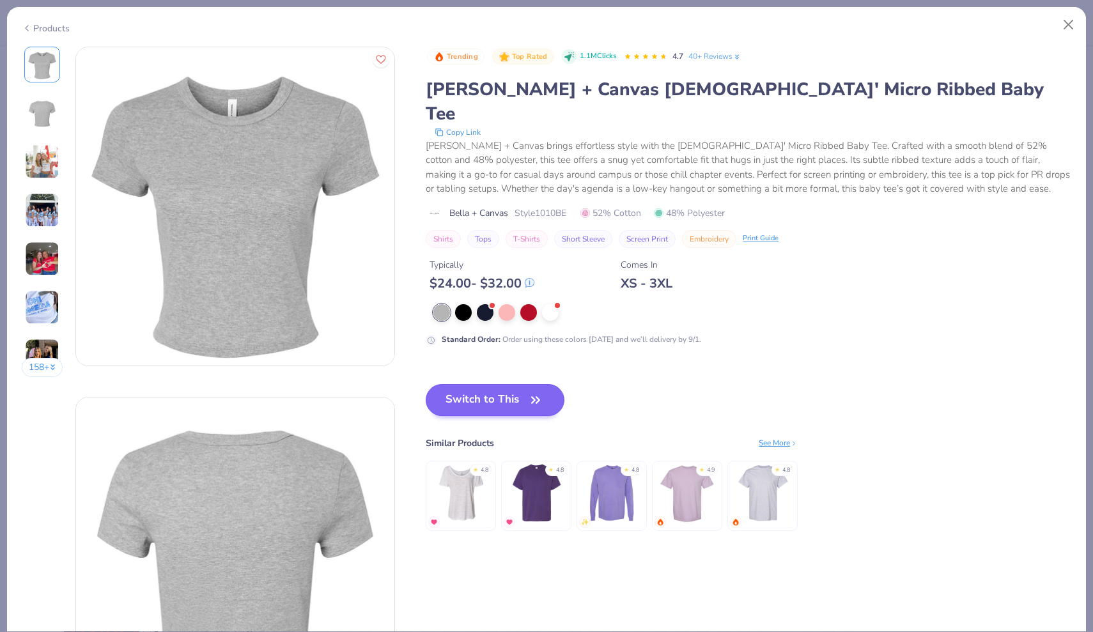
click at [479, 385] on button "Switch to This" at bounding box center [495, 400] width 139 height 32
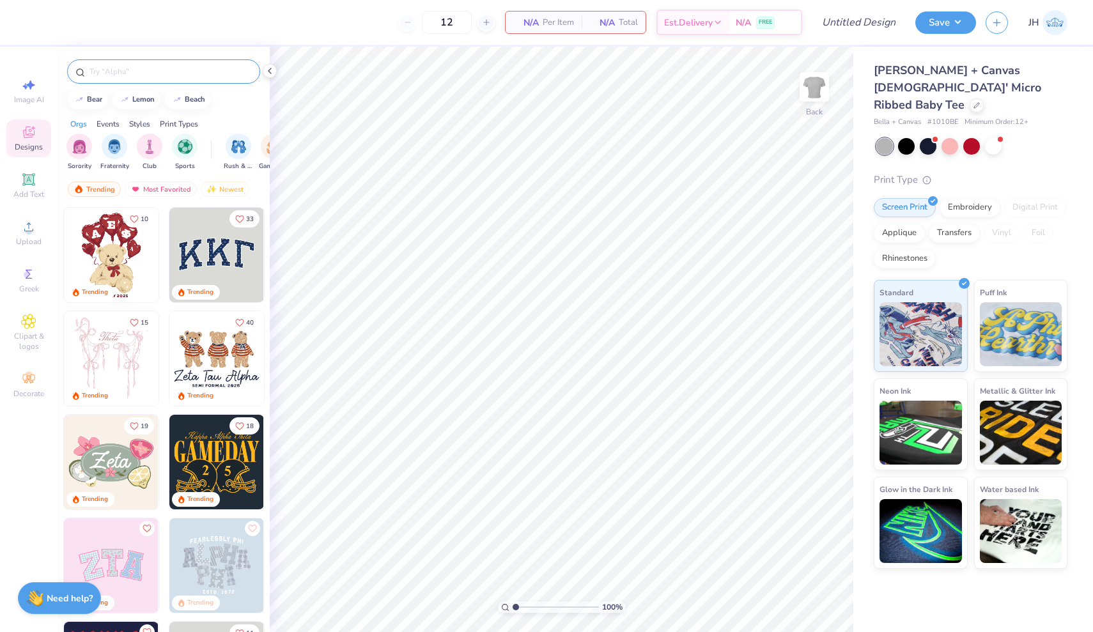
click at [127, 65] on div at bounding box center [163, 71] width 193 height 24
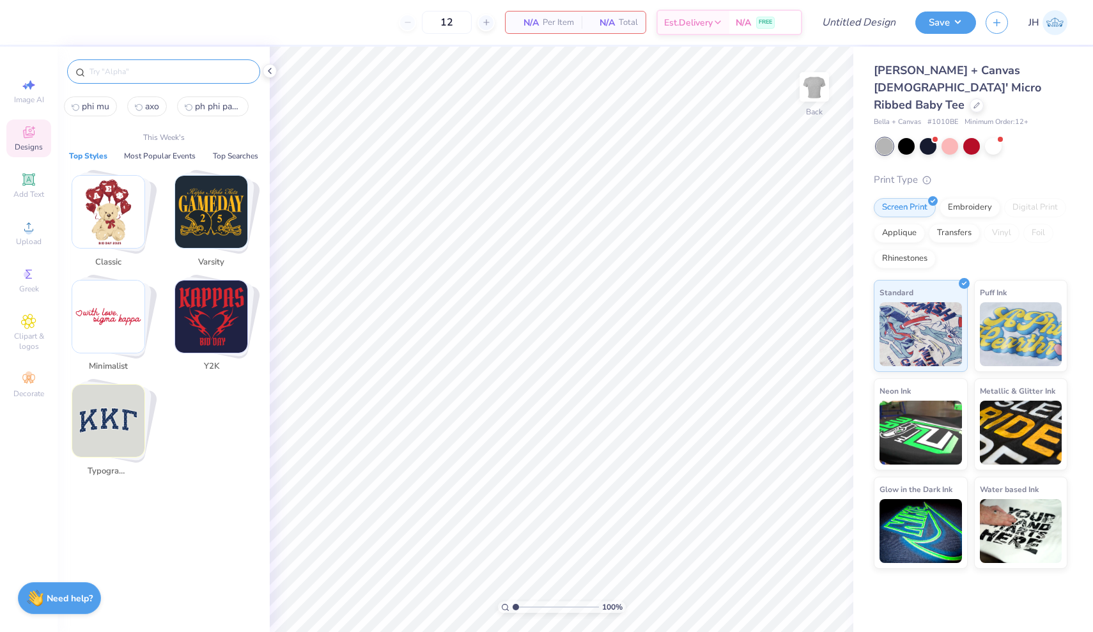
click at [125, 76] on input "text" at bounding box center [170, 71] width 164 height 13
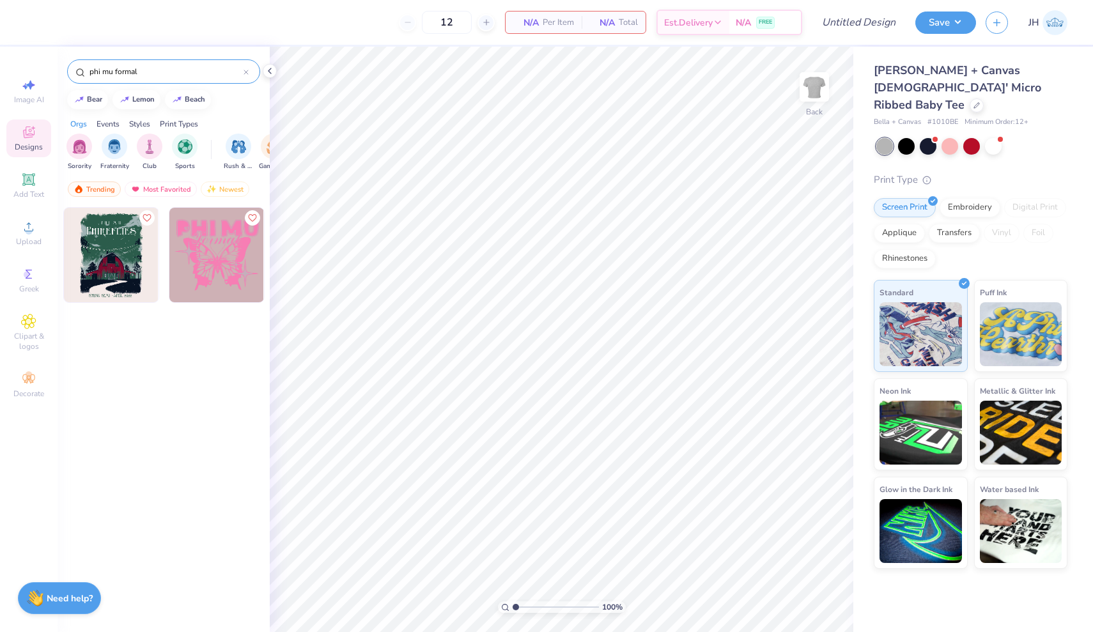
type input "phi mu formal"
click at [236, 281] on img at bounding box center [216, 255] width 95 height 95
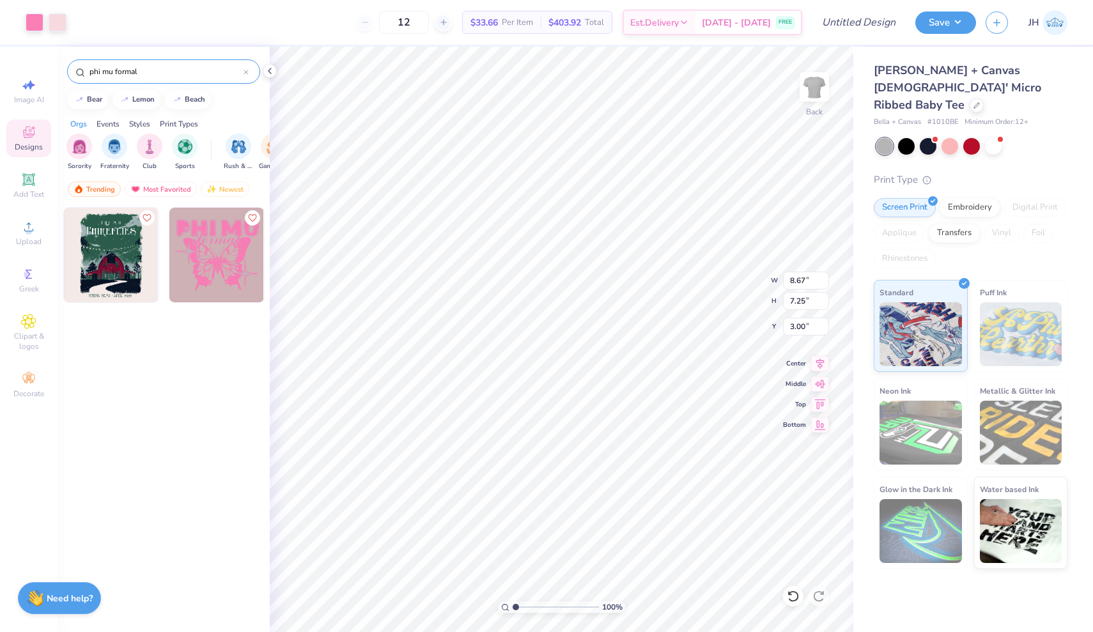
type input "7.66"
type input "6.41"
type input "2.98"
click at [819, 363] on icon at bounding box center [820, 361] width 18 height 15
click at [994, 137] on div at bounding box center [993, 145] width 17 height 17
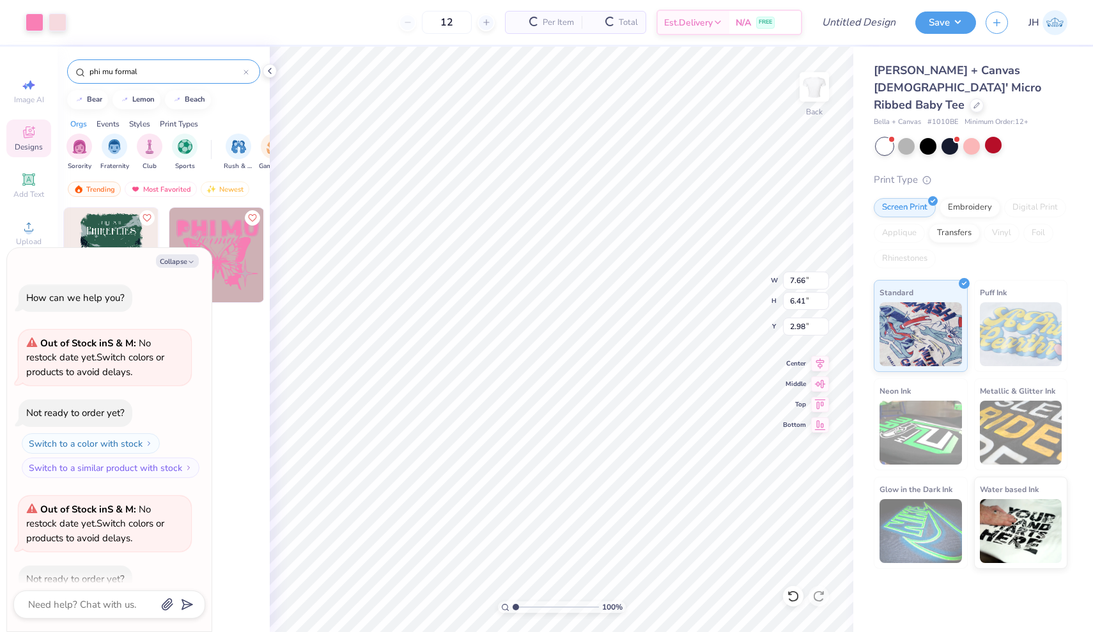
scroll to position [67, 0]
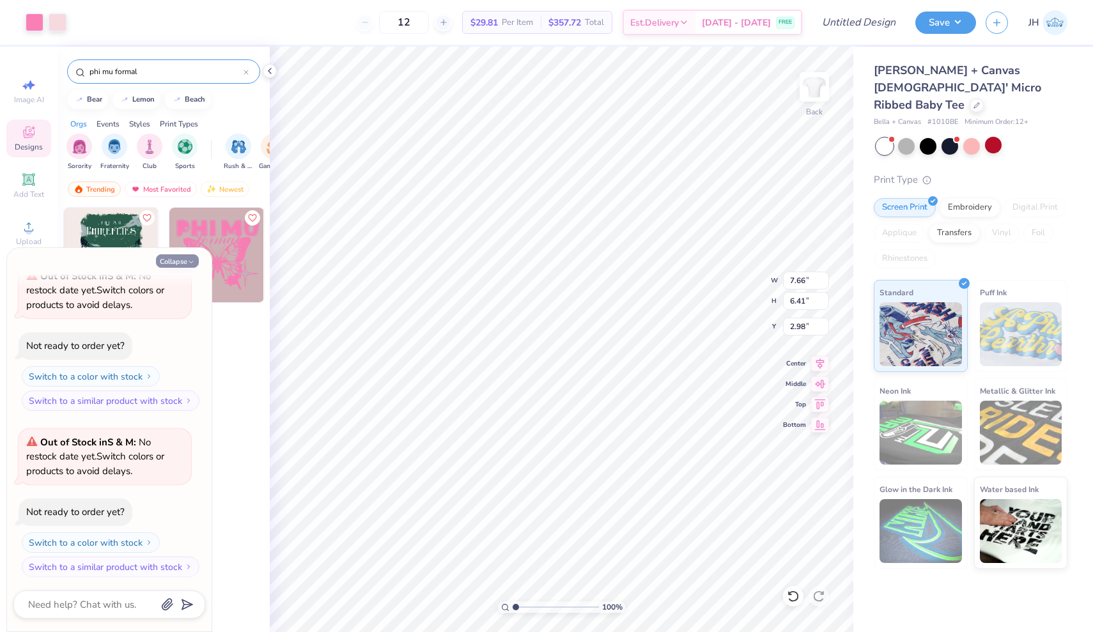
click at [167, 263] on button "Collapse" at bounding box center [177, 260] width 43 height 13
type textarea "x"
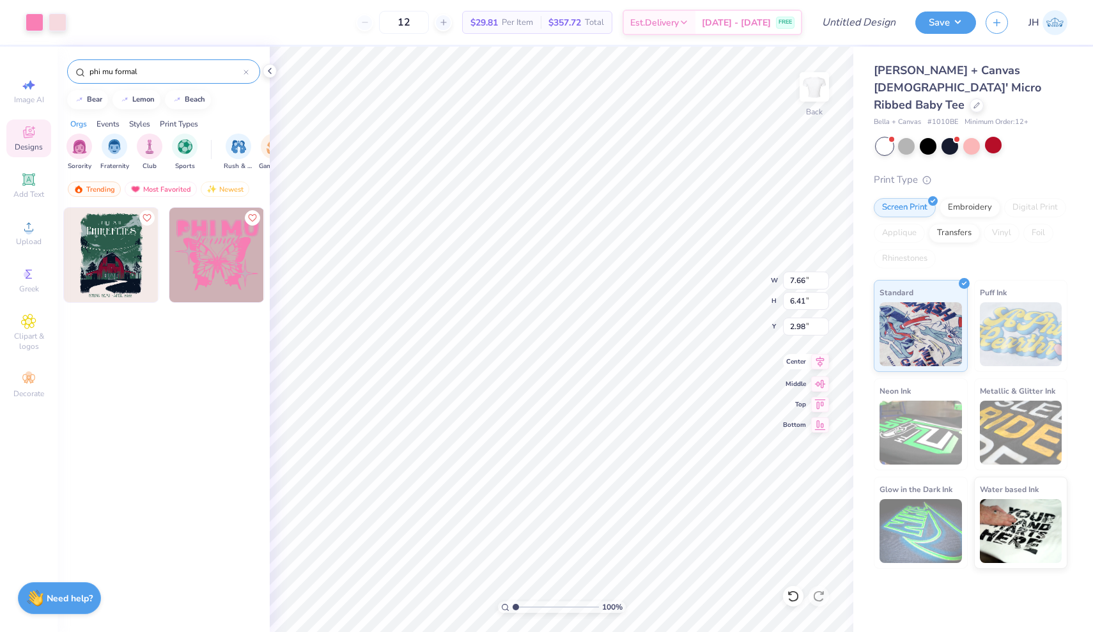
click at [817, 366] on icon at bounding box center [820, 361] width 18 height 15
click at [426, 21] on input "12" at bounding box center [404, 22] width 50 height 23
type input "1"
type input "20"
click at [934, 28] on button "Save" at bounding box center [945, 21] width 61 height 22
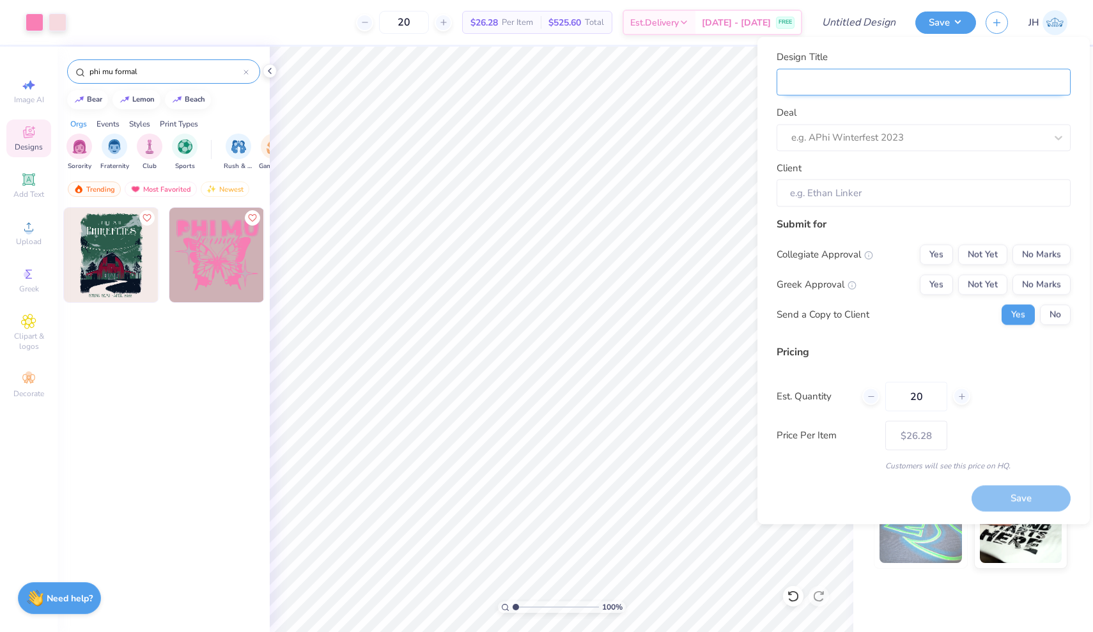
click at [877, 84] on input "Design Title" at bounding box center [923, 81] width 294 height 27
type input "P"
type input "Ph"
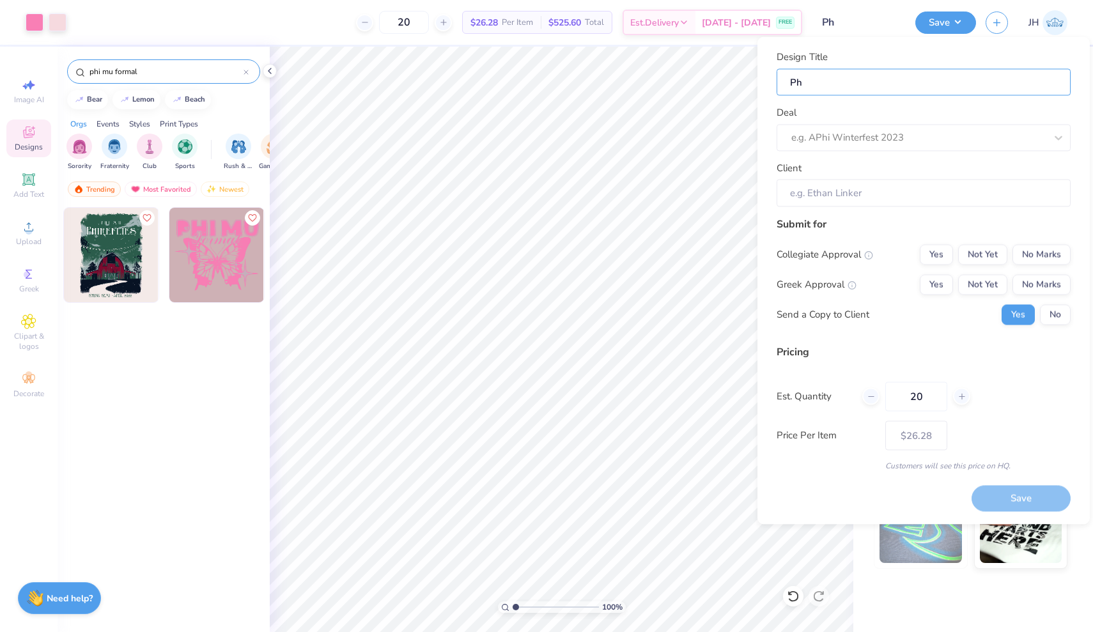
type input "Phi"
type input "Phi M"
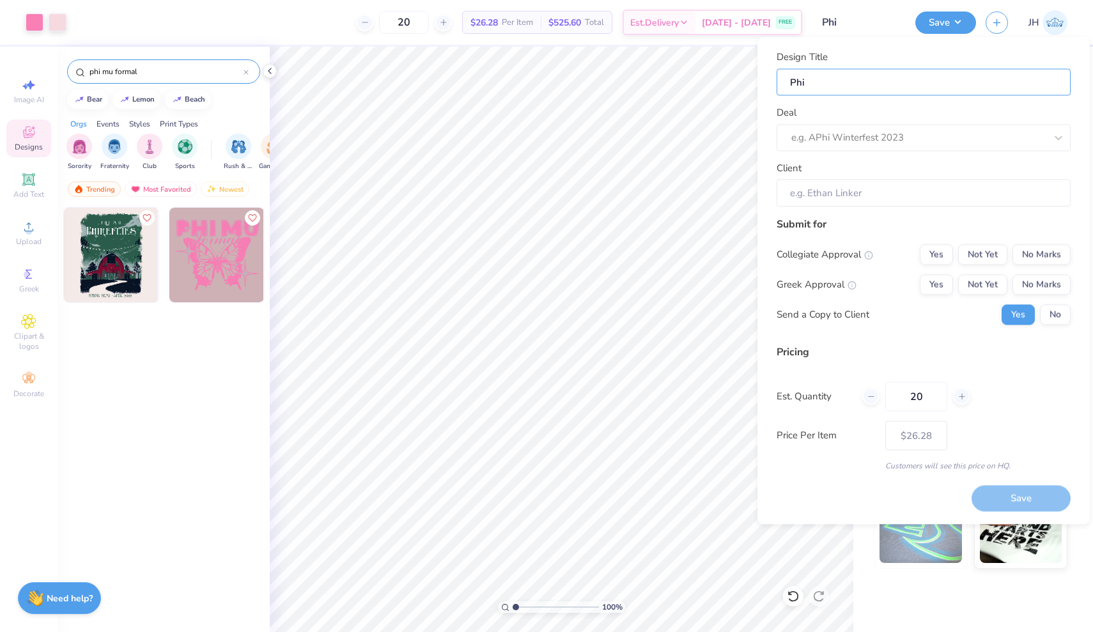
type input "Phi M"
type input "Phi Mu"
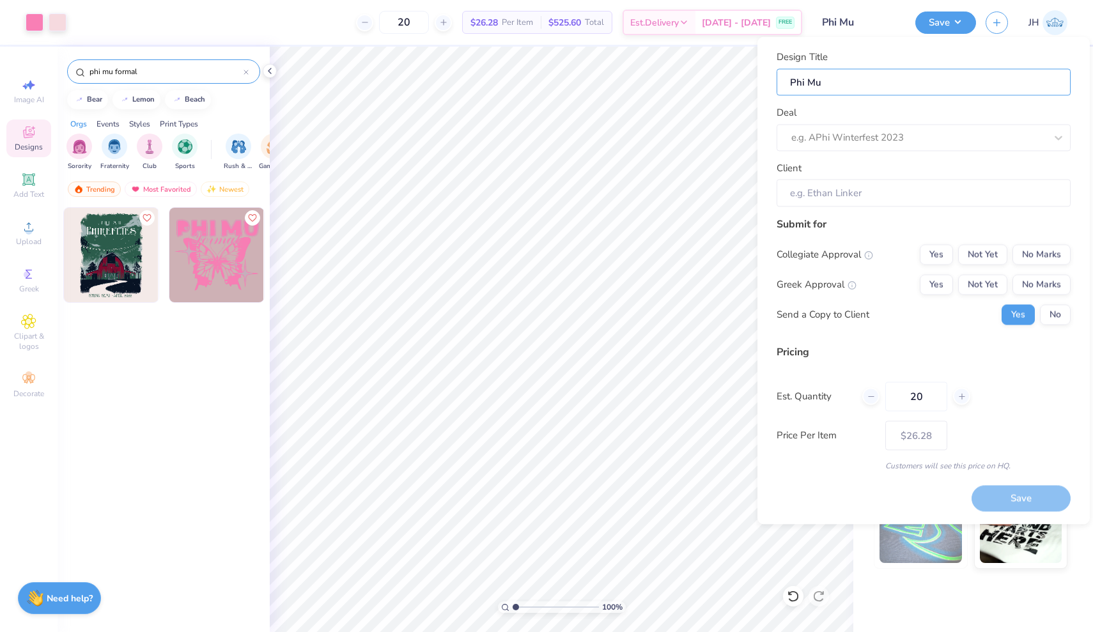
type input "Phi Mu f"
type input "Phi Mu fo"
type input "Phi Mu fom"
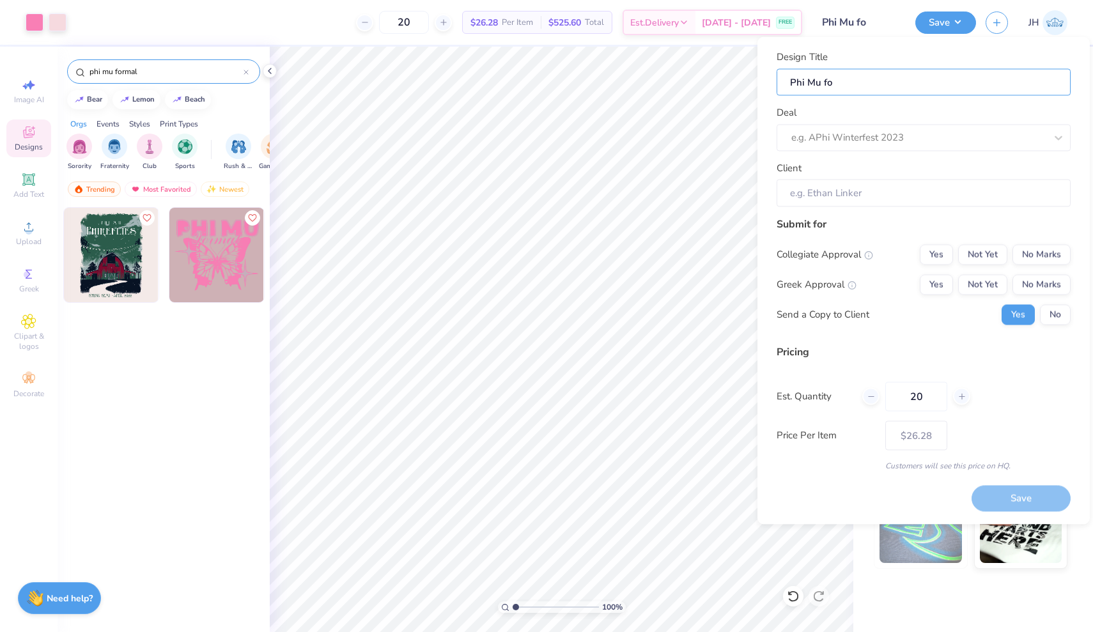
type input "Phi Mu fom"
type input "Phi Mu fomr"
type input "Phi Mu fom"
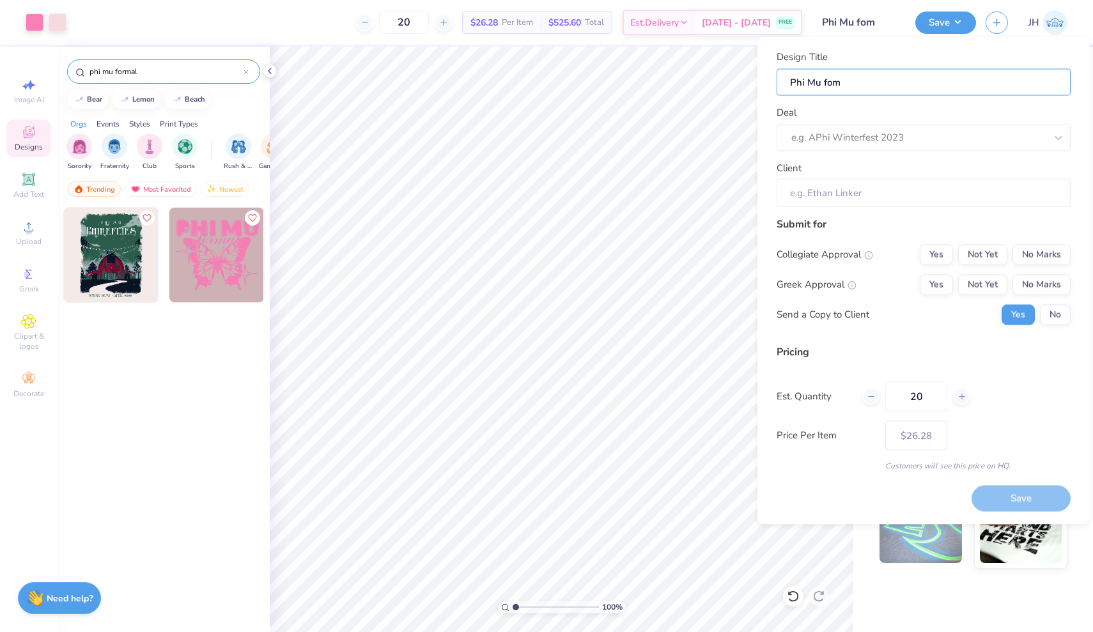
type input "Phi Mu fo"
type input "Phi Mu f"
type input "Phi Mu"
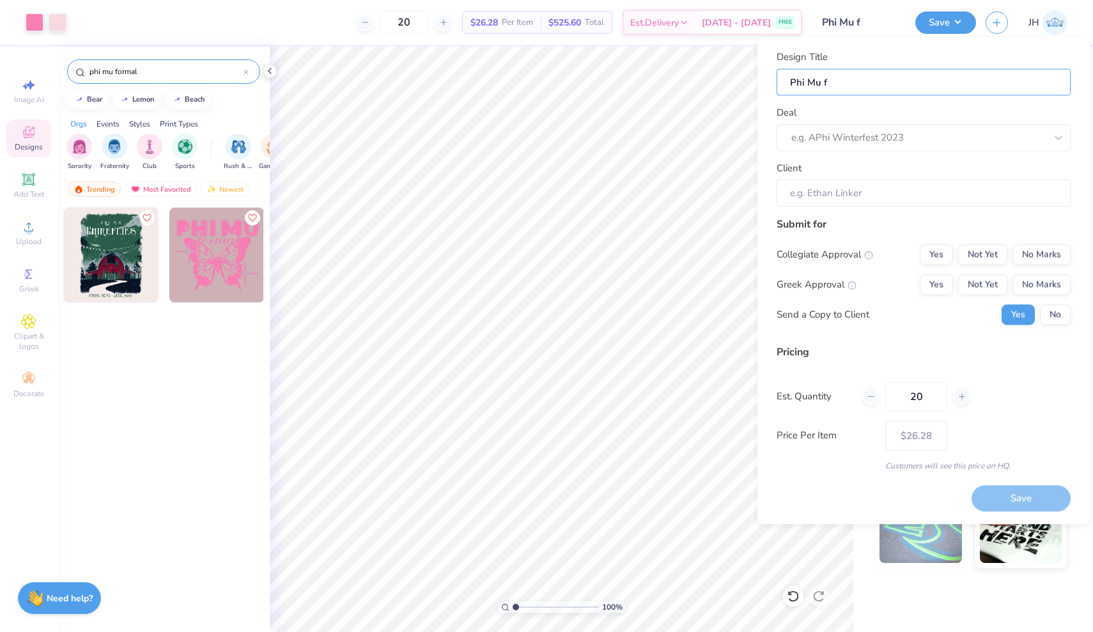
type input "Phi Mu"
type input "Phi Mu F"
type input "Phi Mu Fo"
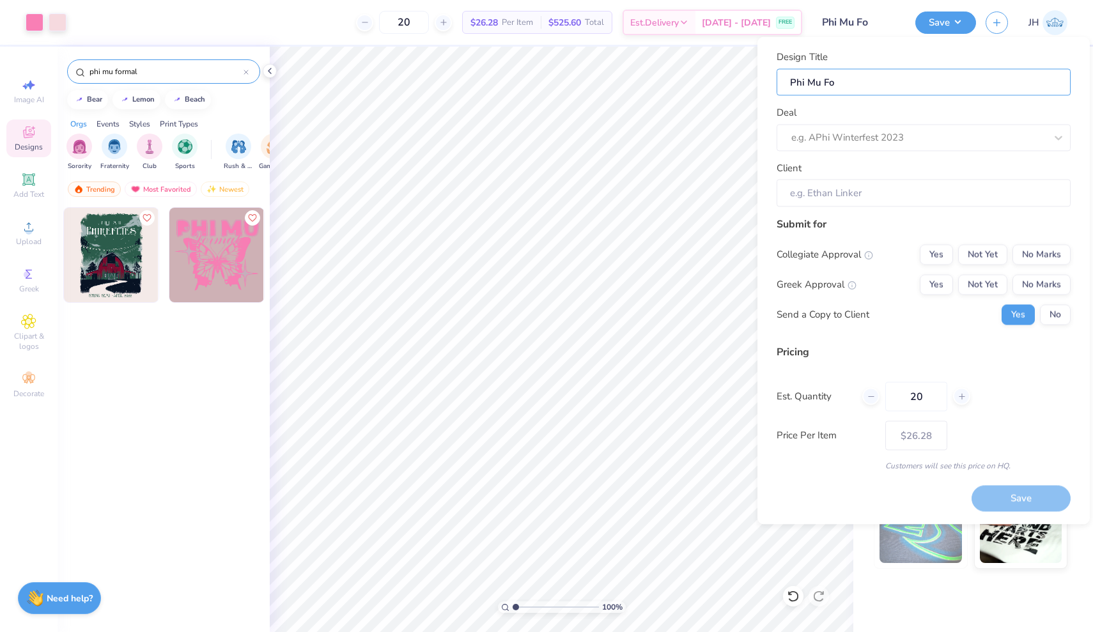
type input "Phi Mu For"
type input "Phi Mu Form"
type input "Phi Mu Forma"
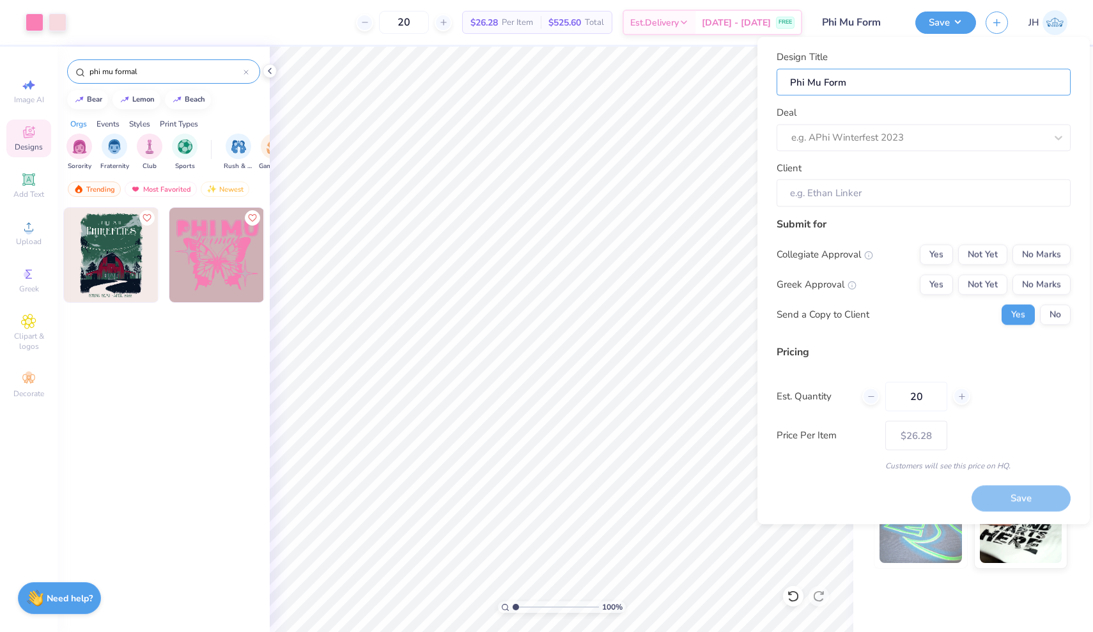
type input "Phi Mu Forma"
type input "Phi Mu Formal"
click at [920, 148] on div "e.g. APhi Winterfest 2023" at bounding box center [923, 137] width 294 height 27
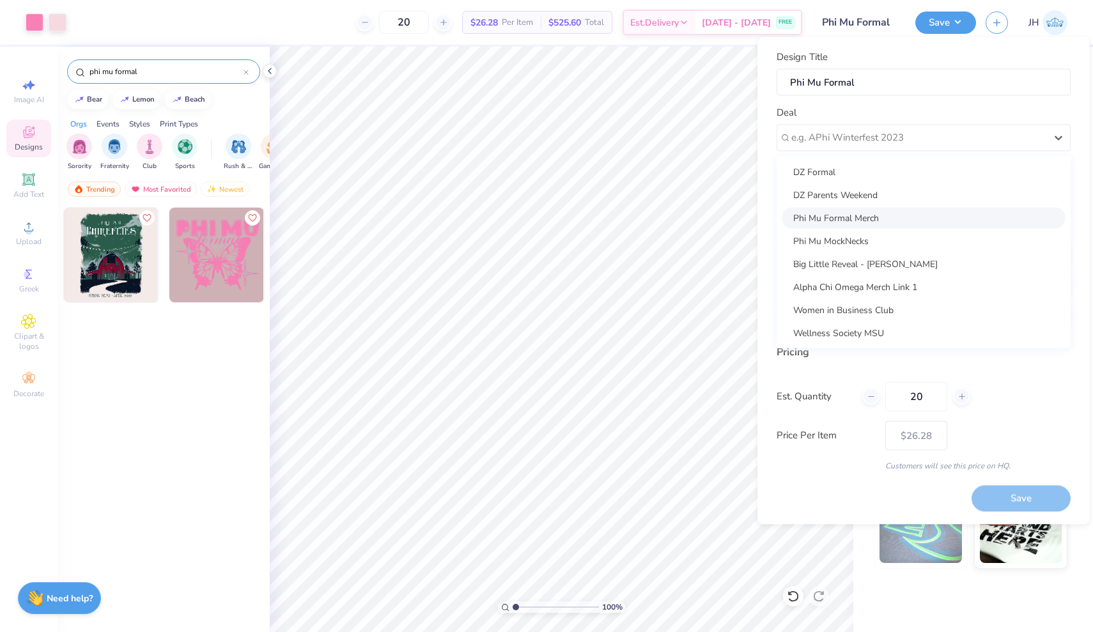
click at [893, 219] on div "Phi Mu Formal Merch" at bounding box center [924, 217] width 284 height 21
type input "[PERSON_NAME]"
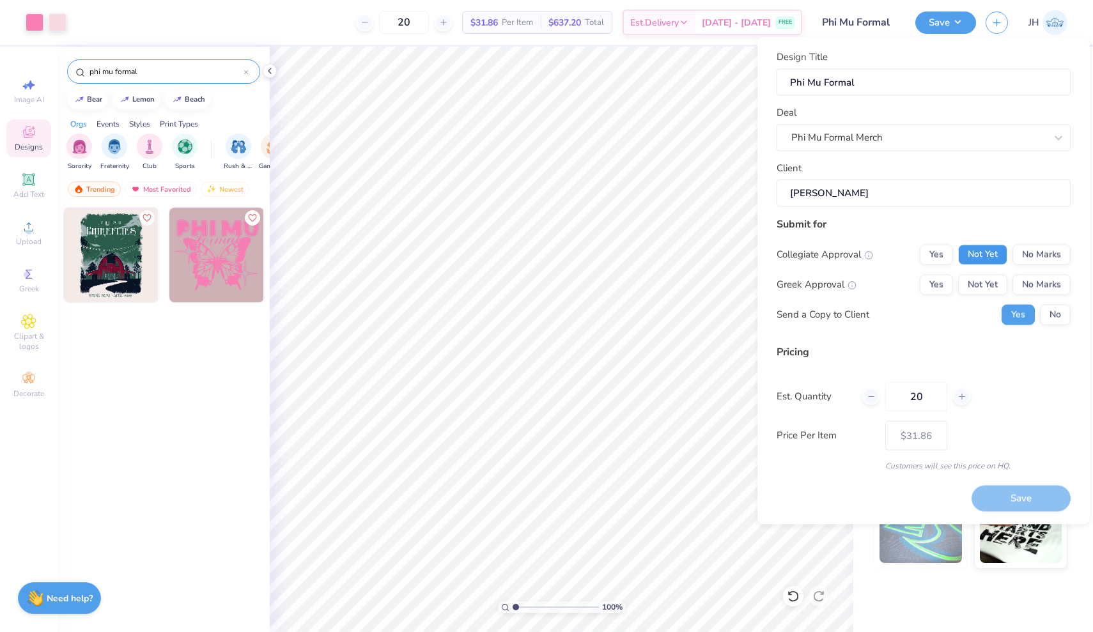
click at [996, 256] on button "Not Yet" at bounding box center [982, 254] width 49 height 20
click at [1045, 247] on button "No Marks" at bounding box center [1041, 254] width 58 height 20
click at [982, 285] on button "Not Yet" at bounding box center [982, 284] width 49 height 20
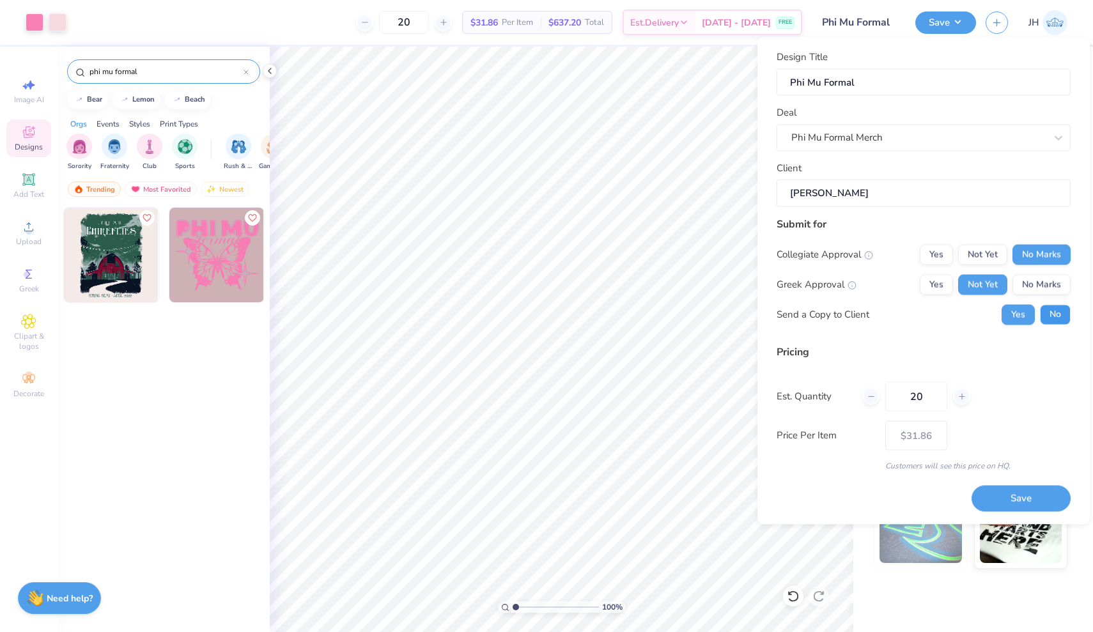
click at [1047, 314] on button "No" at bounding box center [1055, 314] width 31 height 20
click at [1026, 490] on button "Save" at bounding box center [1020, 499] width 99 height 26
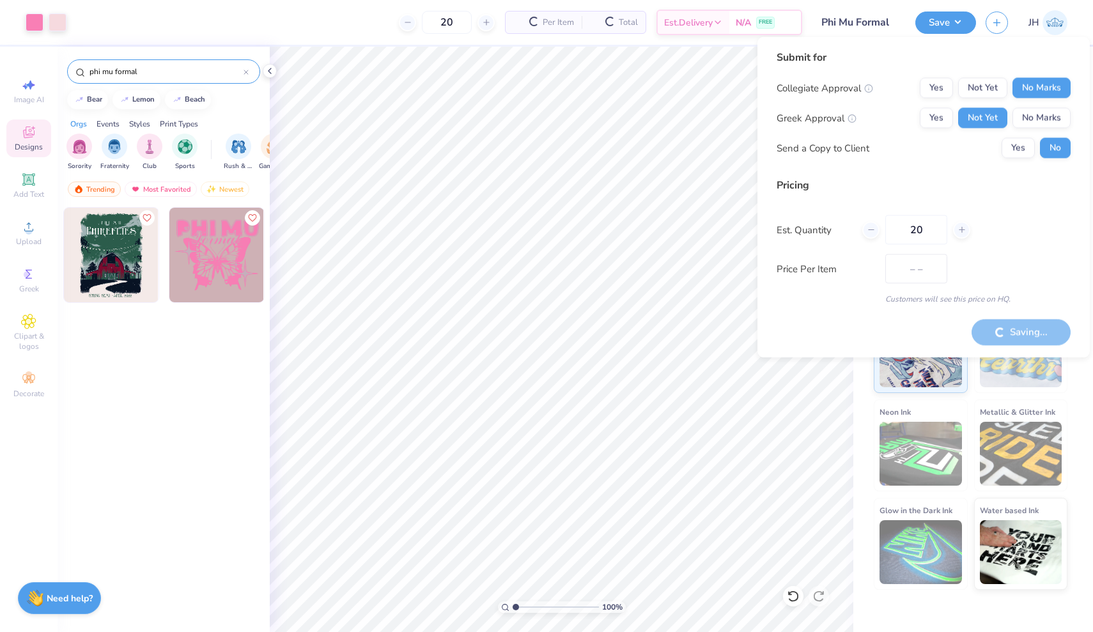
type input "$31.86"
